Goal: Task Accomplishment & Management: Manage account settings

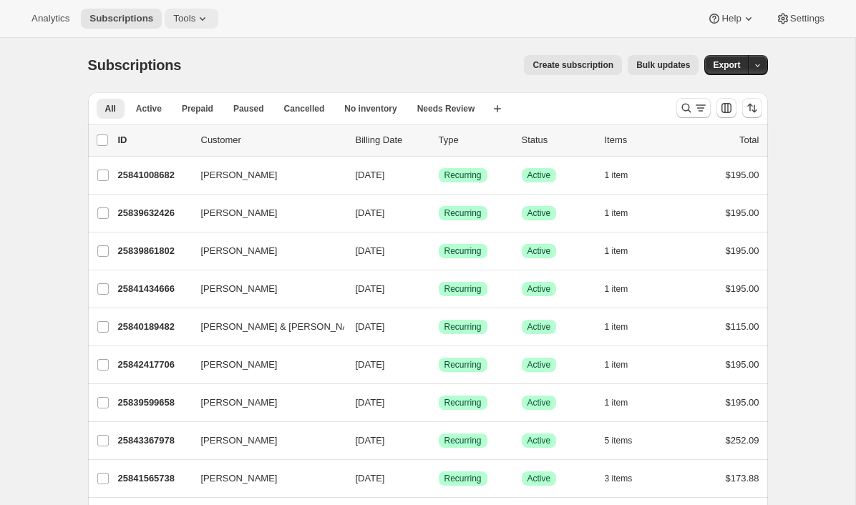
click at [193, 26] on button "Tools" at bounding box center [192, 19] width 54 height 20
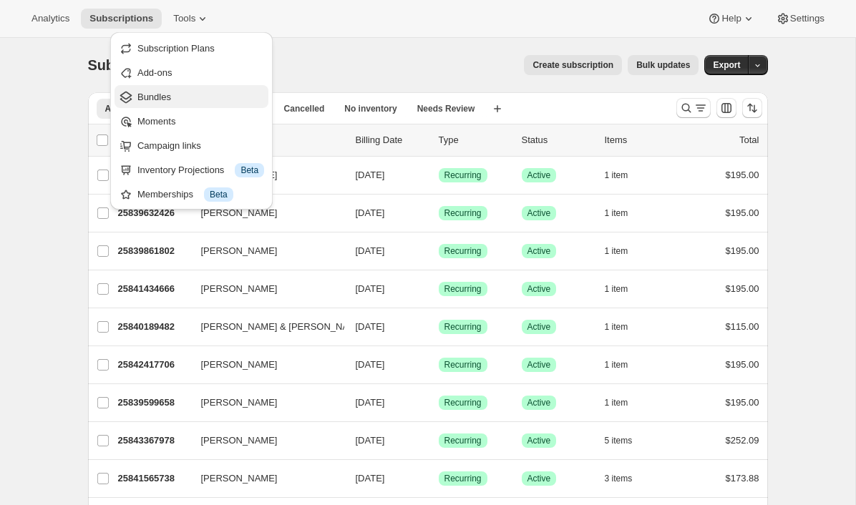
click at [171, 94] on span "Bundles" at bounding box center [154, 97] width 34 height 11
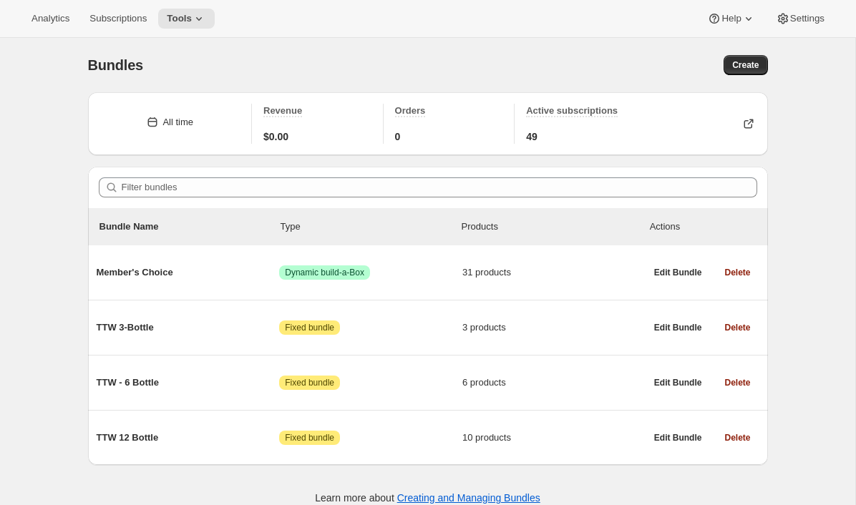
scroll to position [38, 0]
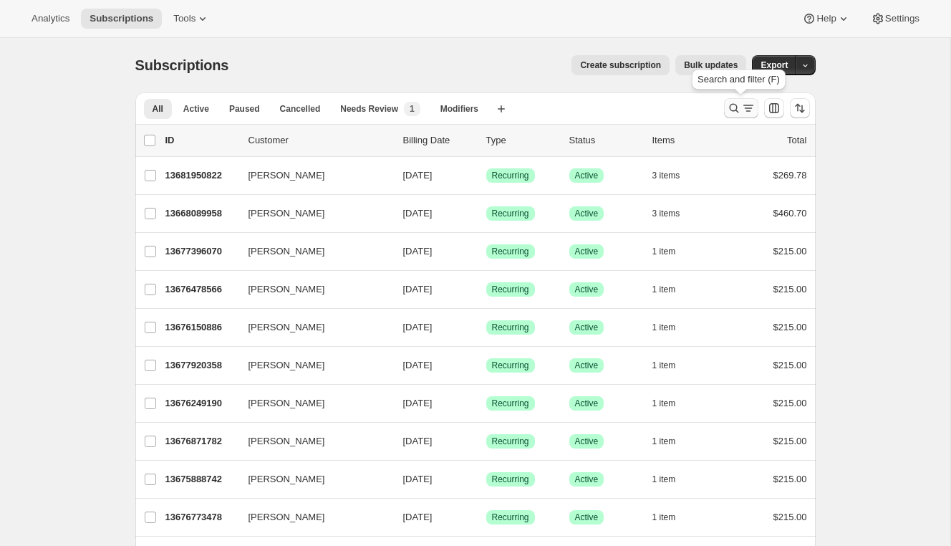
click at [732, 103] on icon "Search and filter results" at bounding box center [734, 108] width 14 height 14
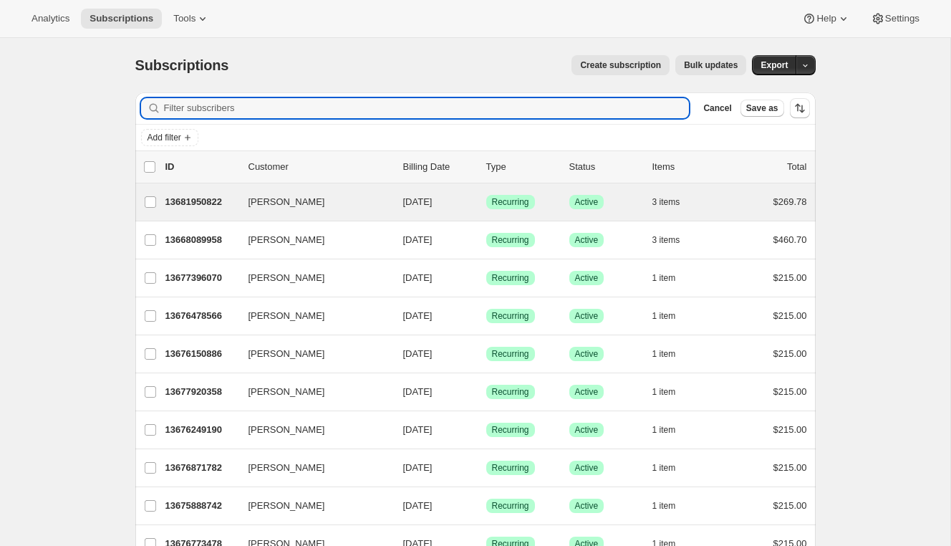
type input "Patrick.Golder@placemakers.co.nz"
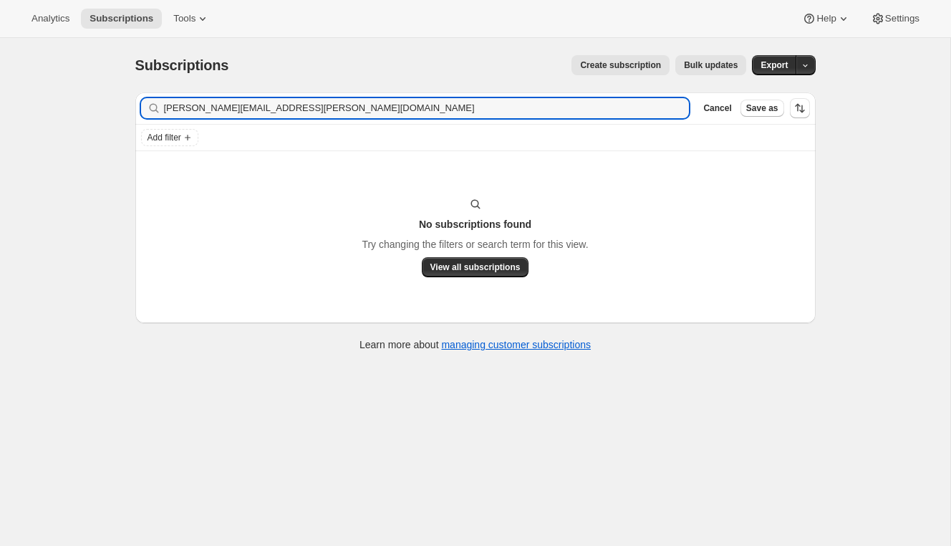
drag, startPoint x: 338, startPoint y: 110, endPoint x: 59, endPoint y: 99, distance: 279.4
click at [59, 99] on div "Subscriptions. This page is ready Subscriptions Create subscription Bulk update…" at bounding box center [475, 311] width 950 height 546
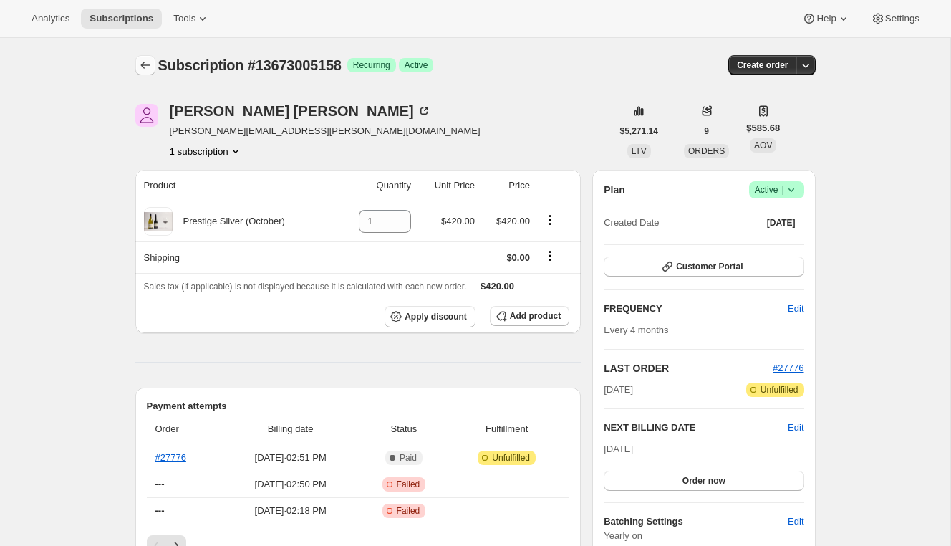
click at [144, 67] on icon "Subscriptions" at bounding box center [145, 65] width 14 height 14
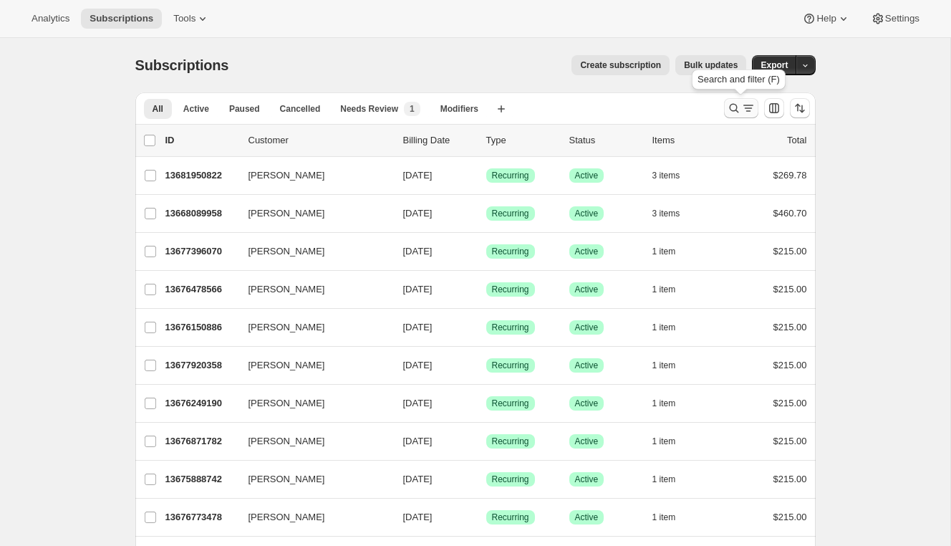
click at [738, 105] on icon "Search and filter results" at bounding box center [734, 108] width 14 height 14
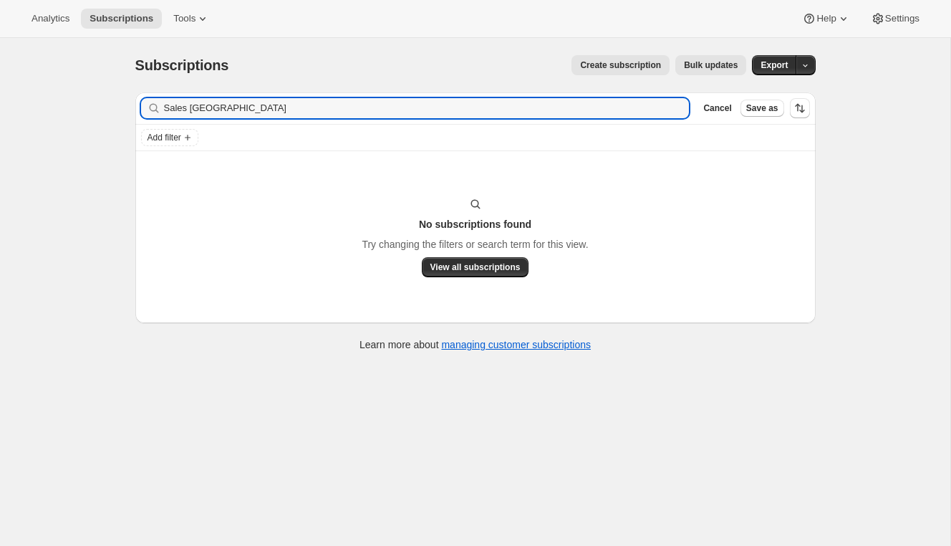
type input "Sales Wellington"
drag, startPoint x: 243, startPoint y: 109, endPoint x: 82, endPoint y: 102, distance: 160.5
click at [82, 102] on div "Subscriptions. This page is ready Subscriptions Create subscription Bulk update…" at bounding box center [475, 311] width 950 height 546
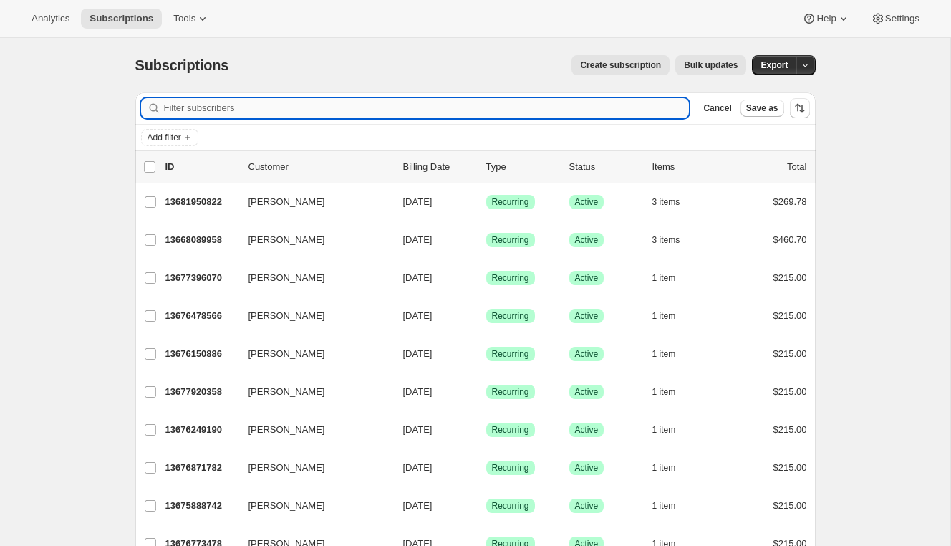
click at [352, 112] on input "Filter subscribers" at bounding box center [426, 108] width 525 height 20
paste input "sales.wellington@oxted.co.nz"
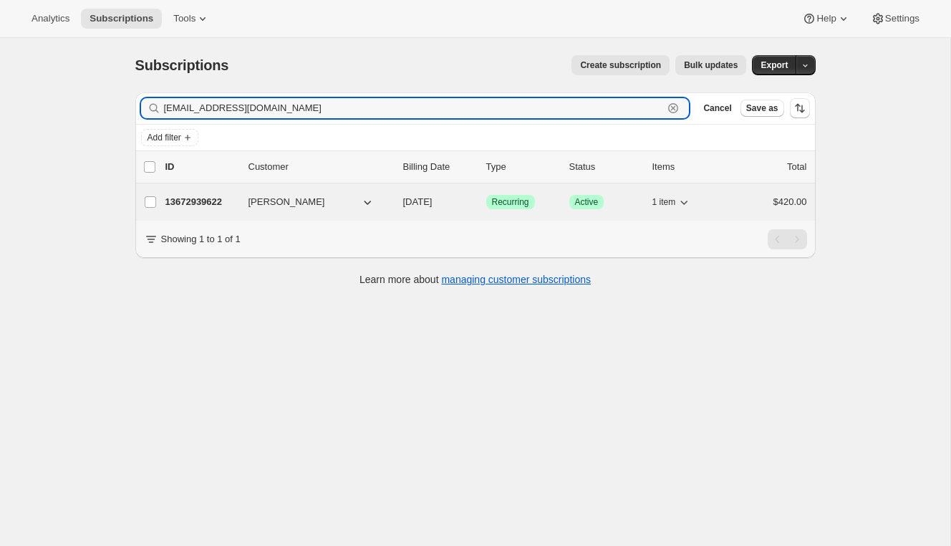
type input "sales.wellington@oxted.co.nz"
click at [198, 205] on p "13672939622" at bounding box center [201, 202] width 72 height 14
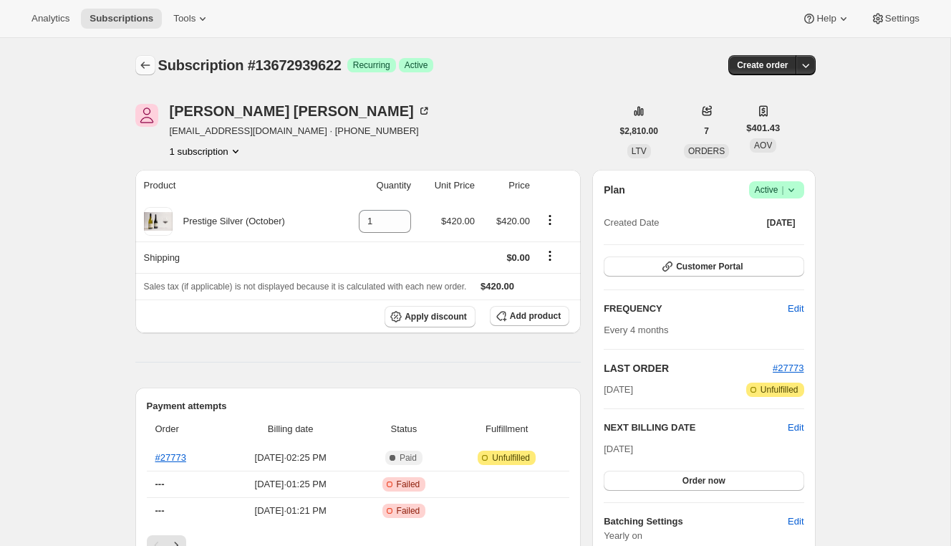
click at [143, 61] on icon "Subscriptions" at bounding box center [145, 65] width 14 height 14
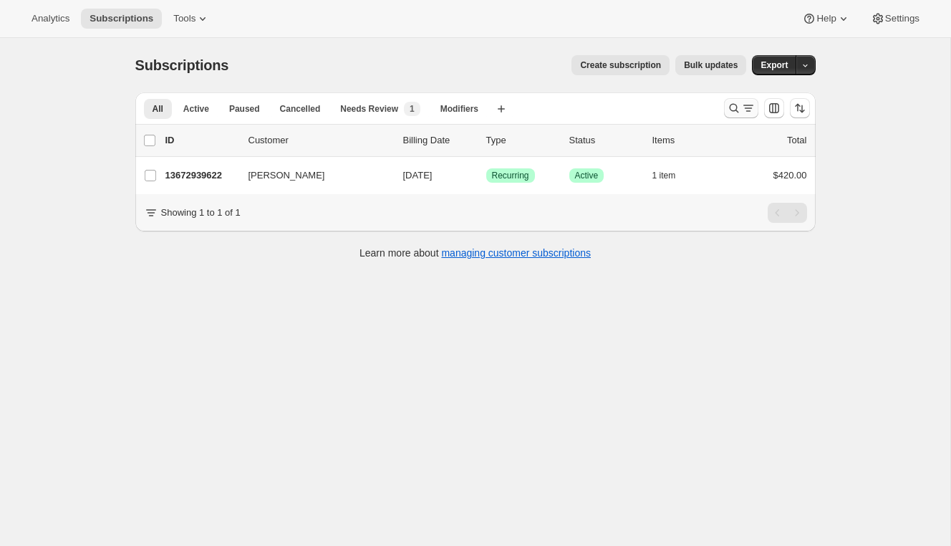
click at [729, 102] on icon "Search and filter results" at bounding box center [734, 108] width 14 height 14
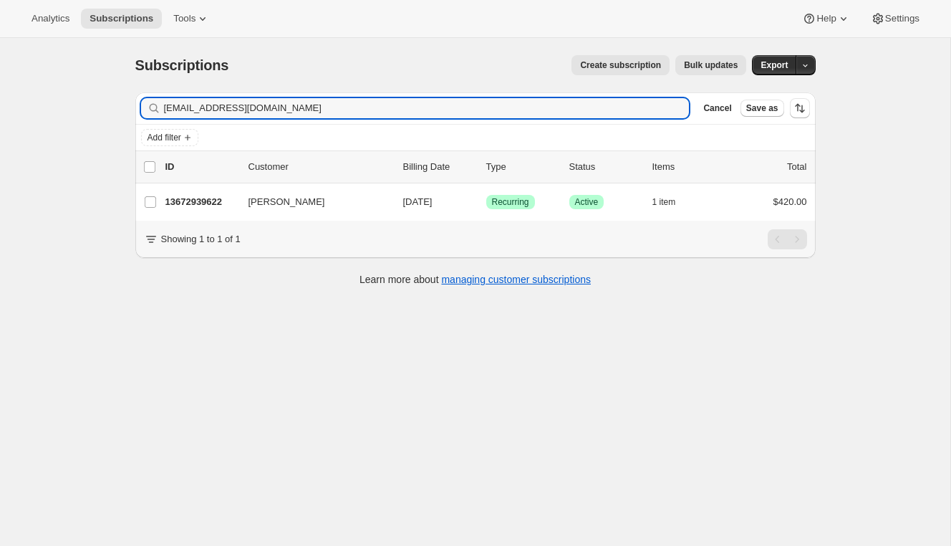
drag, startPoint x: 299, startPoint y: 115, endPoint x: 33, endPoint y: 140, distance: 266.7
click at [33, 140] on div "Subscriptions. This page is ready Subscriptions Create subscription Bulk update…" at bounding box center [475, 311] width 950 height 546
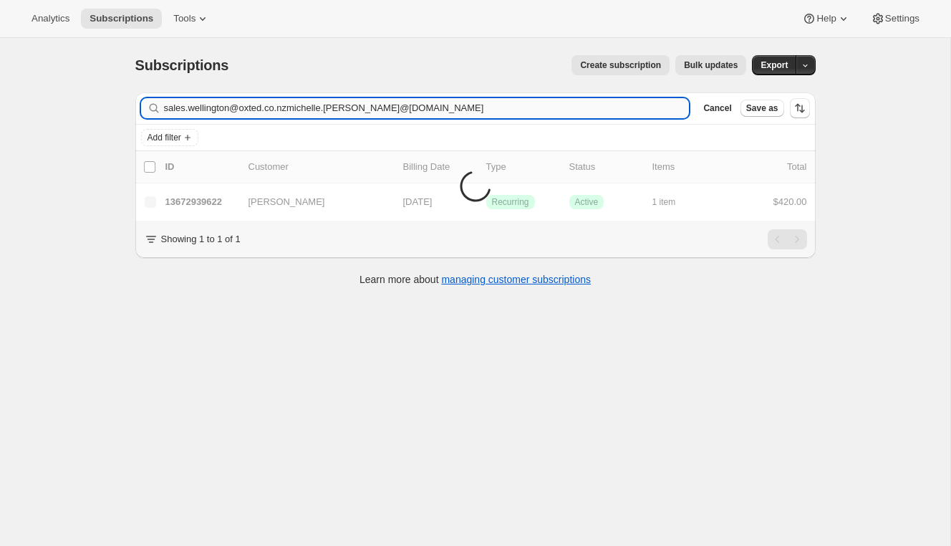
click at [181, 109] on input "sales.wellington@oxted.co.nzmichelle.osullivan@tumu.co.nz" at bounding box center [426, 108] width 525 height 20
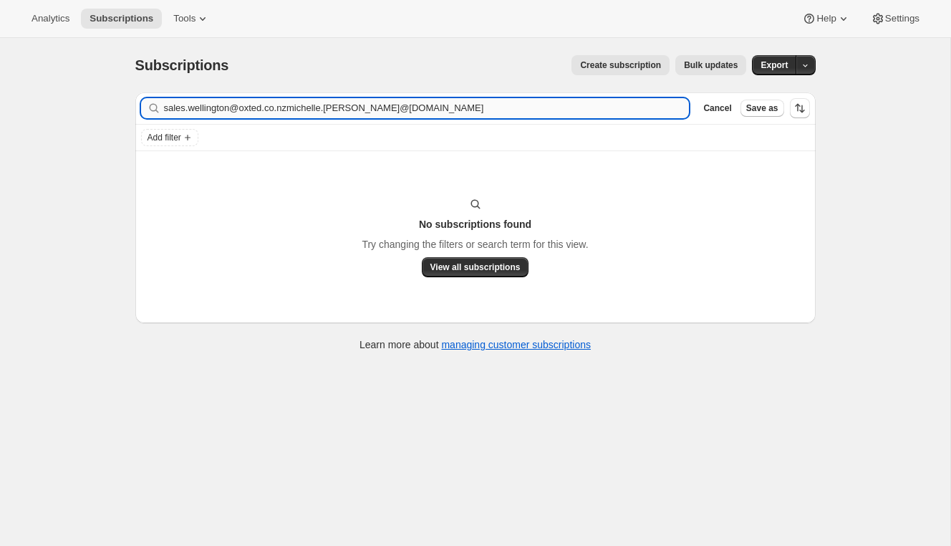
click at [181, 109] on input "sales.wellington@oxted.co.nzmichelle.osullivan@tumu.co.nz" at bounding box center [426, 108] width 525 height 20
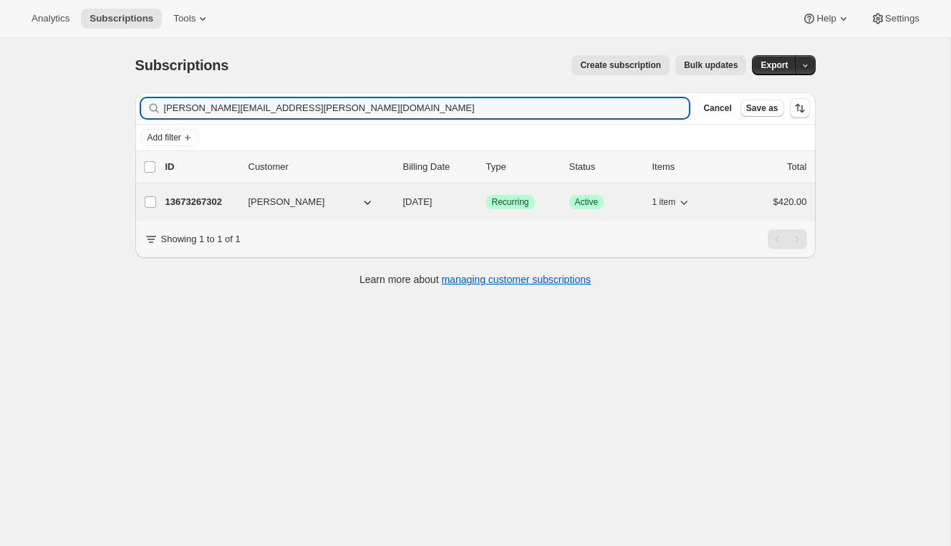
type input "michelle.osullivan@tumu.co.nz"
click at [200, 196] on p "13673267302" at bounding box center [201, 202] width 72 height 14
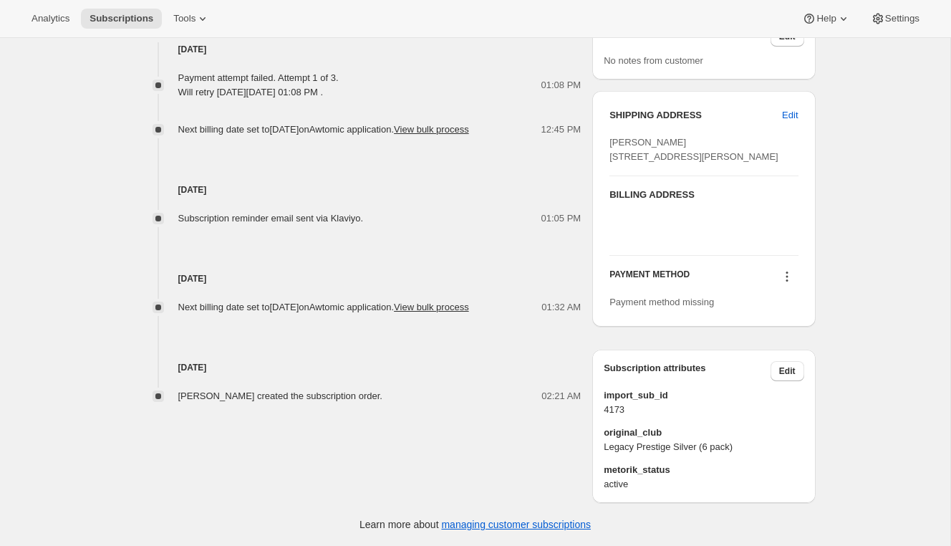
scroll to position [731, 0]
click at [786, 273] on icon at bounding box center [786, 272] width 2 height 2
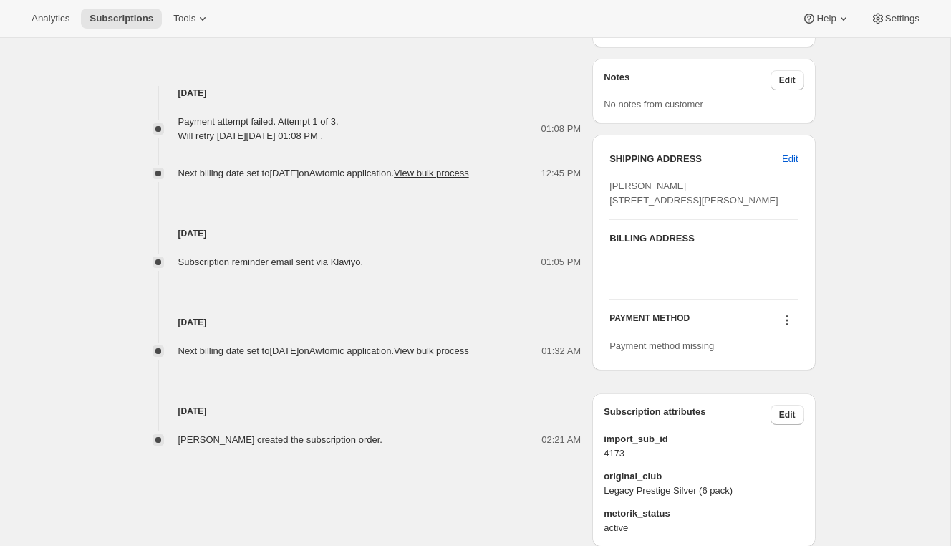
scroll to position [0, 0]
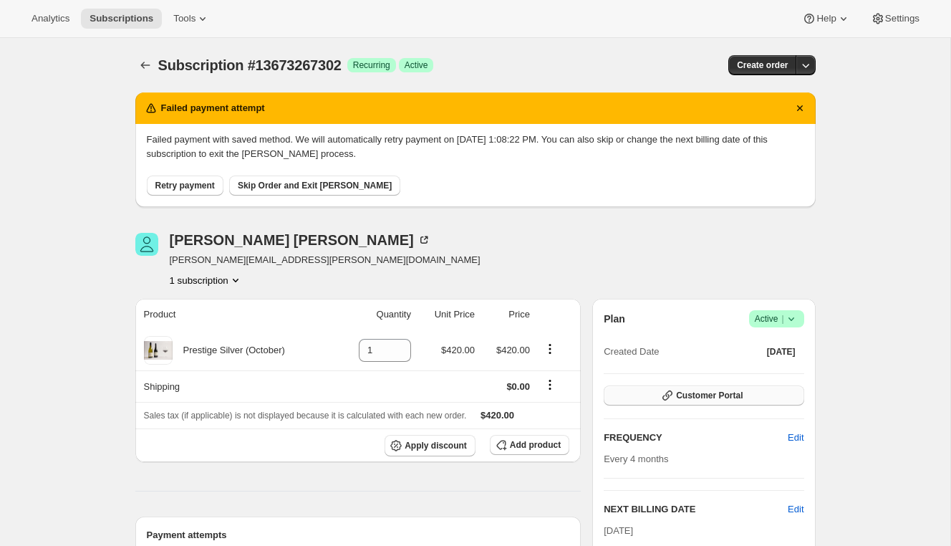
click at [684, 394] on span "Customer Portal" at bounding box center [709, 394] width 67 height 11
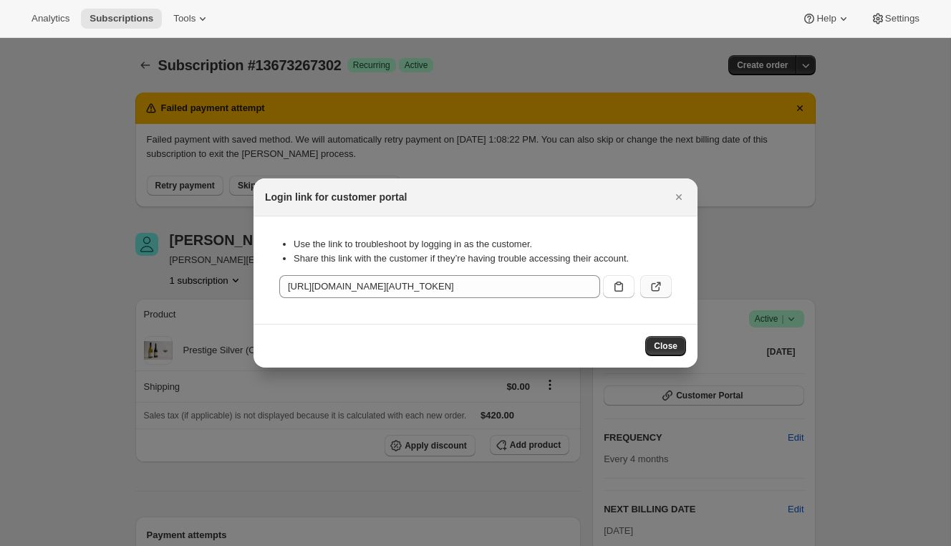
click at [654, 289] on icon ":r16m:" at bounding box center [656, 286] width 14 height 14
click at [678, 194] on icon "Close" at bounding box center [679, 197] width 14 height 14
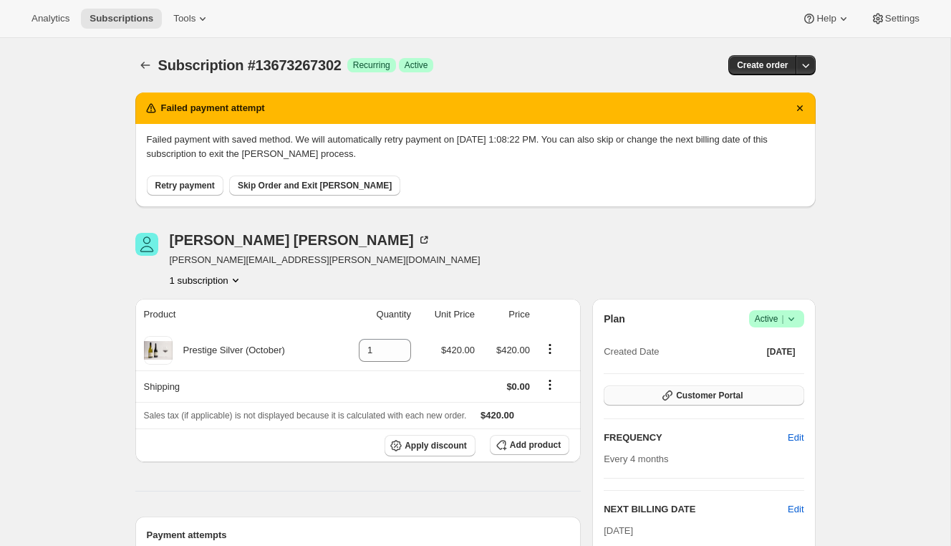
click at [687, 386] on button "Customer Portal" at bounding box center [704, 395] width 200 height 20
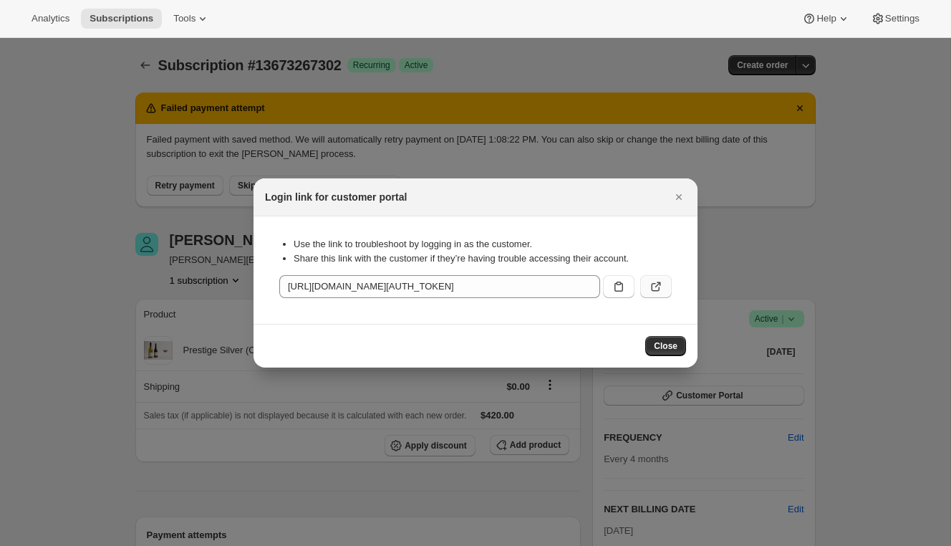
click at [660, 288] on icon ":r16m:" at bounding box center [656, 286] width 14 height 14
click at [681, 194] on icon "Close" at bounding box center [679, 197] width 6 height 6
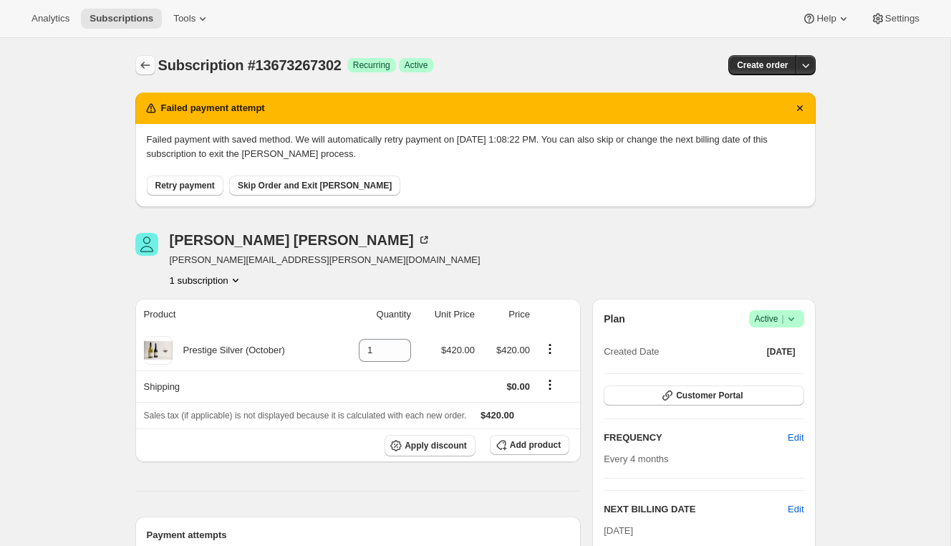
click at [135, 62] on button "Subscriptions" at bounding box center [145, 65] width 20 height 20
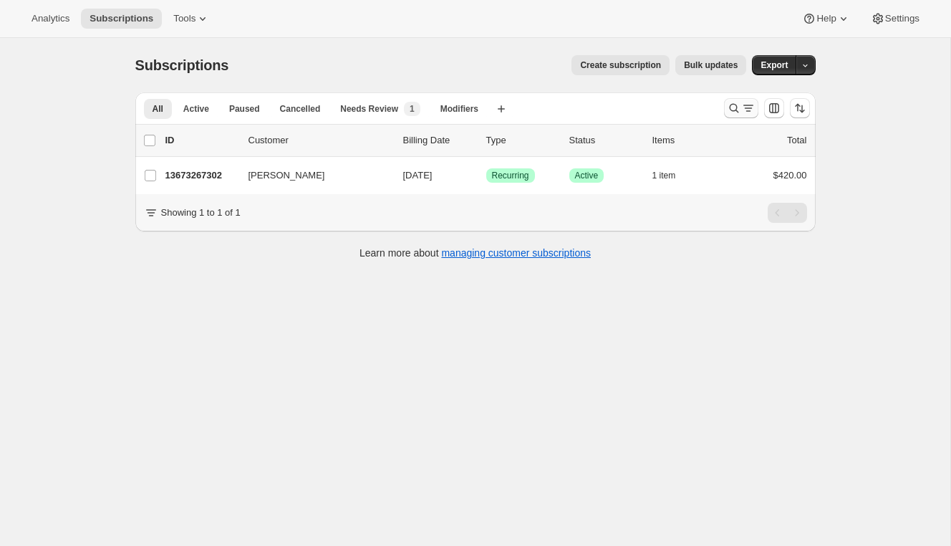
click at [742, 105] on icon "Search and filter results" at bounding box center [748, 108] width 14 height 14
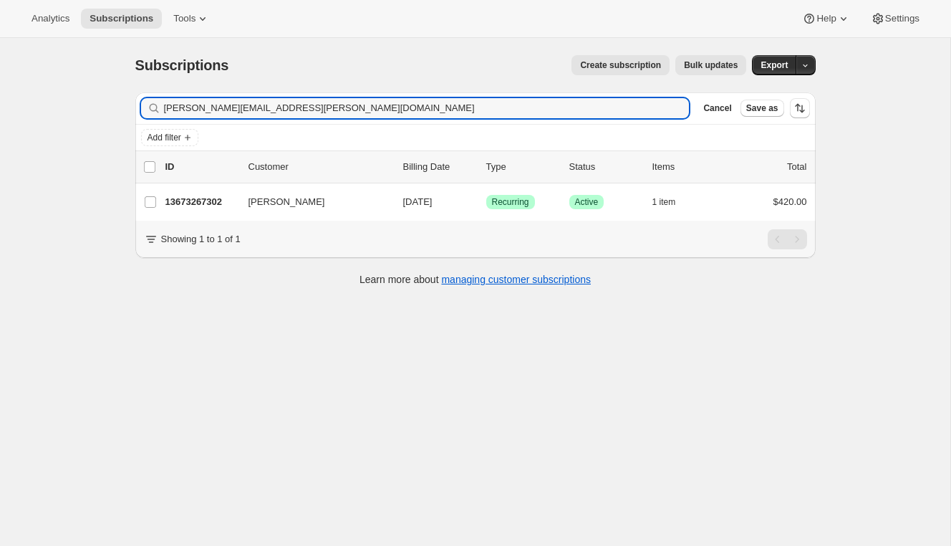
drag, startPoint x: 288, startPoint y: 107, endPoint x: 55, endPoint y: 69, distance: 235.6
click at [55, 71] on div "Subscriptions. This page is ready Subscriptions Create subscription Bulk update…" at bounding box center [475, 311] width 950 height 546
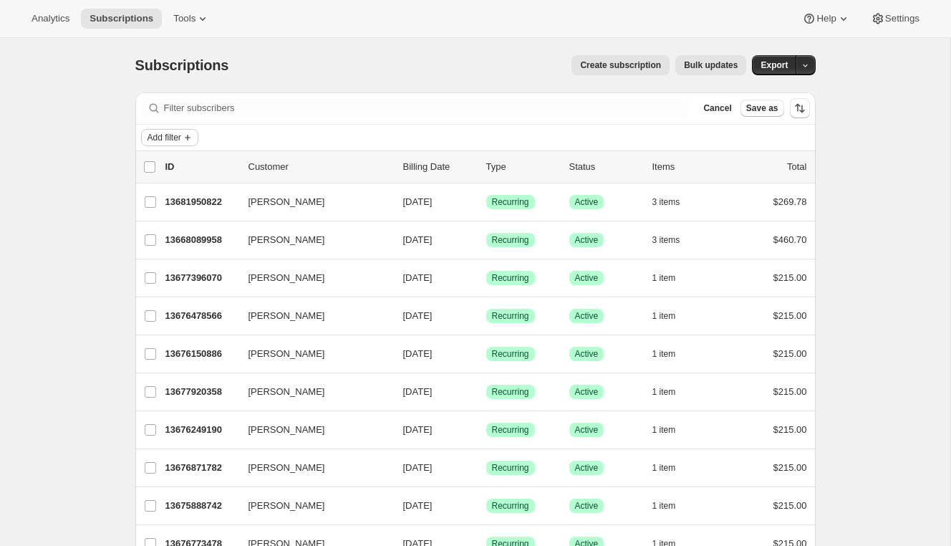
click at [170, 141] on span "Add filter" at bounding box center [164, 137] width 34 height 11
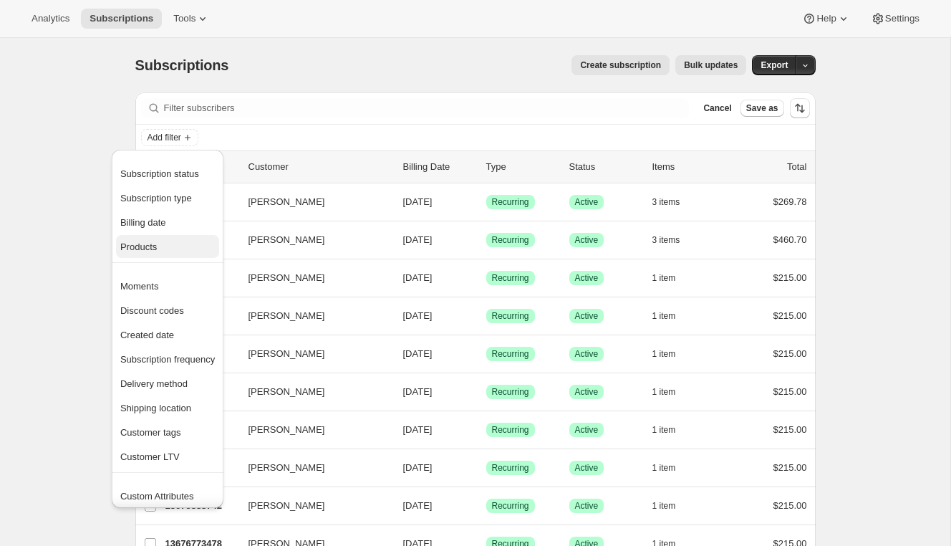
click at [147, 251] on span "Products" at bounding box center [138, 246] width 37 height 11
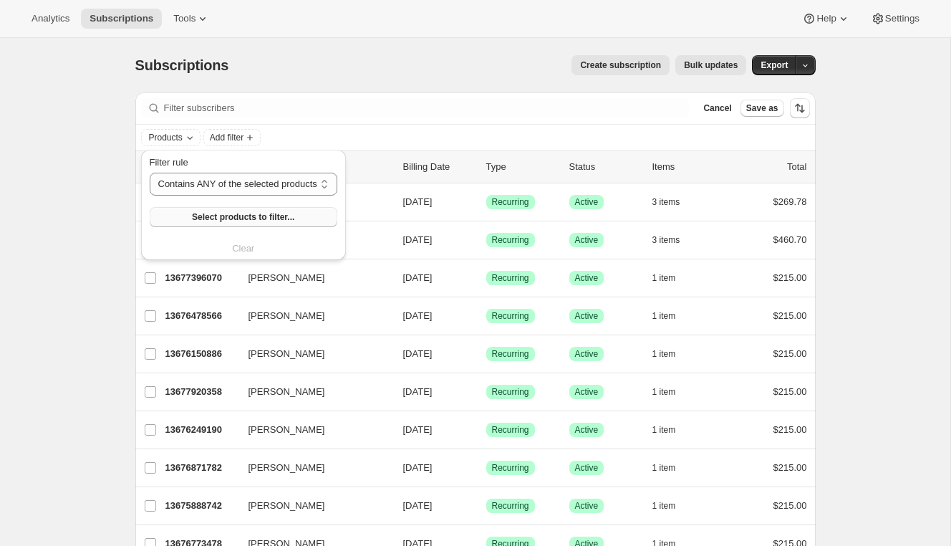
click at [261, 221] on span "Select products to filter..." at bounding box center [243, 216] width 102 height 11
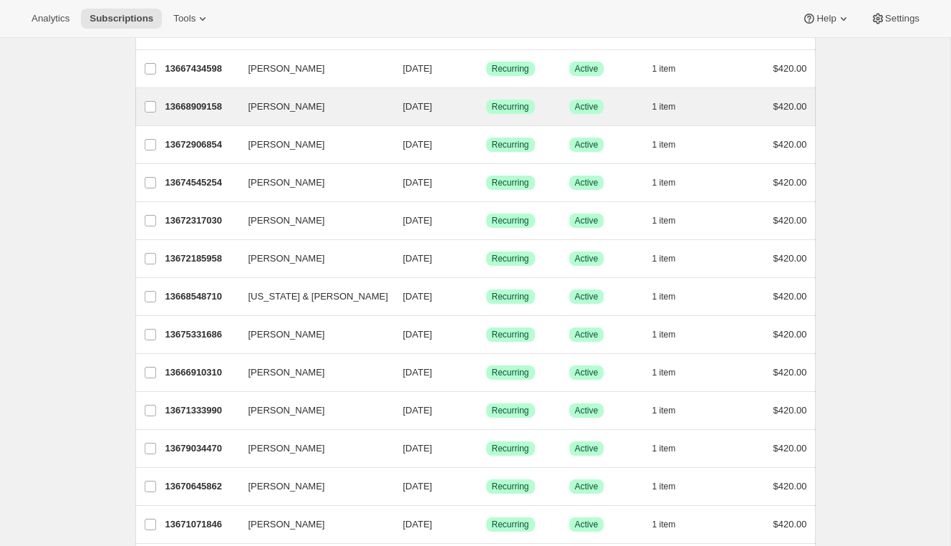
scroll to position [357, 0]
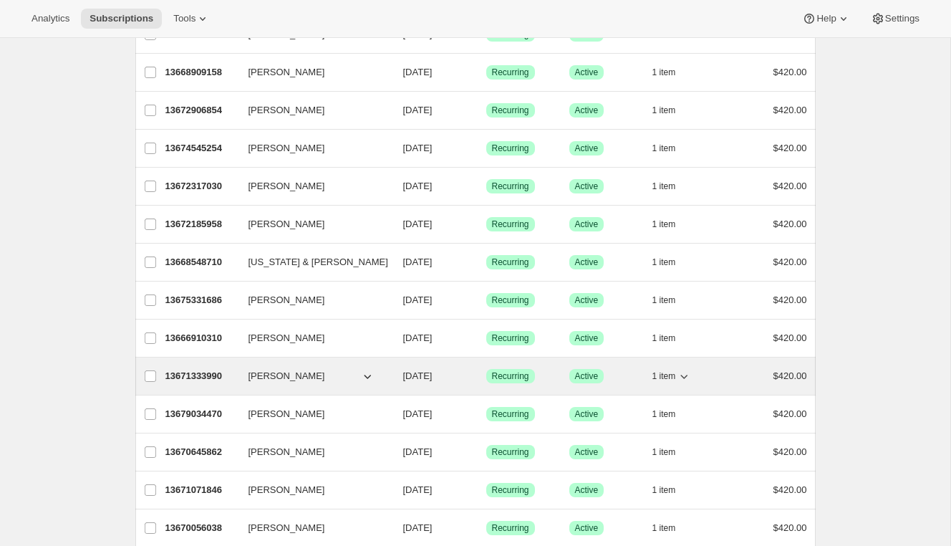
click at [200, 369] on p "13671333990" at bounding box center [201, 376] width 72 height 14
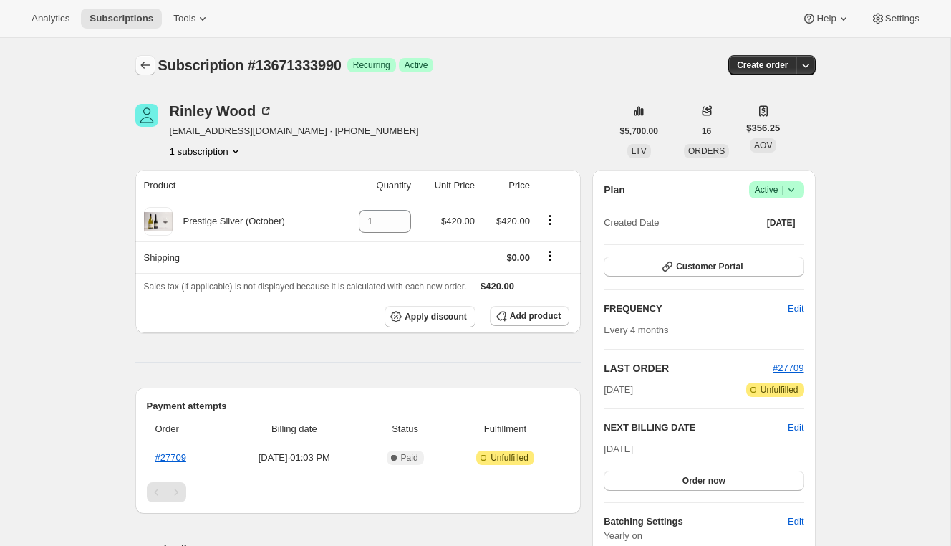
click at [141, 67] on icon "Subscriptions" at bounding box center [145, 65] width 14 height 14
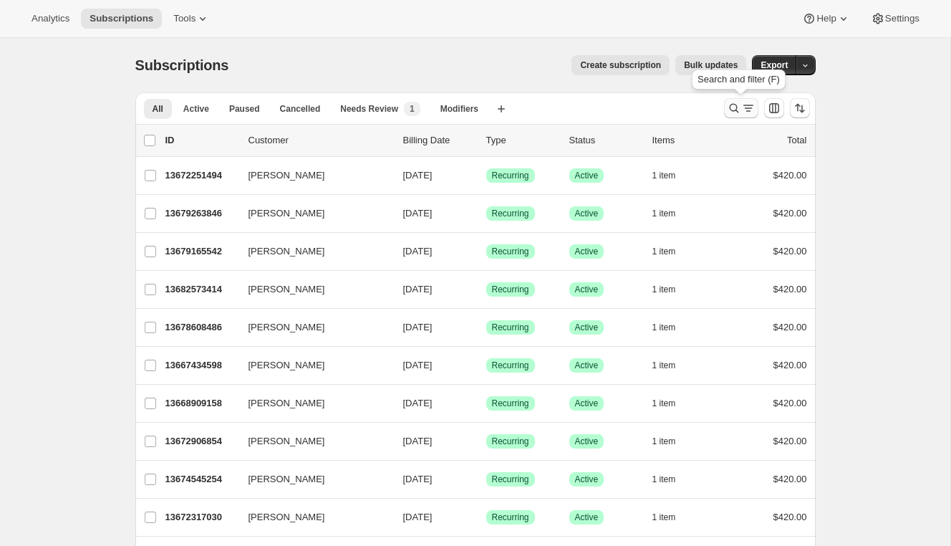
click at [735, 105] on icon "Search and filter results" at bounding box center [734, 108] width 14 height 14
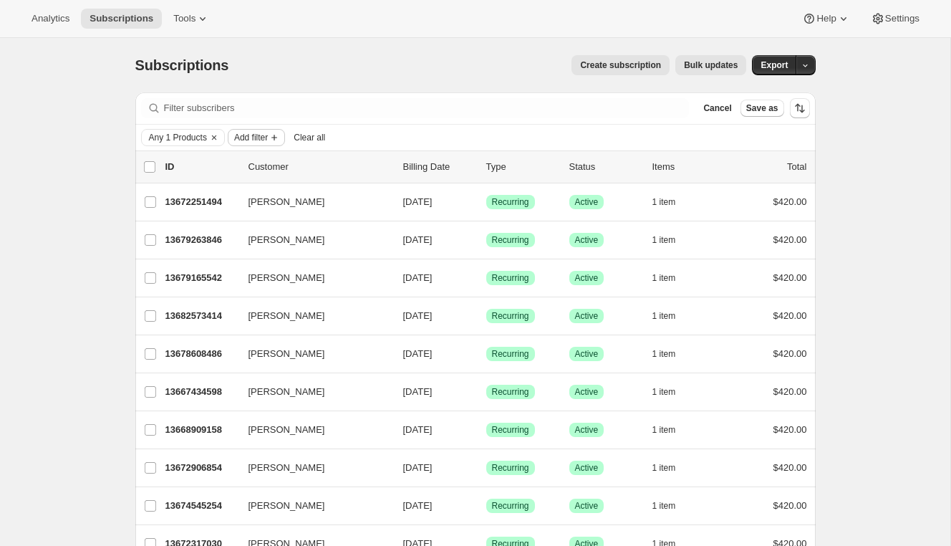
click at [263, 132] on span "Add filter" at bounding box center [251, 137] width 34 height 11
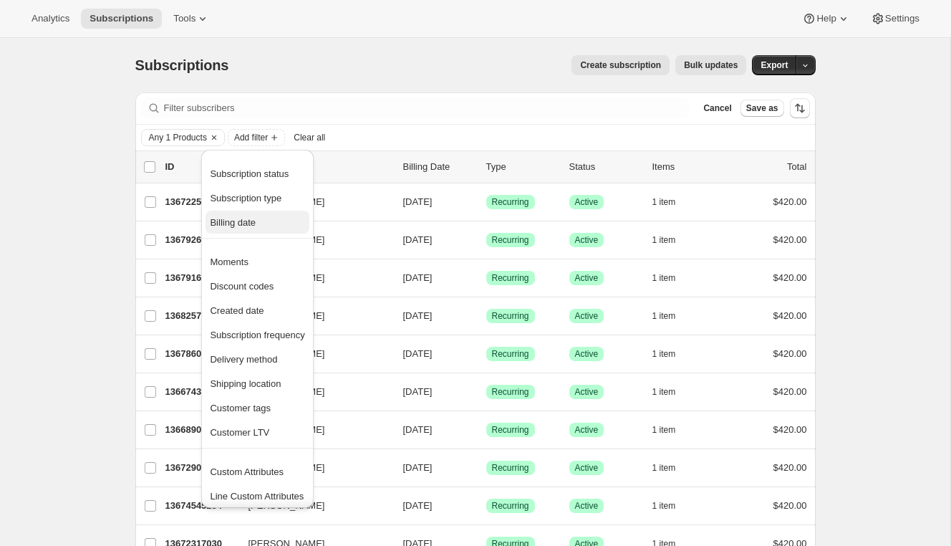
click at [255, 226] on span "Billing date" at bounding box center [233, 222] width 46 height 11
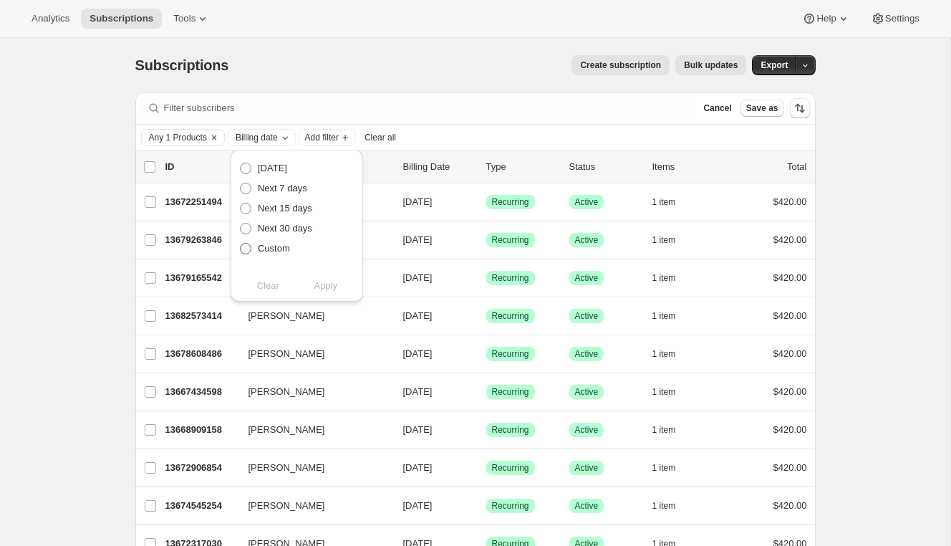
click at [265, 248] on span "Custom" at bounding box center [274, 248] width 32 height 11
click at [241, 243] on input "Custom" at bounding box center [240, 243] width 1 height 1
radio input "true"
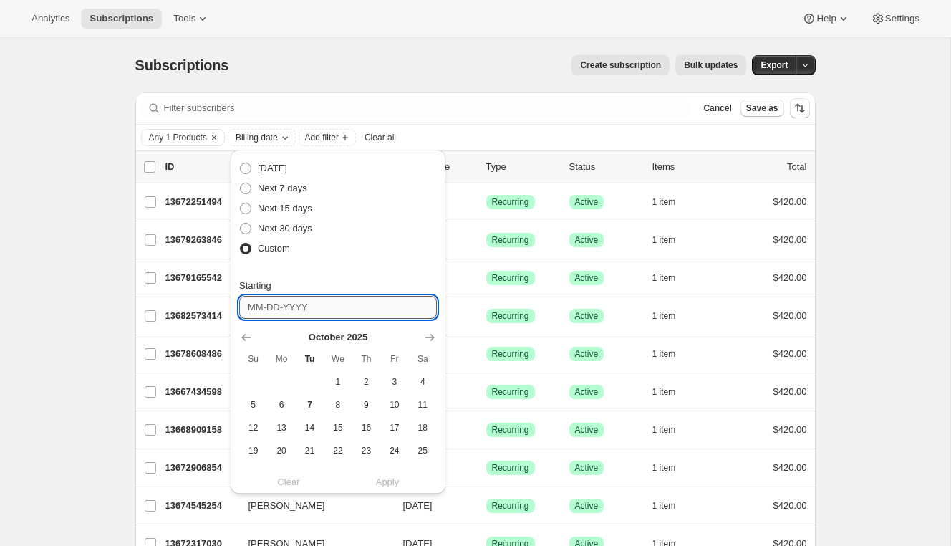
click at [282, 306] on input "Starting" at bounding box center [338, 307] width 198 height 23
click at [422, 337] on icon "Show next month, November 2025" at bounding box center [429, 337] width 14 height 14
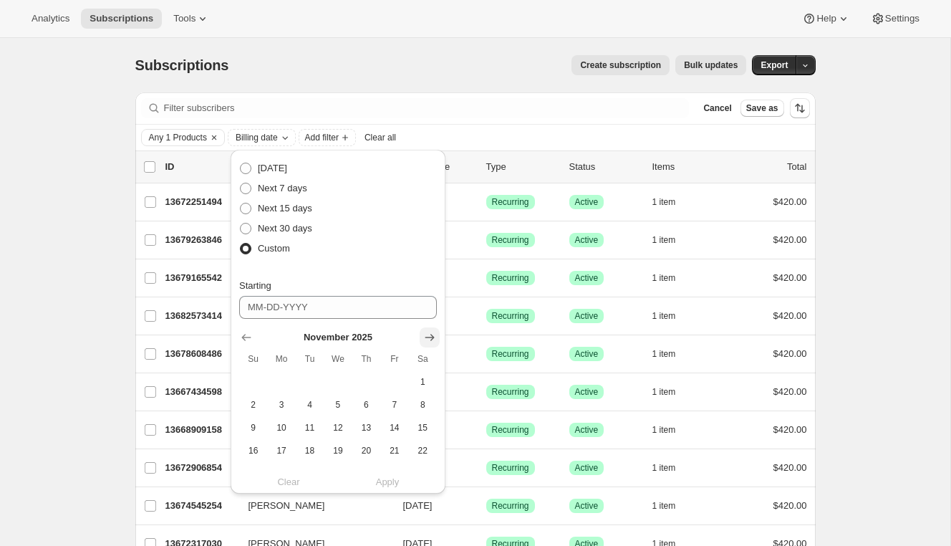
click at [422, 337] on icon "Show next month, December 2025" at bounding box center [429, 337] width 14 height 14
click at [422, 337] on icon "Show next month, January 2026" at bounding box center [429, 337] width 14 height 14
click at [422, 337] on icon "Show next month, February 2026" at bounding box center [429, 337] width 14 height 14
click at [422, 337] on icon "Show next month, March 2026" at bounding box center [429, 337] width 14 height 14
click at [422, 337] on icon "Show next month, April 2026" at bounding box center [429, 337] width 14 height 14
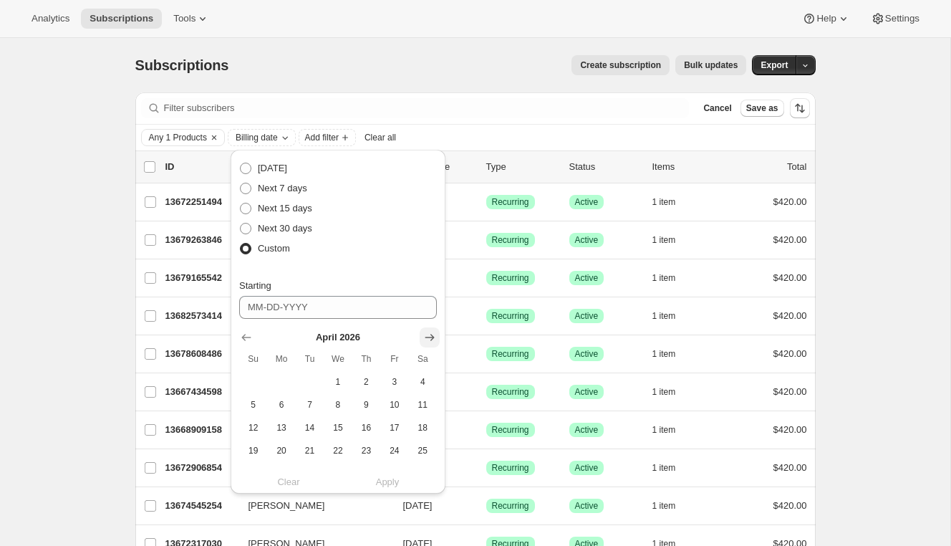
click at [422, 337] on icon "Show next month, May 2026" at bounding box center [429, 337] width 14 height 14
click at [422, 337] on icon "Show next month, June 2026" at bounding box center [429, 337] width 14 height 14
click at [258, 408] on span "7" at bounding box center [253, 404] width 16 height 11
type input "06-07-2026"
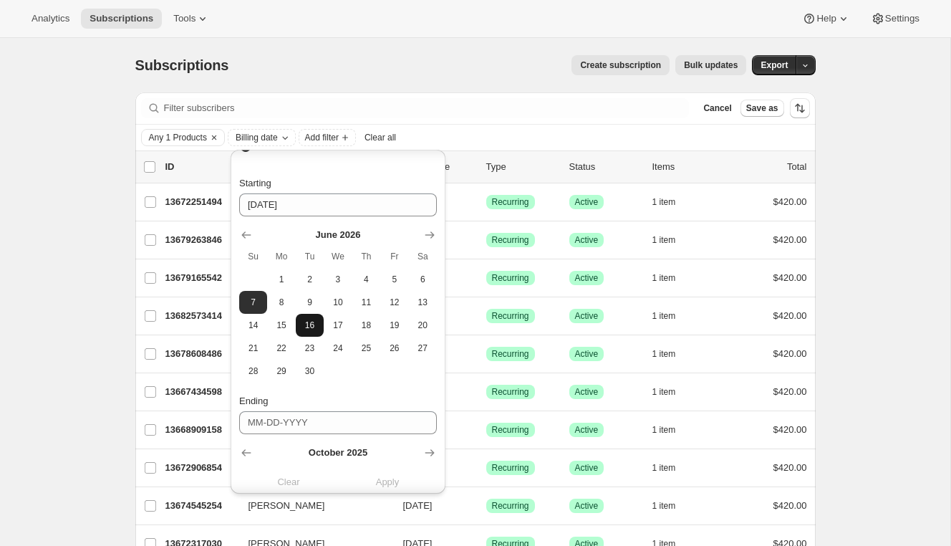
scroll to position [256, 0]
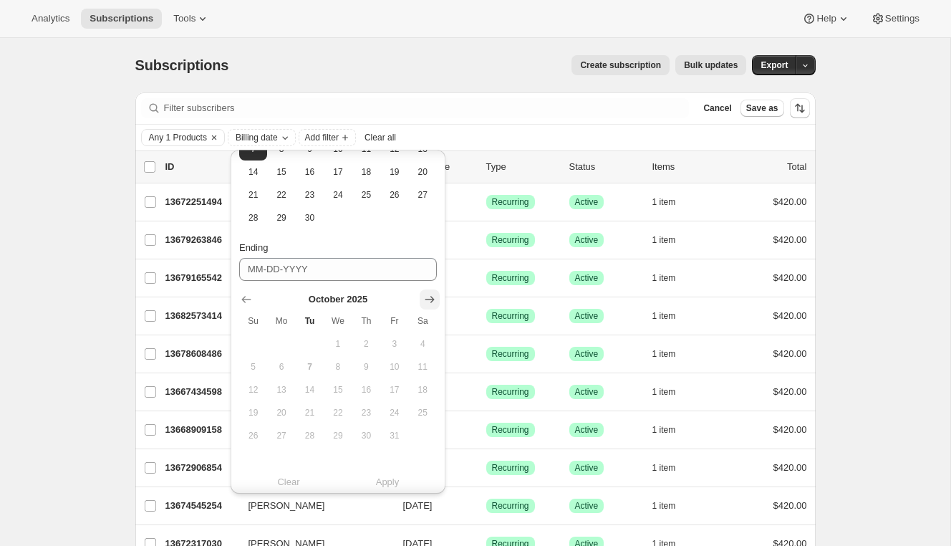
click at [424, 303] on icon "Show next month, November 2025" at bounding box center [429, 299] width 14 height 14
click at [424, 303] on icon "Show next month, December 2025" at bounding box center [429, 299] width 14 height 14
click at [424, 303] on icon "Show next month, January 2026" at bounding box center [429, 299] width 14 height 14
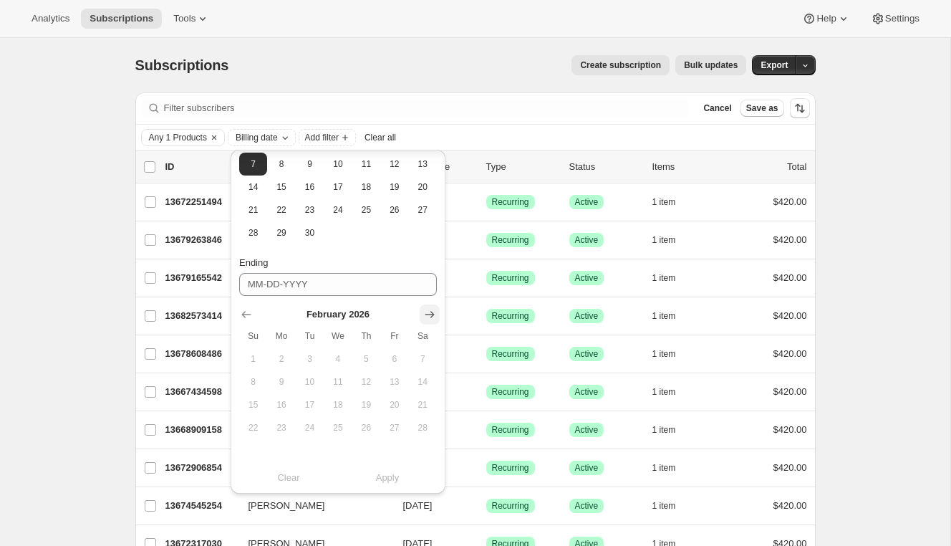
scroll to position [241, 0]
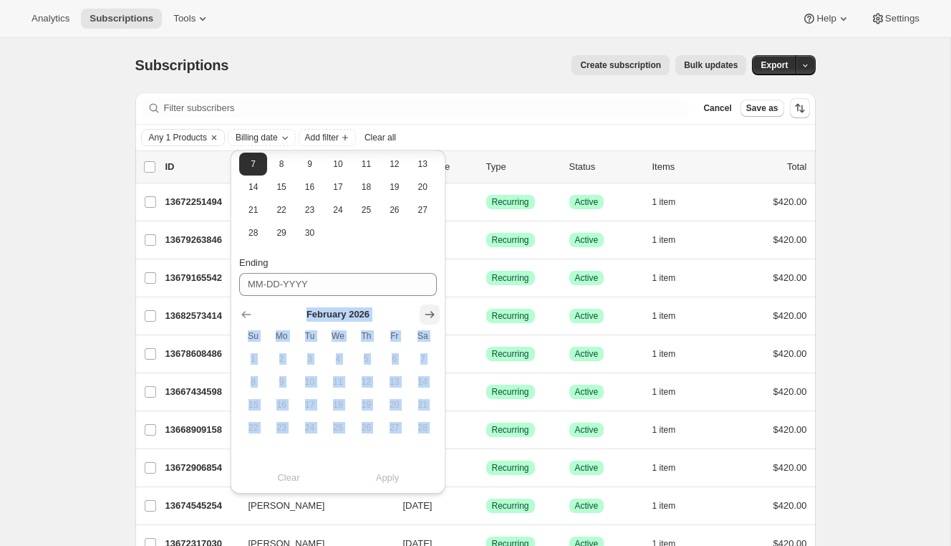
click at [424, 303] on div "February 2026 Su Mo Tu We Th Fr Sa 1 2 3 4 5 6 7 8 9 10 11 12 13 14 15 16 17 18…" at bounding box center [332, 367] width 209 height 143
click at [427, 314] on icon "Show next month, March 2026" at bounding box center [429, 314] width 14 height 14
click at [427, 314] on icon "Show next month, April 2026" at bounding box center [429, 314] width 14 height 14
click at [427, 314] on icon "Show next month, May 2026" at bounding box center [429, 314] width 14 height 14
click at [427, 314] on icon "Show next month, June 2026" at bounding box center [429, 314] width 14 height 14
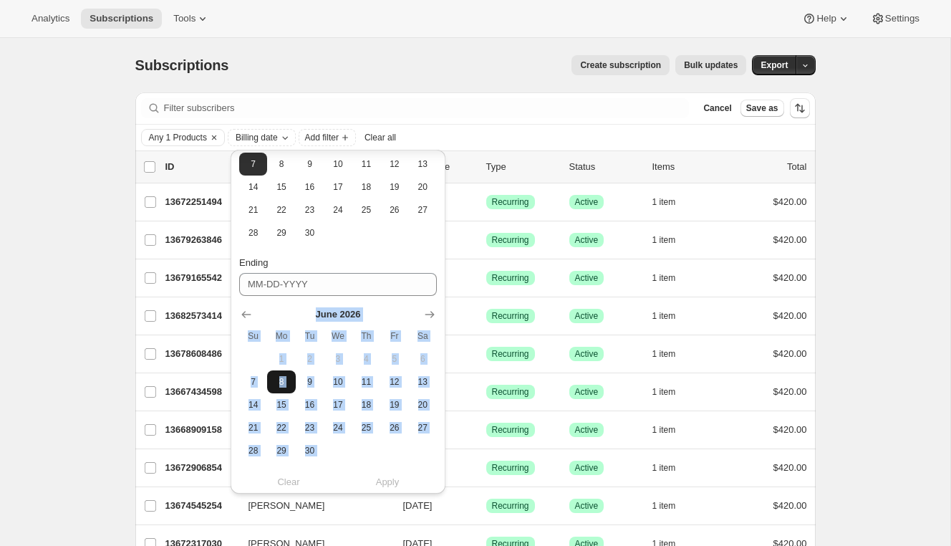
click at [281, 385] on span "8" at bounding box center [281, 381] width 16 height 11
click at [305, 380] on span "9" at bounding box center [309, 381] width 16 height 11
type input "06-09-2026"
click at [395, 480] on span "Apply" at bounding box center [388, 482] width 24 height 14
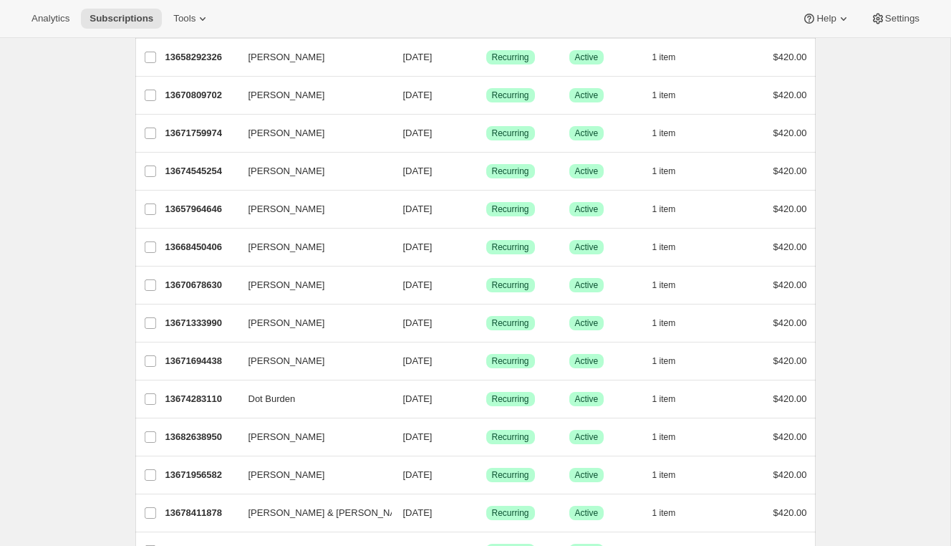
scroll to position [0, 0]
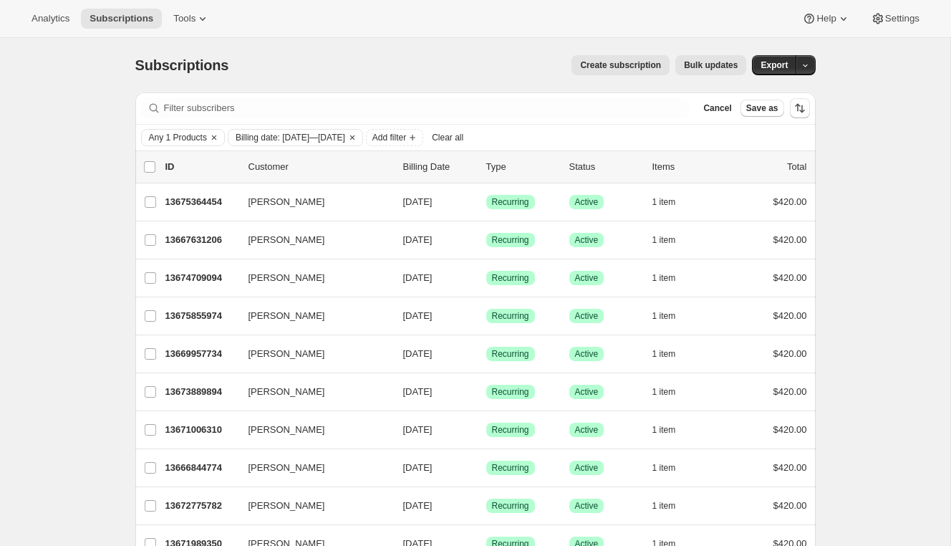
click at [695, 68] on span "Bulk updates" at bounding box center [711, 64] width 54 height 11
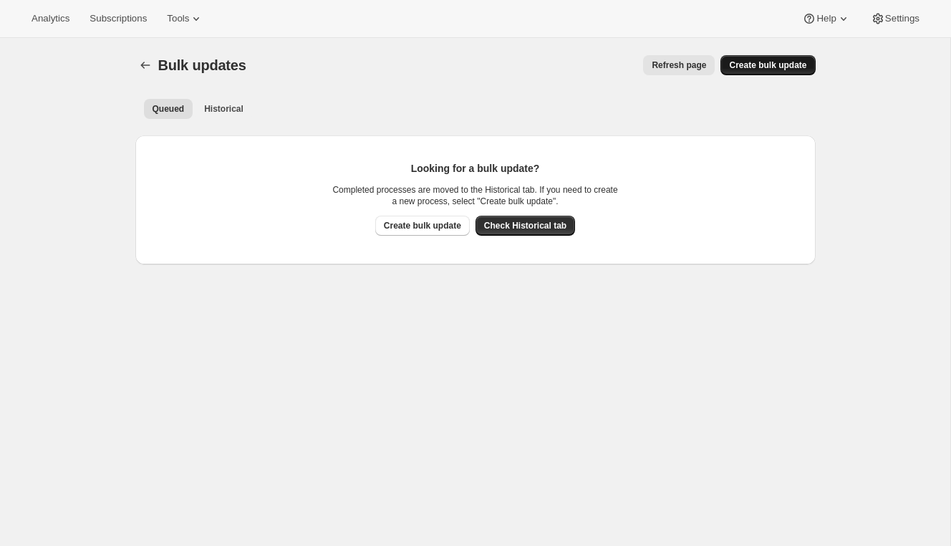
click at [749, 63] on span "Create bulk update" at bounding box center [767, 64] width 77 height 11
select select "12"
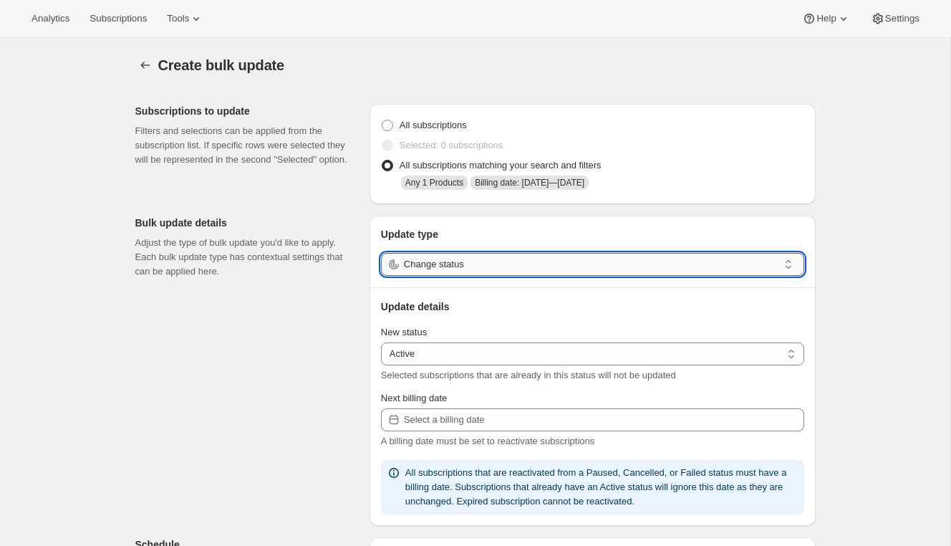
click at [450, 263] on input "Change status" at bounding box center [591, 264] width 374 height 23
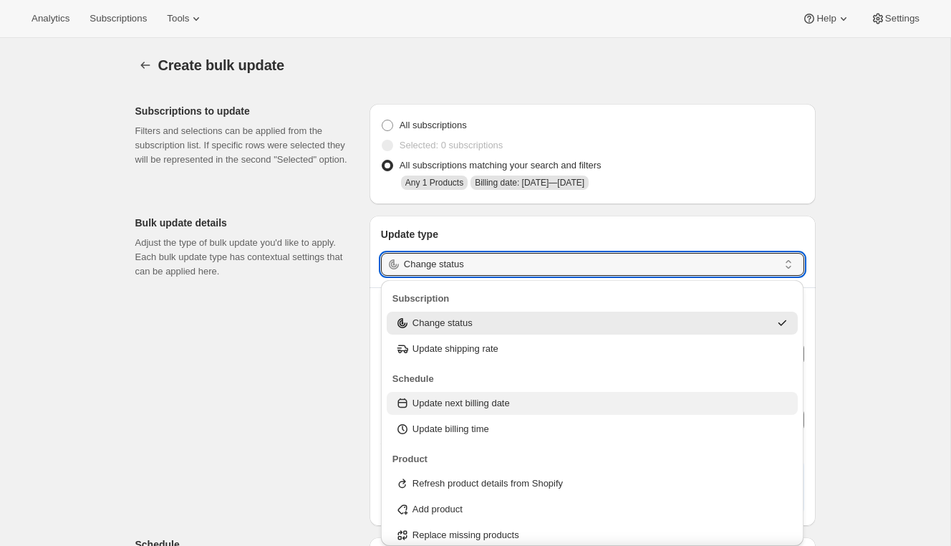
click at [432, 410] on div "Update next billing date" at bounding box center [593, 403] width 412 height 23
type input "Update next billing date"
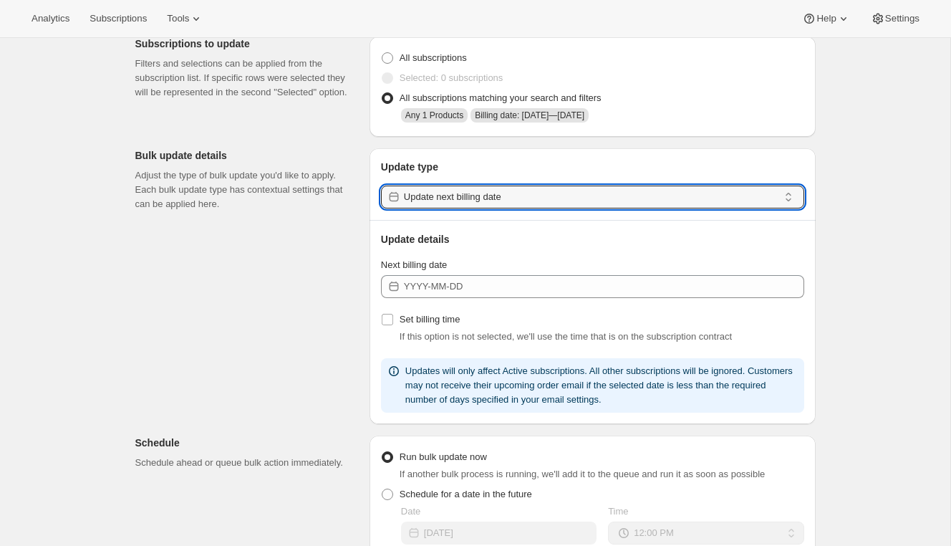
scroll to position [70, 0]
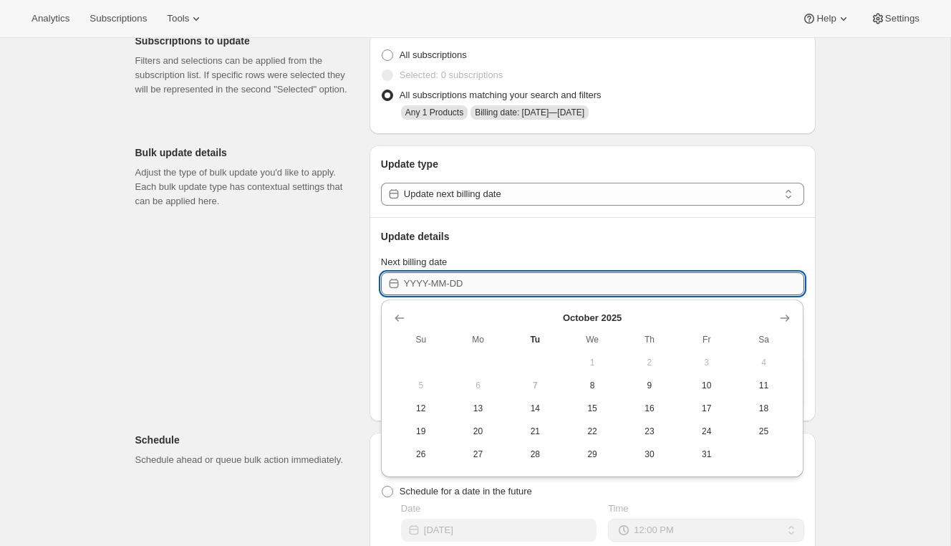
click at [450, 291] on input "Next billing date" at bounding box center [604, 283] width 400 height 23
click at [397, 321] on icon "Show previous month, September 2025" at bounding box center [399, 318] width 14 height 14
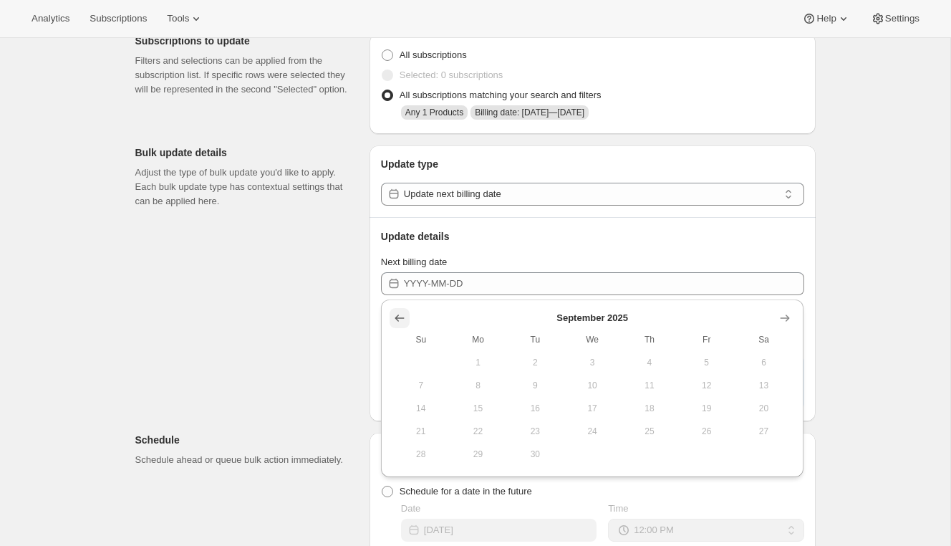
click at [397, 321] on icon "Show previous month, August 2025" at bounding box center [399, 318] width 14 height 14
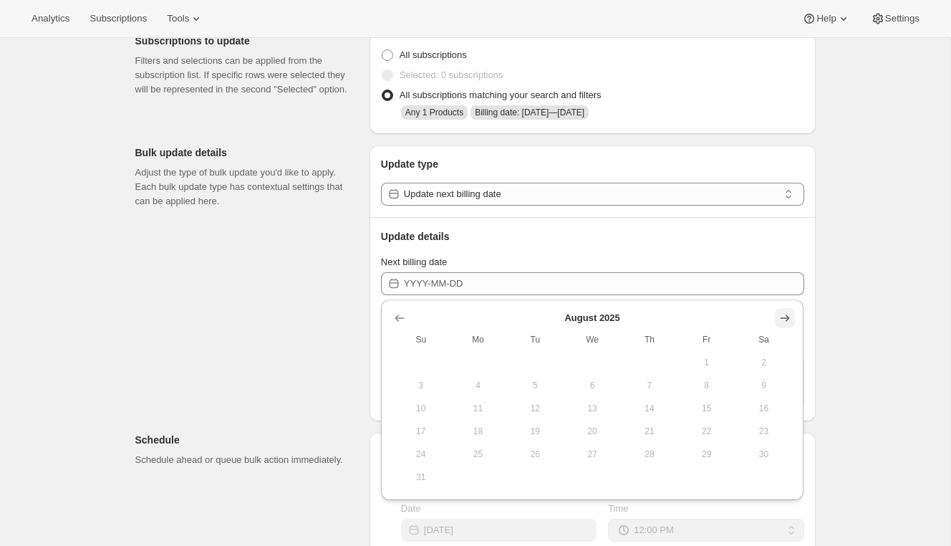
click at [789, 315] on icon "Show next month, September 2025" at bounding box center [785, 318] width 14 height 14
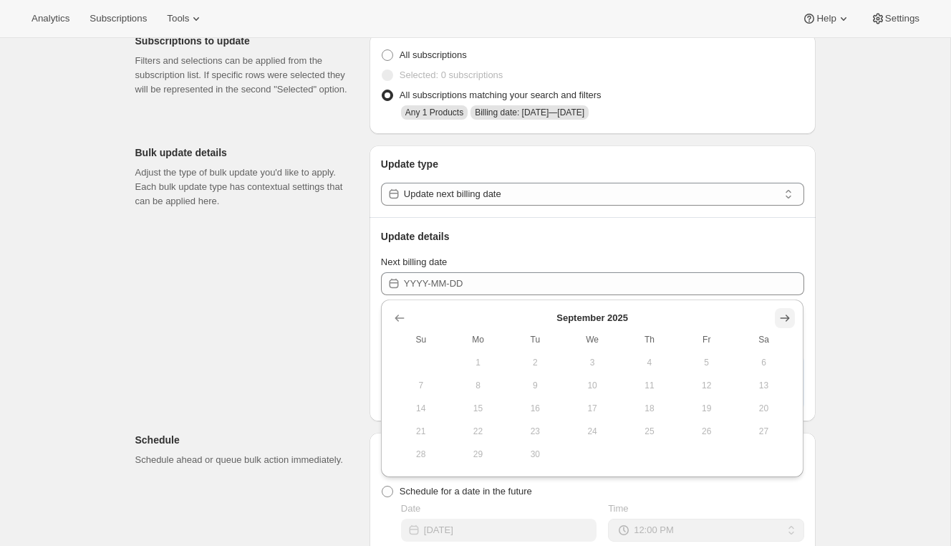
click at [789, 315] on icon "Show next month, October 2025" at bounding box center [785, 318] width 14 height 14
click at [789, 315] on icon "Show next month, November 2025" at bounding box center [785, 318] width 14 height 14
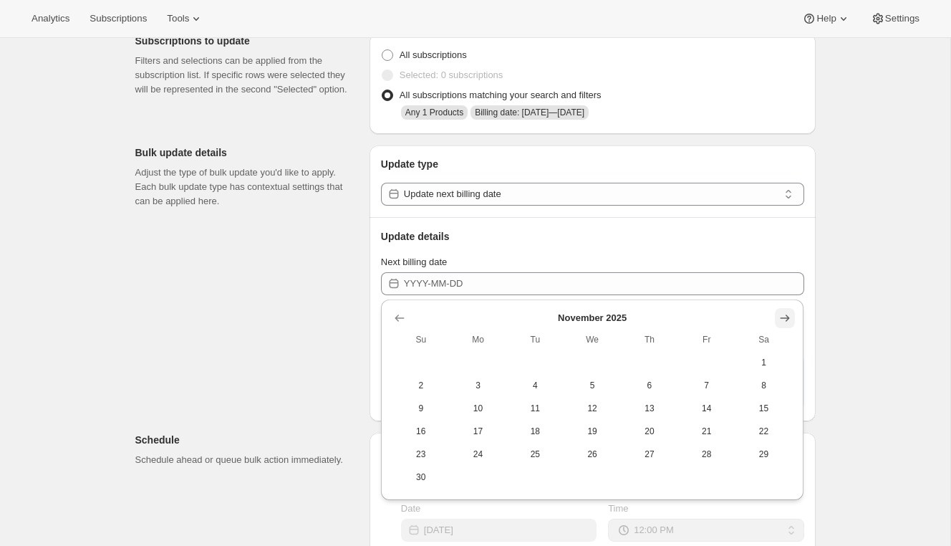
click at [789, 315] on icon "Show next month, December 2025" at bounding box center [785, 318] width 14 height 14
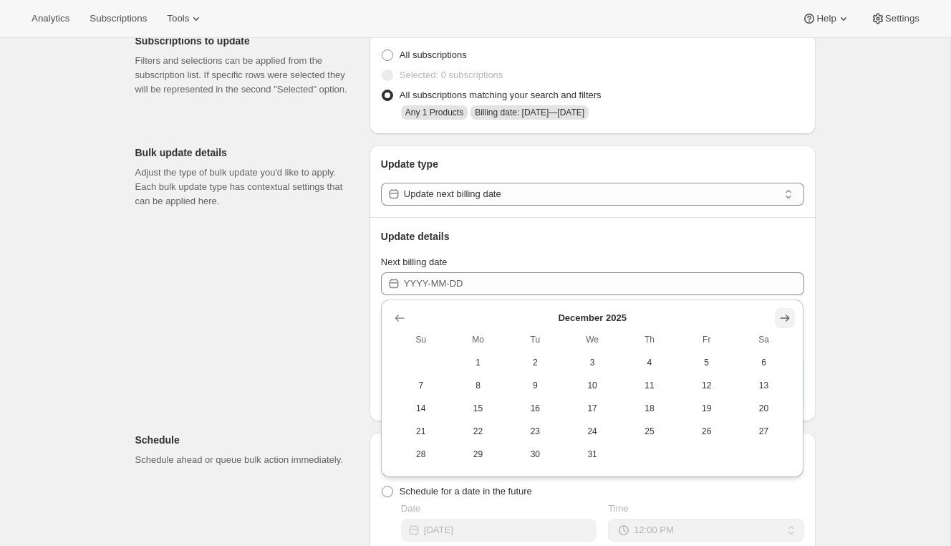
click at [789, 315] on icon "Show next month, January 2026" at bounding box center [785, 318] width 14 height 14
click at [789, 315] on icon "Show next month, February 2026" at bounding box center [785, 318] width 14 height 14
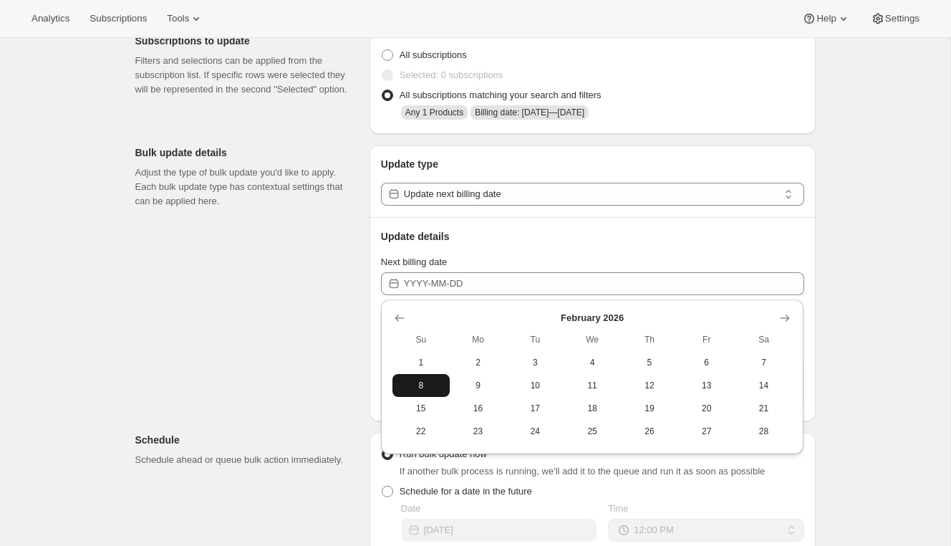
click at [431, 377] on button "8" at bounding box center [420, 385] width 57 height 23
type input "2026-02-08"
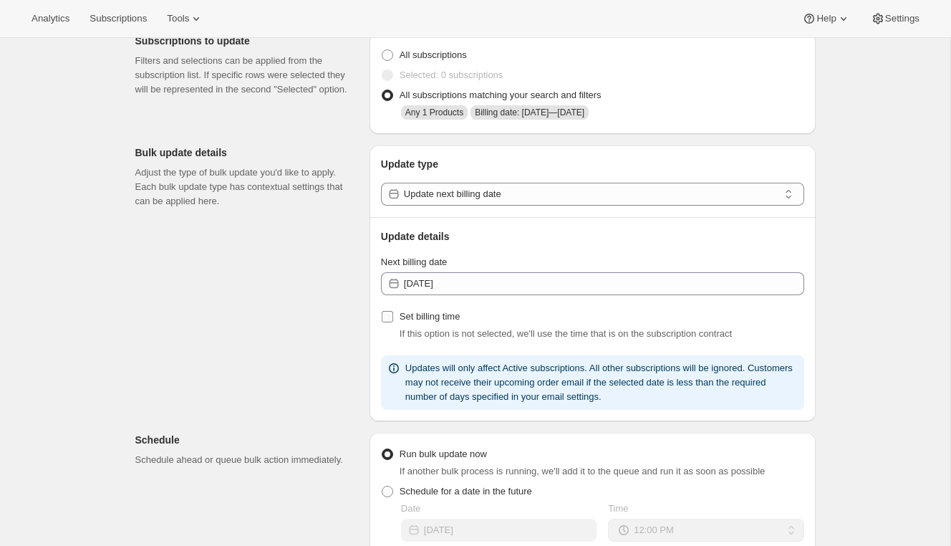
click at [443, 315] on span "Set billing time" at bounding box center [429, 316] width 61 height 11
click at [393, 315] on input "Set billing time" at bounding box center [387, 316] width 11 height 11
checkbox input "true"
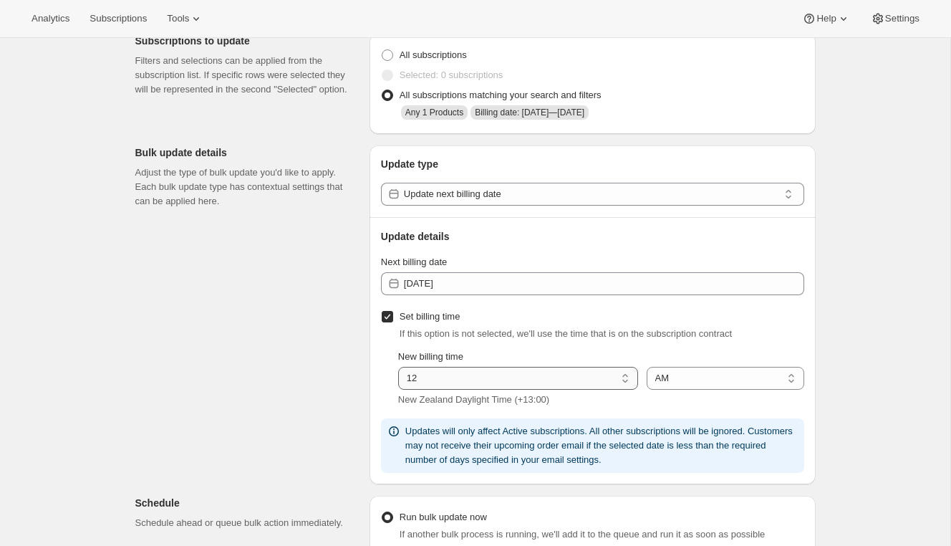
click at [447, 377] on select "01 02 03 04 05 06 07 08 09 10 11 12" at bounding box center [518, 378] width 240 height 23
select select "8"
click at [398, 367] on select "01 02 03 04 05 06 07 08 09 10 11 12" at bounding box center [518, 378] width 240 height 23
click at [284, 452] on div "Subscriptions to update Filters and selections can be applied from the subscrip…" at bounding box center [470, 489] width 692 height 935
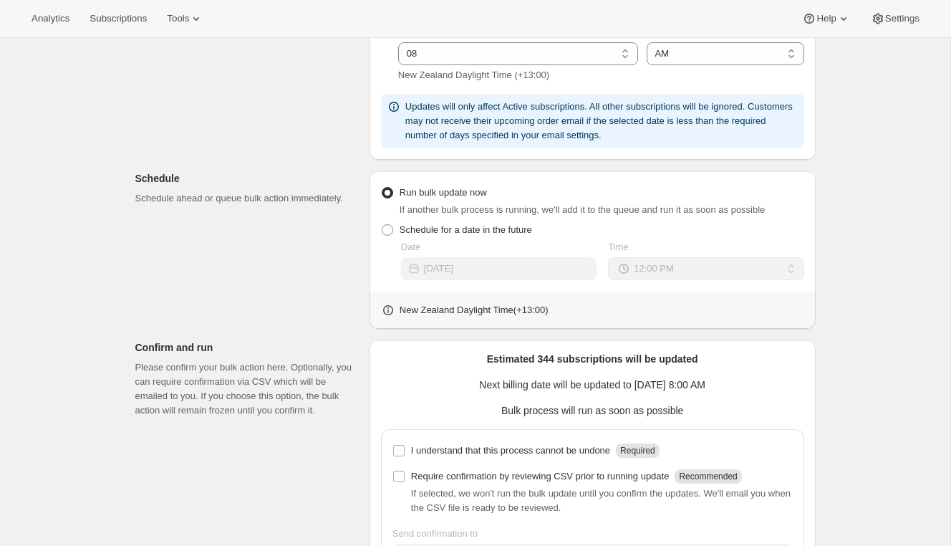
scroll to position [460, 0]
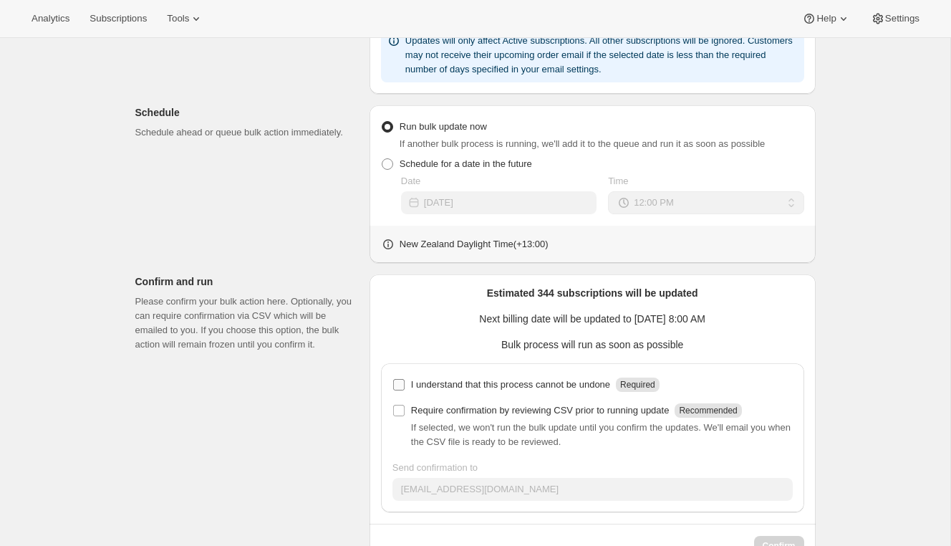
click at [419, 377] on label "I understand that this process cannot be undone Required" at bounding box center [525, 384] width 267 height 20
click at [405, 379] on input "I understand that this process cannot be undone Required" at bounding box center [398, 384] width 11 height 11
checkbox input "true"
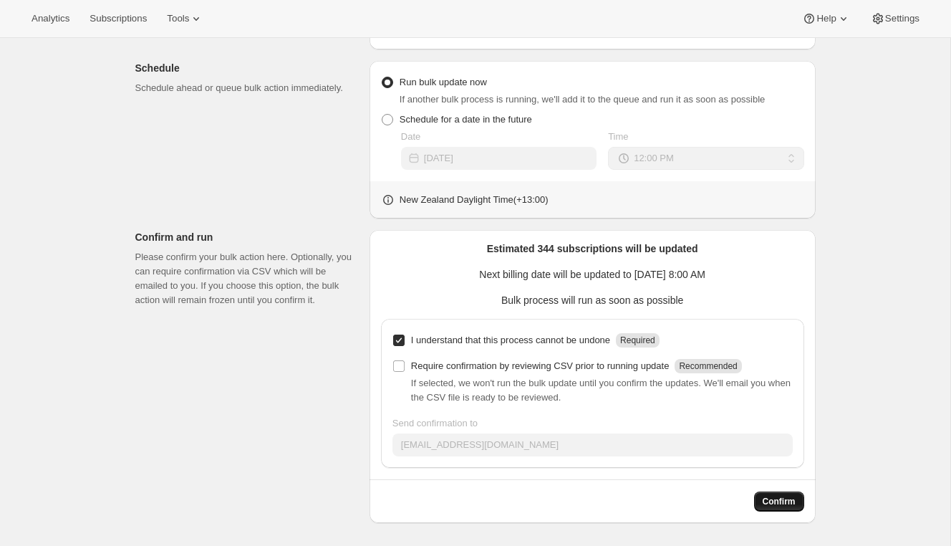
click at [781, 498] on span "Confirm" at bounding box center [778, 500] width 33 height 11
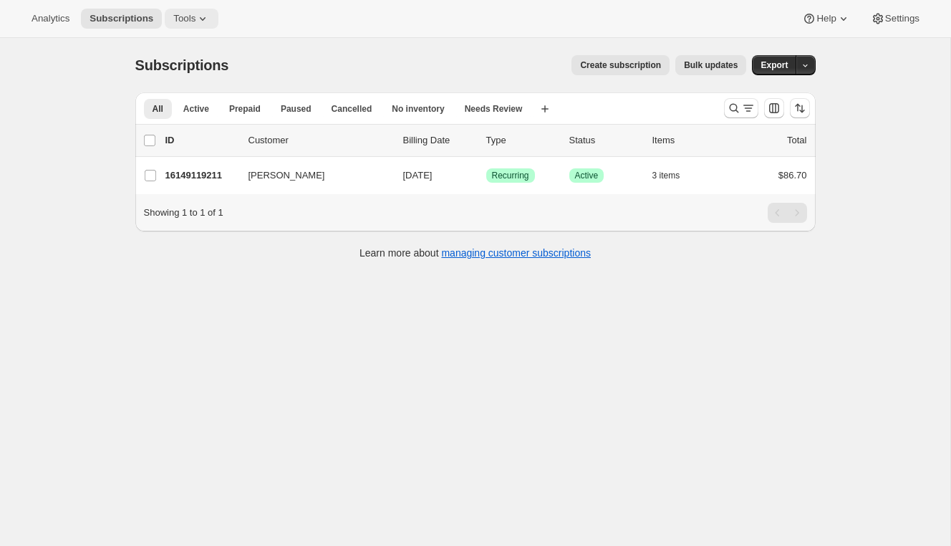
click at [193, 13] on span "Tools" at bounding box center [184, 18] width 22 height 11
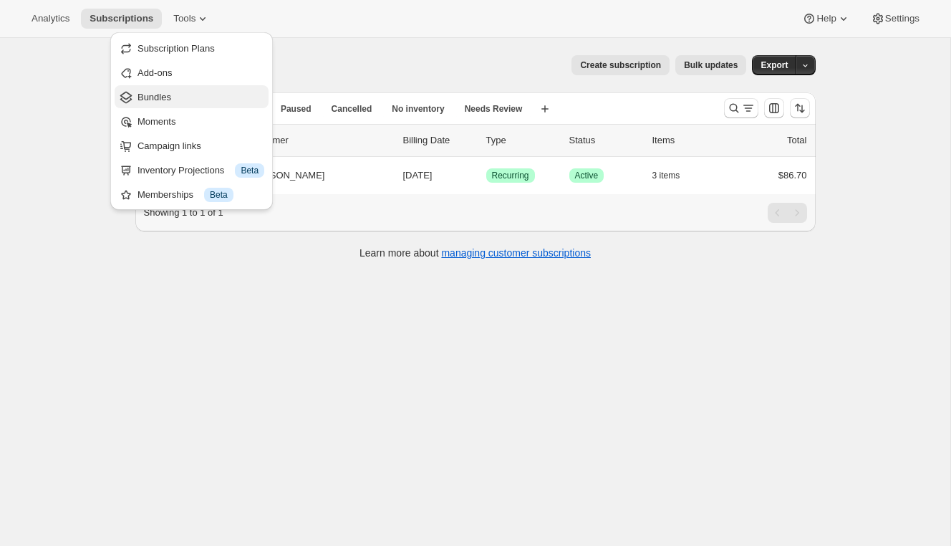
click at [187, 104] on span "Bundles" at bounding box center [200, 97] width 127 height 14
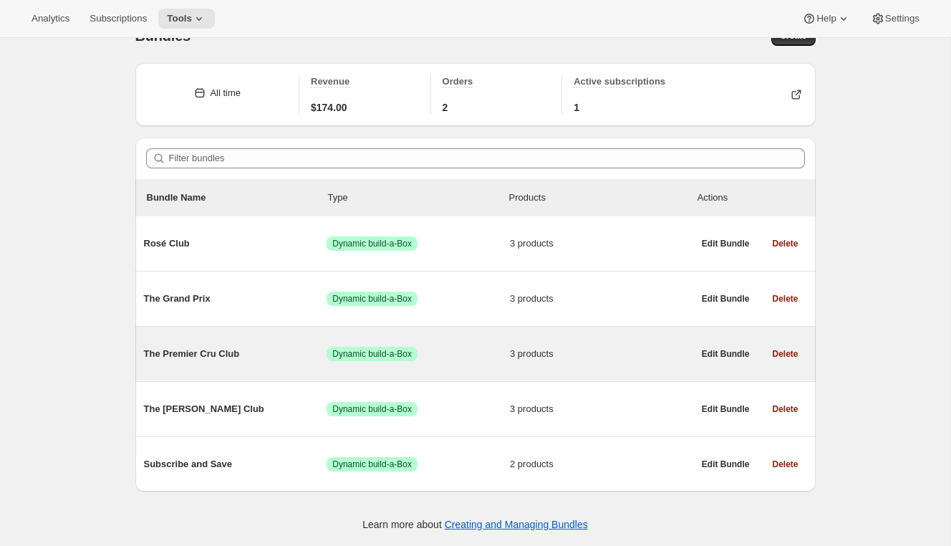
scroll to position [30, 0]
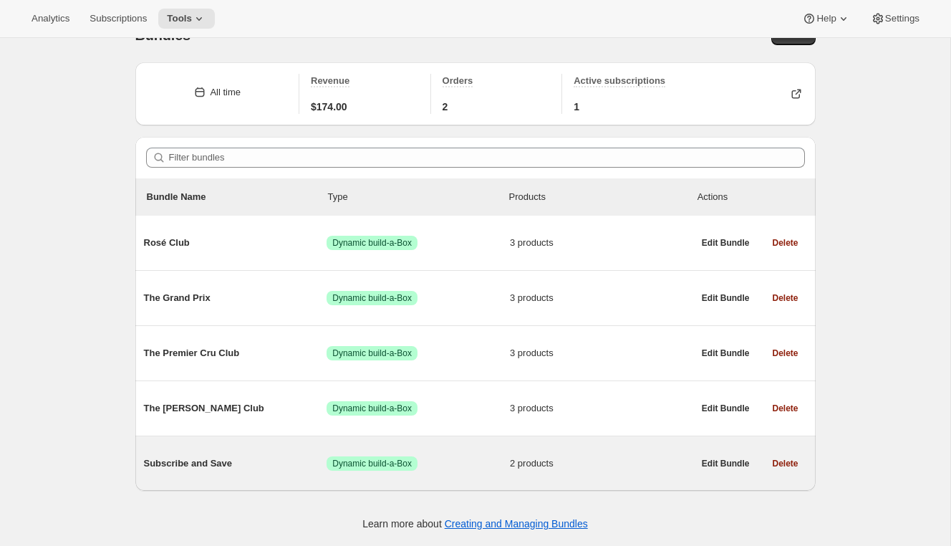
click at [187, 464] on span "Subscribe and Save" at bounding box center [235, 463] width 183 height 14
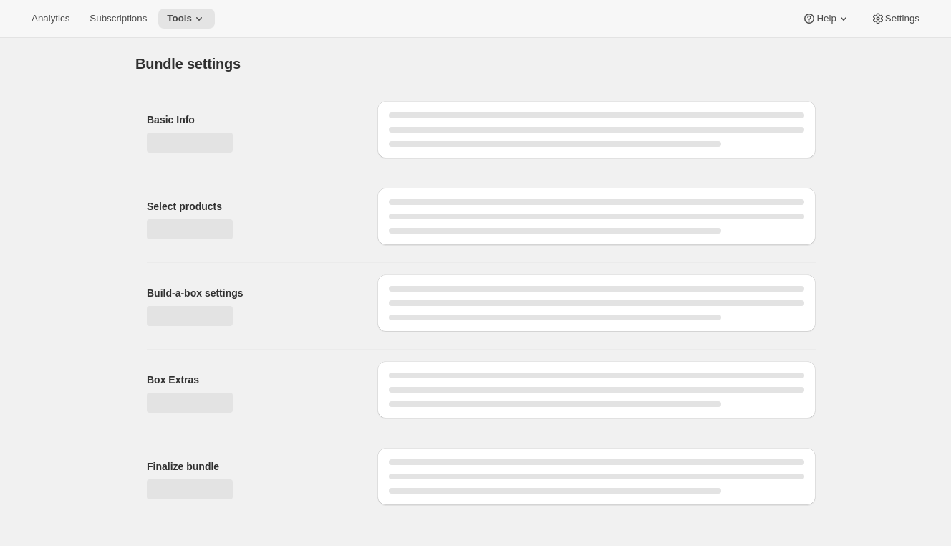
type input "Subscribe and Save"
select select "minMax"
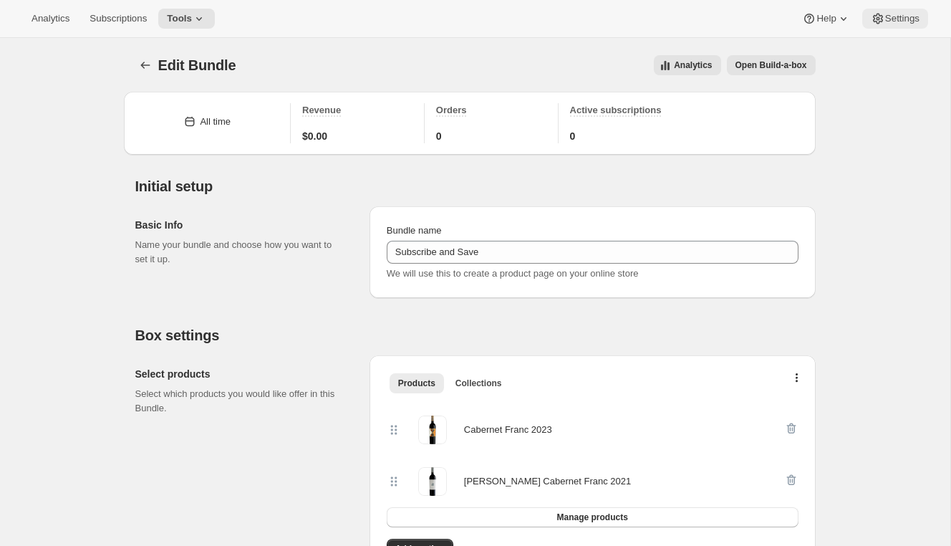
click at [885, 24] on span "Settings" at bounding box center [902, 18] width 34 height 11
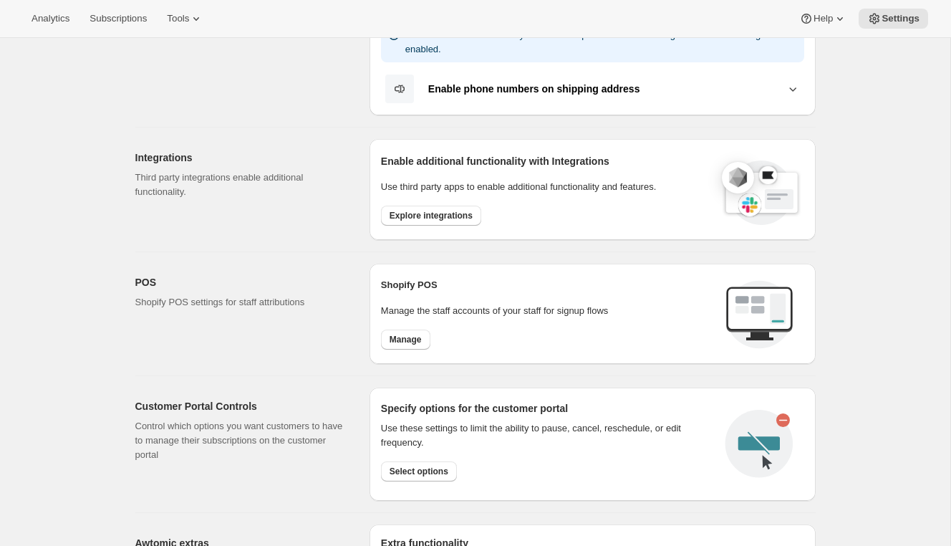
scroll to position [413, 0]
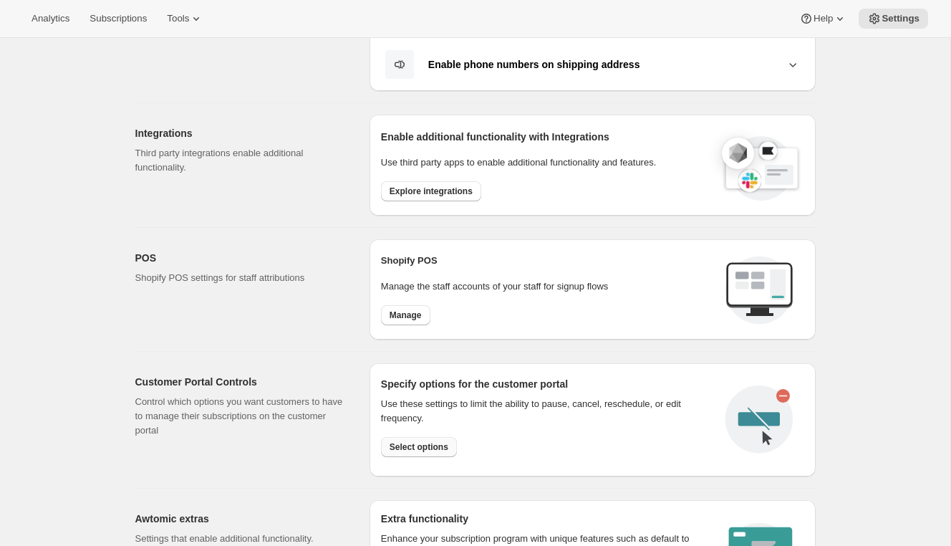
click at [392, 439] on button "Select options" at bounding box center [419, 447] width 76 height 20
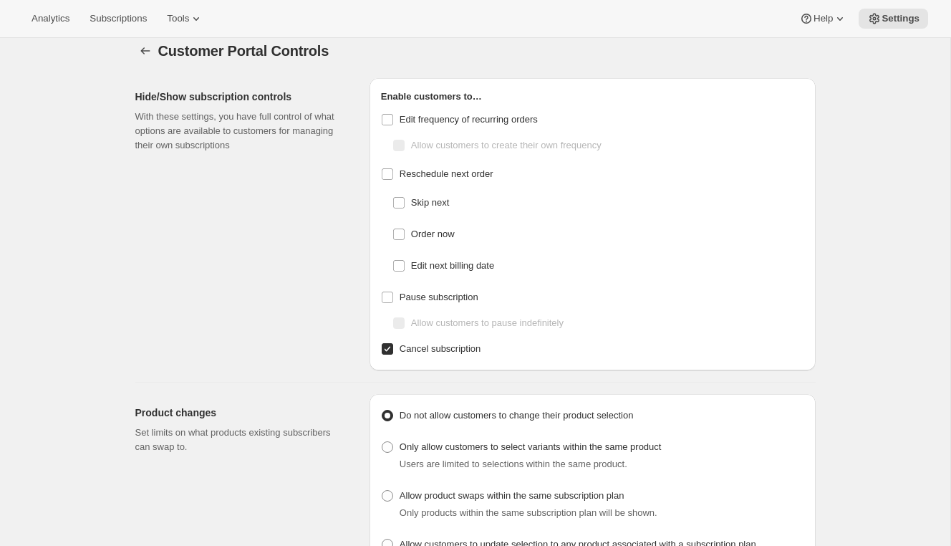
scroll to position [15, 0]
click at [432, 195] on span "Skip next" at bounding box center [430, 202] width 38 height 14
click at [405, 196] on input "Skip next" at bounding box center [398, 201] width 11 height 11
checkbox input "true"
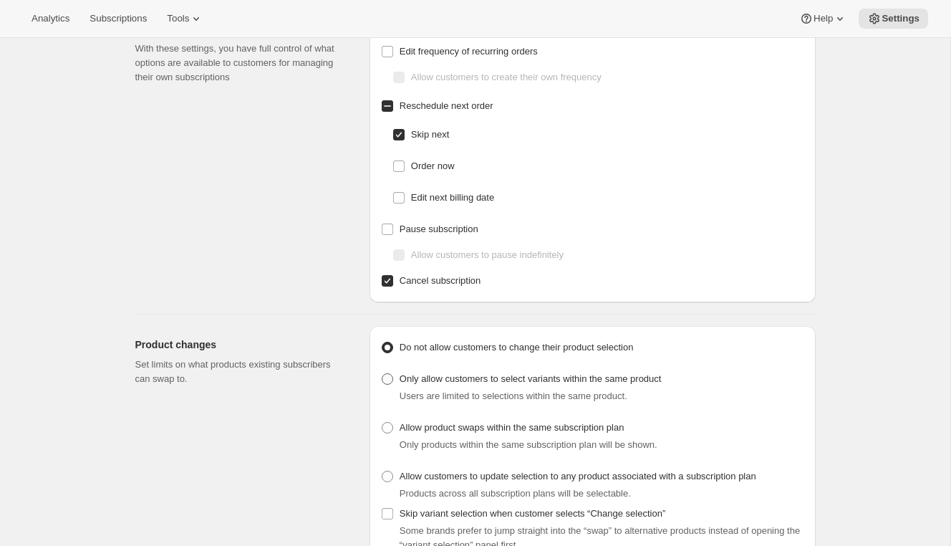
scroll to position [89, 0]
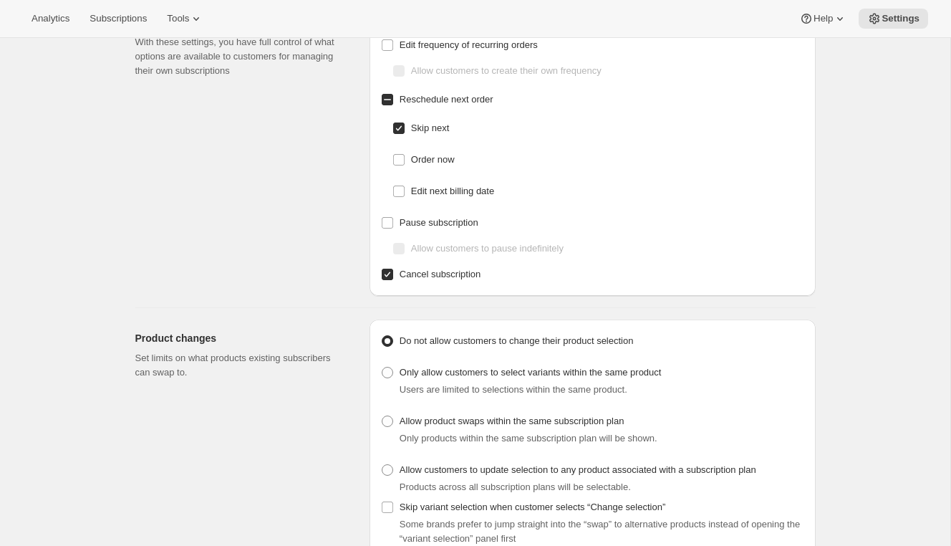
click at [423, 431] on div "Only products within the same subscription plan will be shown." at bounding box center [601, 438] width 405 height 14
click at [424, 423] on span "Allow product swaps within the same subscription plan" at bounding box center [511, 420] width 225 height 11
click at [382, 416] on input "Allow product swaps within the same subscription plan" at bounding box center [382, 415] width 1 height 1
radio input "true"
click at [200, 16] on icon at bounding box center [196, 18] width 14 height 14
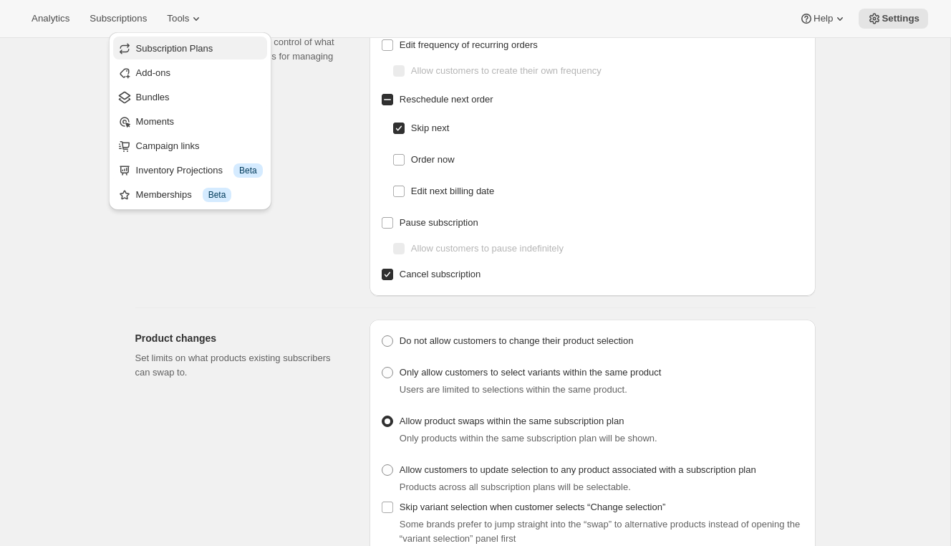
click at [189, 42] on span "Subscription Plans" at bounding box center [199, 49] width 127 height 14
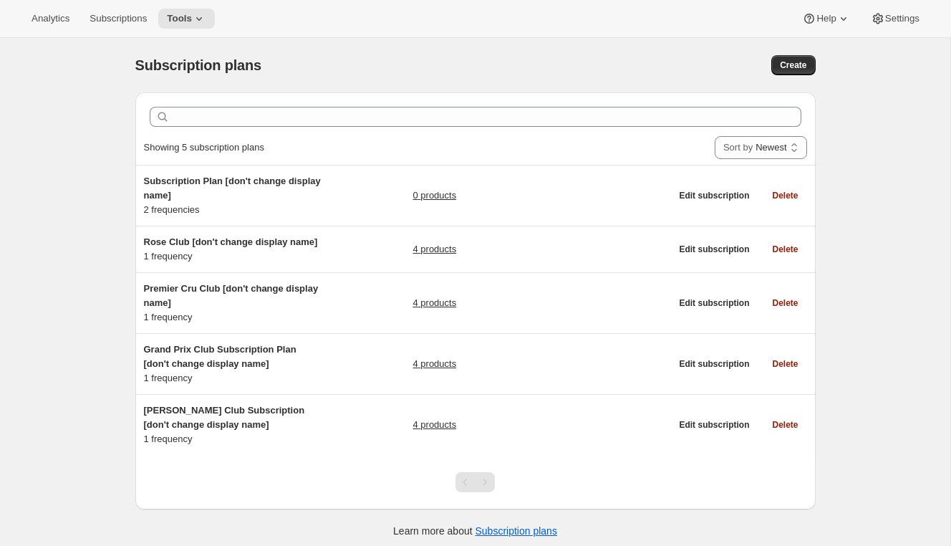
click at [79, 213] on div "Subscription plans. This page is ready Subscription plans Create Clear Showing …" at bounding box center [475, 311] width 950 height 546
click at [199, 16] on icon at bounding box center [199, 18] width 14 height 14
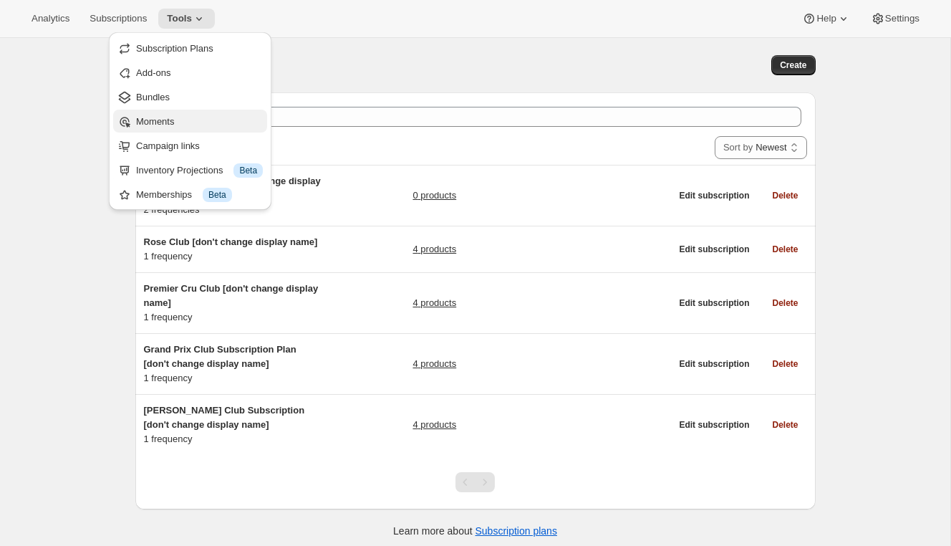
click at [178, 125] on span "Moments" at bounding box center [199, 122] width 127 height 14
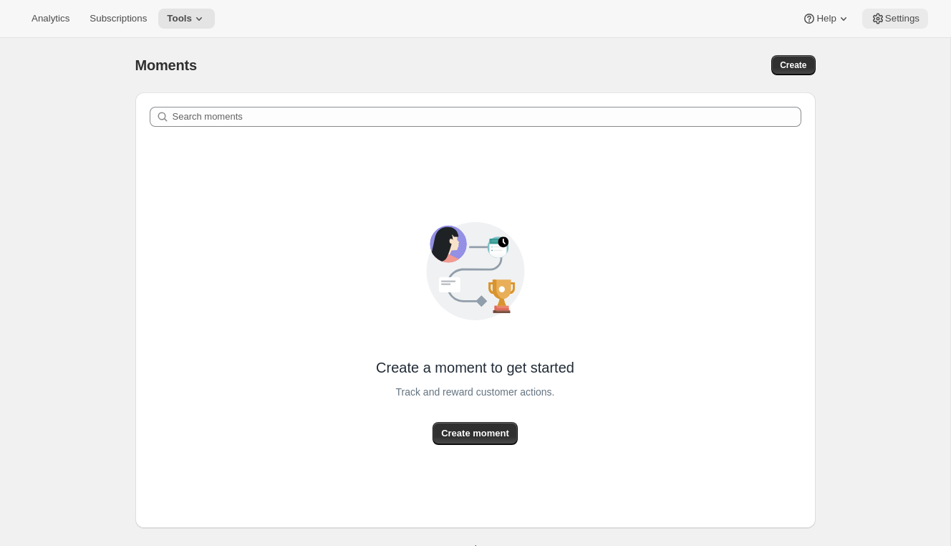
click at [881, 18] on icon at bounding box center [878, 18] width 14 height 14
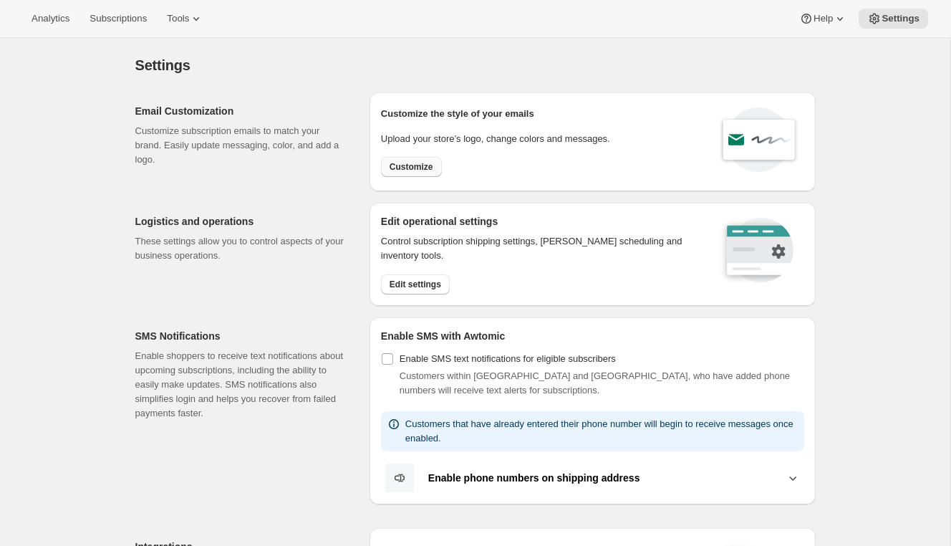
click at [415, 159] on button "Customize" at bounding box center [411, 167] width 61 height 20
select select "subscriptionMessage"
select select "5"
select select "15"
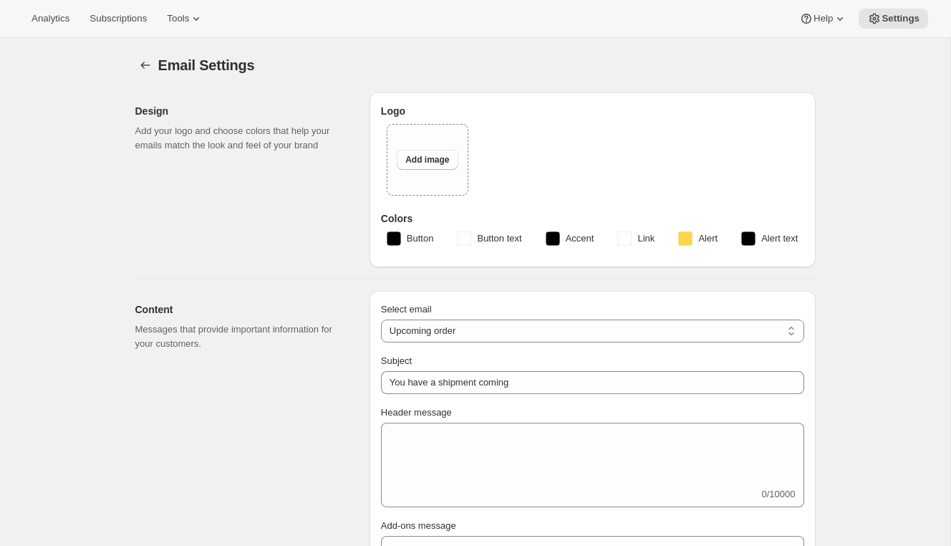
type input "Wolffer"
click at [173, 18] on button "Tools" at bounding box center [185, 19] width 54 height 20
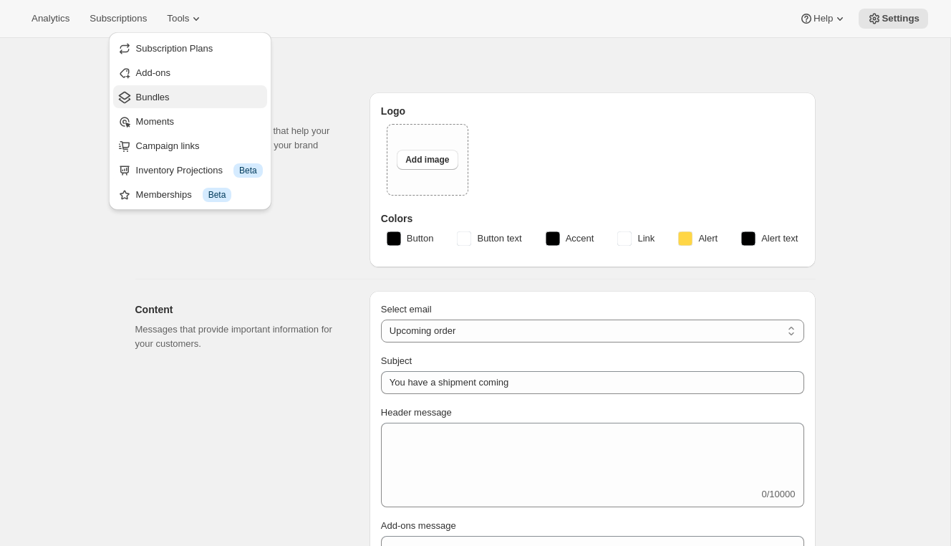
click at [174, 102] on span "Bundles" at bounding box center [199, 97] width 127 height 14
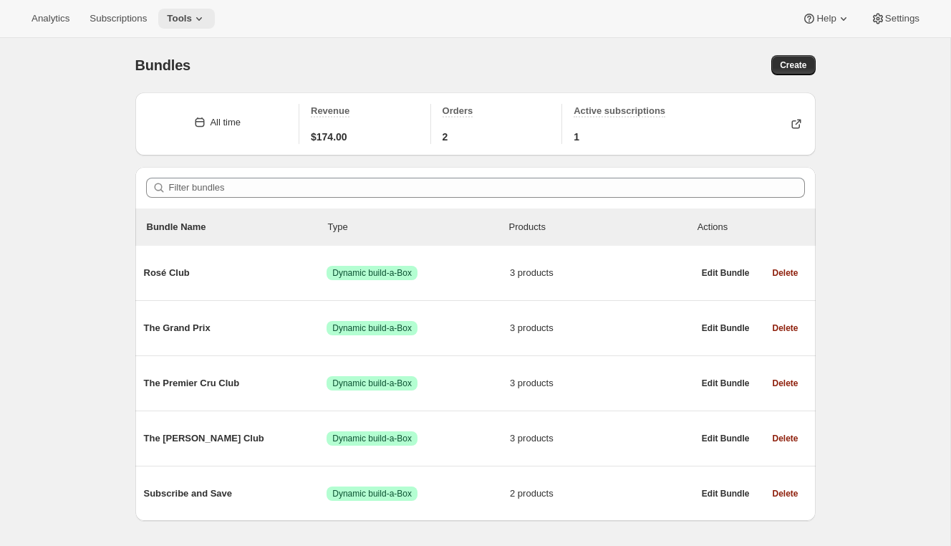
click at [206, 21] on icon at bounding box center [199, 18] width 14 height 14
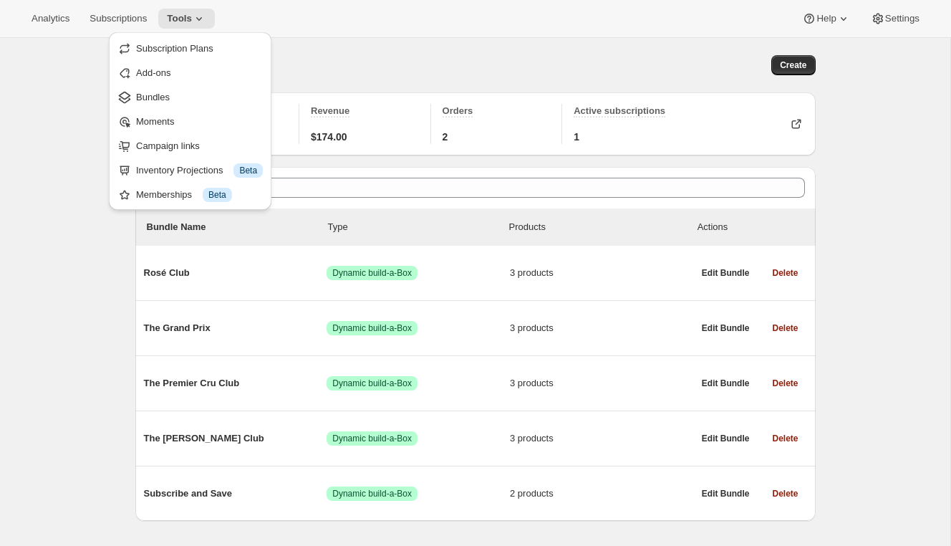
click at [346, 87] on div "Bundles. This page is ready Bundles Create" at bounding box center [475, 65] width 680 height 54
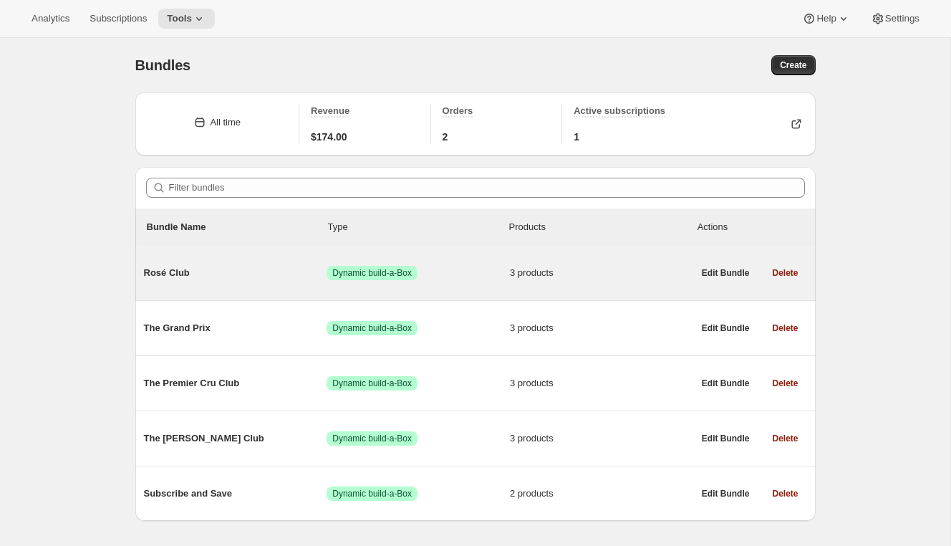
click at [210, 258] on div "Rosé Club Success Dynamic build-a-Box 3 products" at bounding box center [418, 272] width 549 height 37
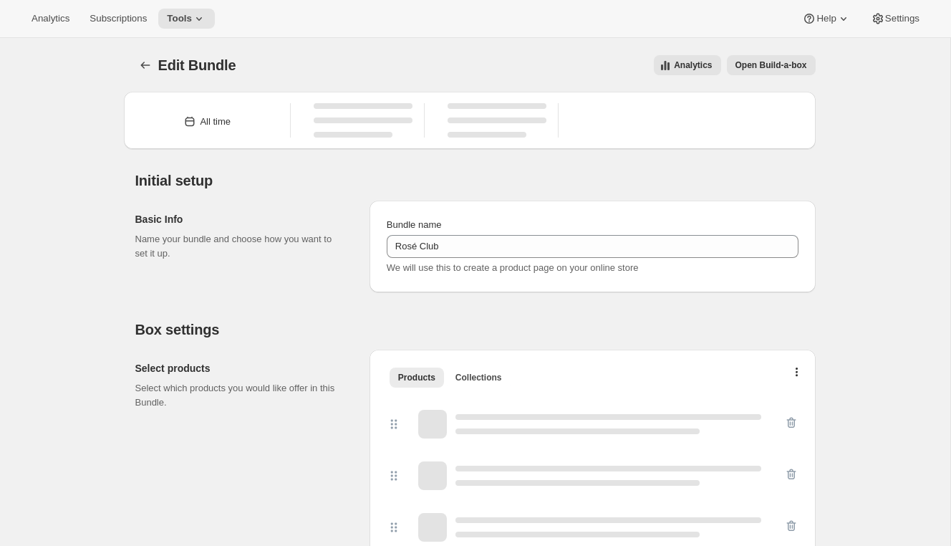
type input "Rosé Club"
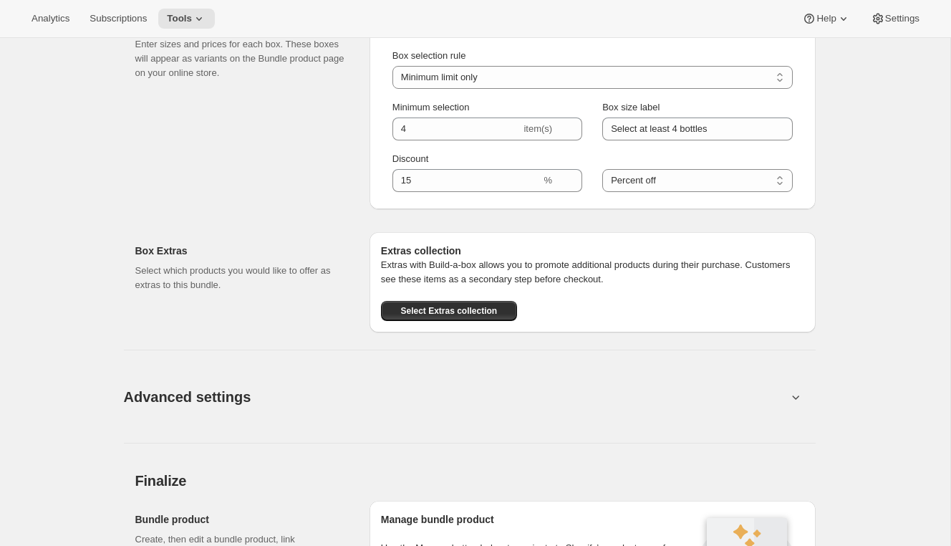
scroll to position [1128, 0]
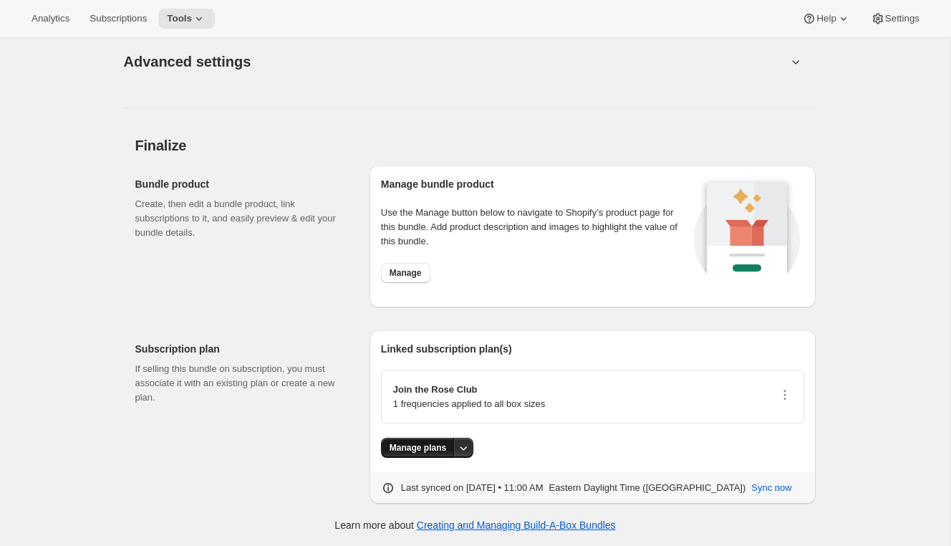
click at [418, 449] on span "Manage plans" at bounding box center [417, 447] width 57 height 11
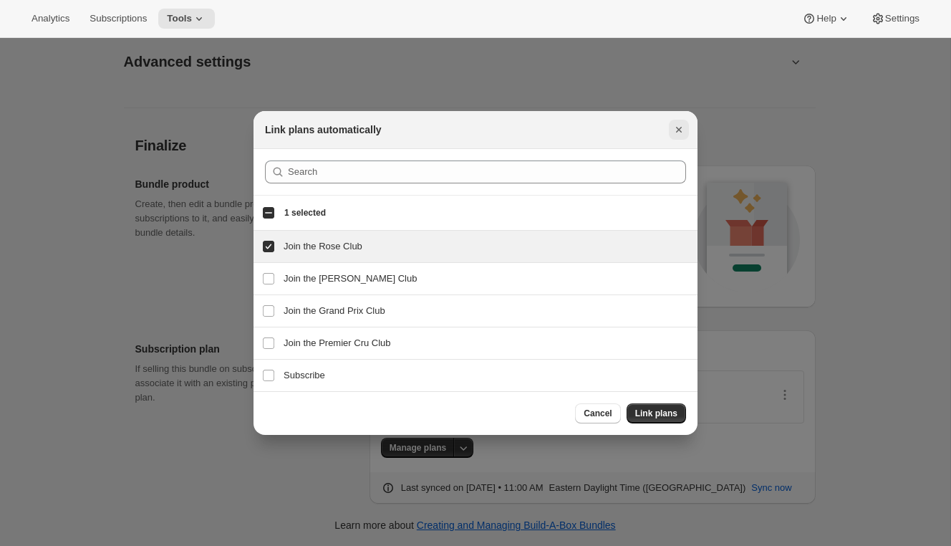
click at [676, 130] on icon "Close" at bounding box center [679, 129] width 14 height 14
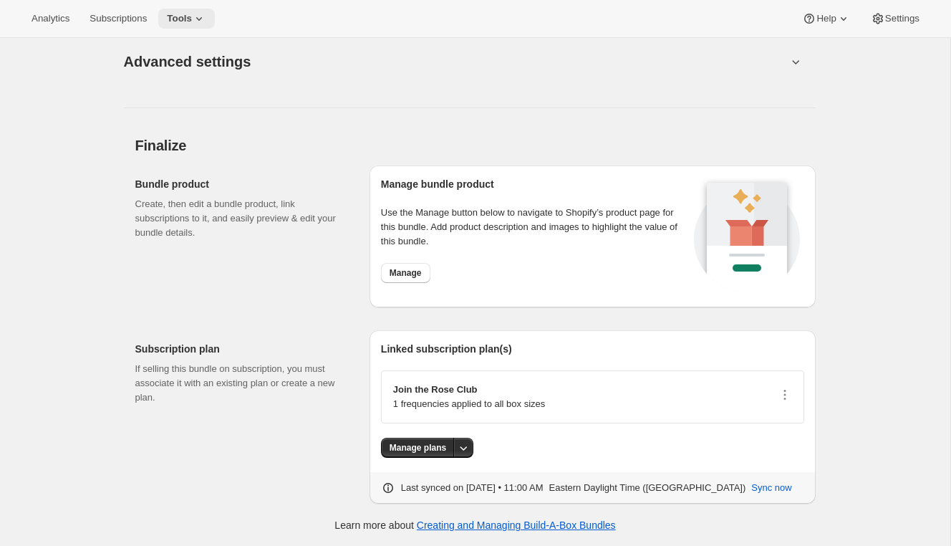
click at [200, 16] on icon at bounding box center [199, 18] width 14 height 14
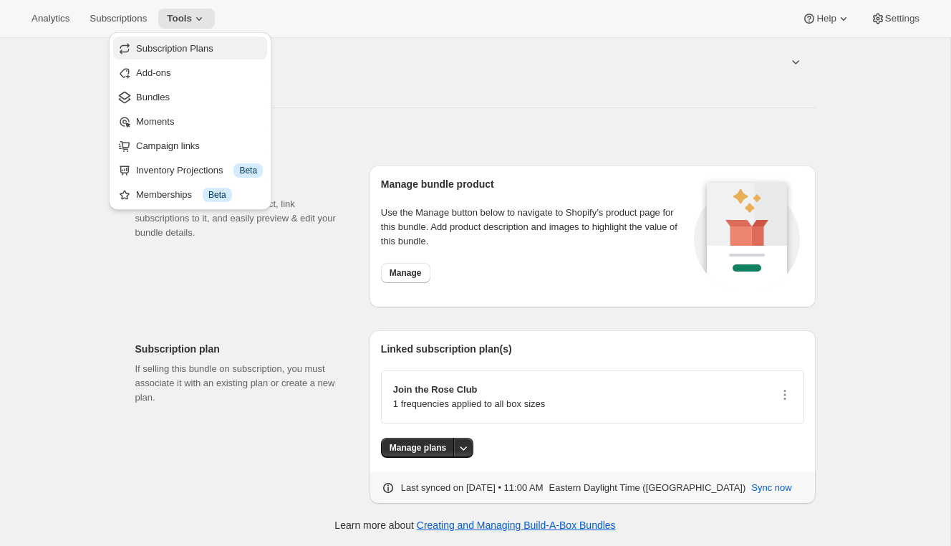
click at [183, 55] on button "Subscription Plans" at bounding box center [190, 48] width 154 height 23
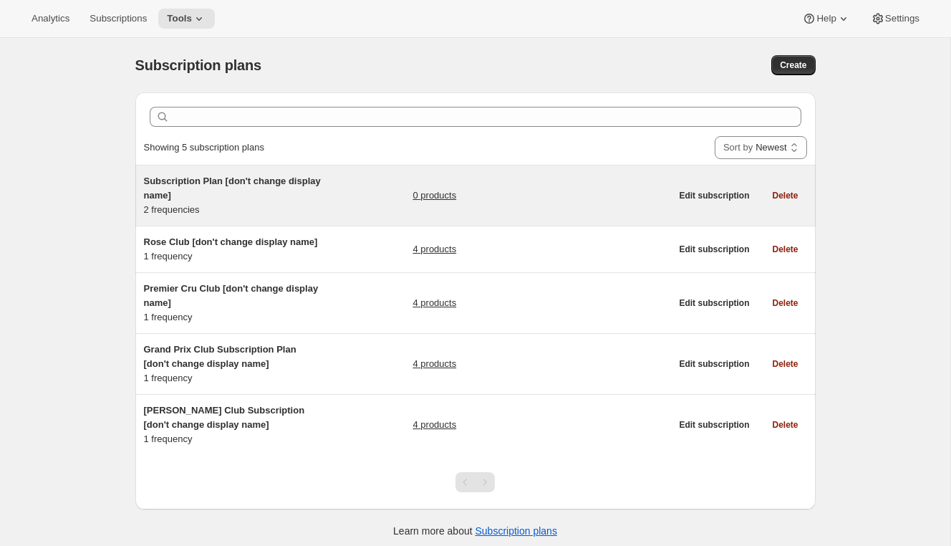
scroll to position [38, 0]
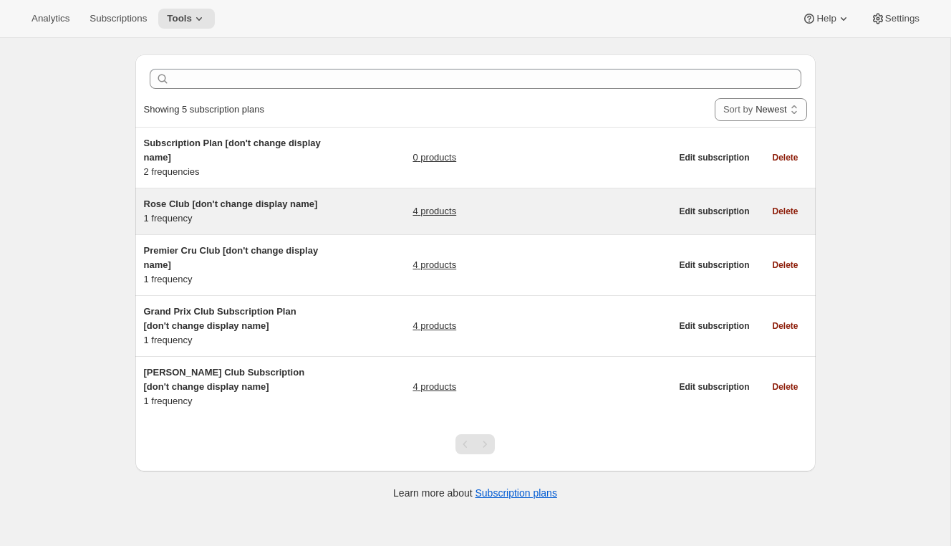
click at [242, 213] on div "Rose Club [don't change display name] 1 frequency" at bounding box center [233, 211] width 179 height 29
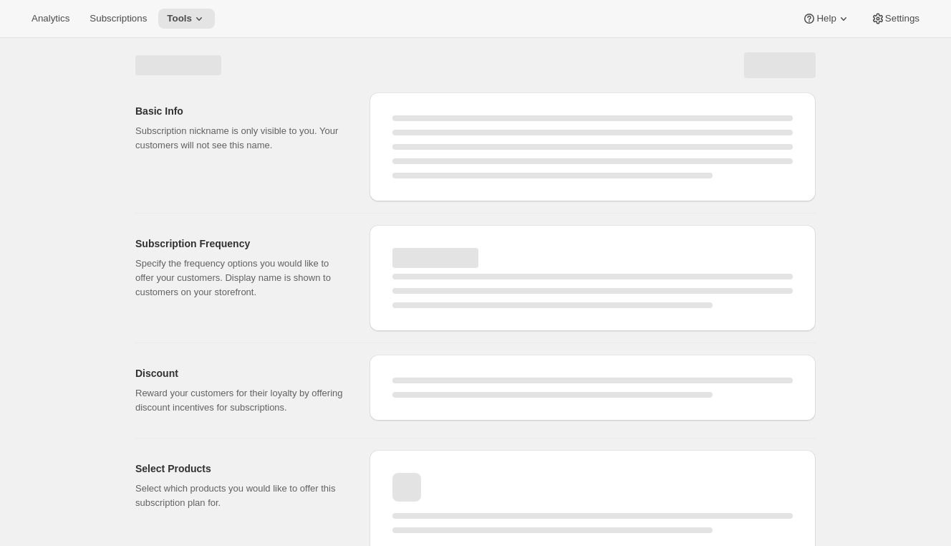
select select "WEEK"
select select "MONTH"
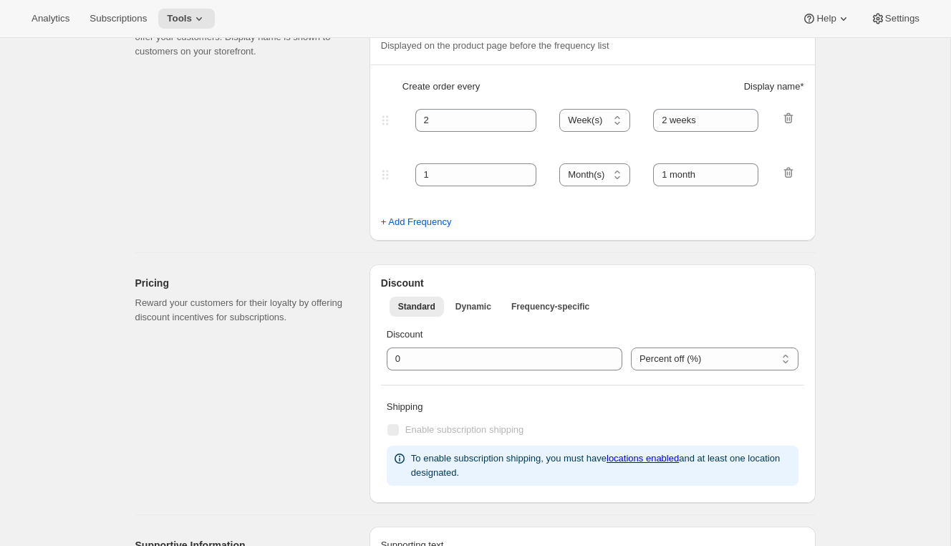
type input "Rose Club [don't change display name]"
type input "Join the Rose Club"
type input "Rose Club"
type input "3"
select select "MONTH"
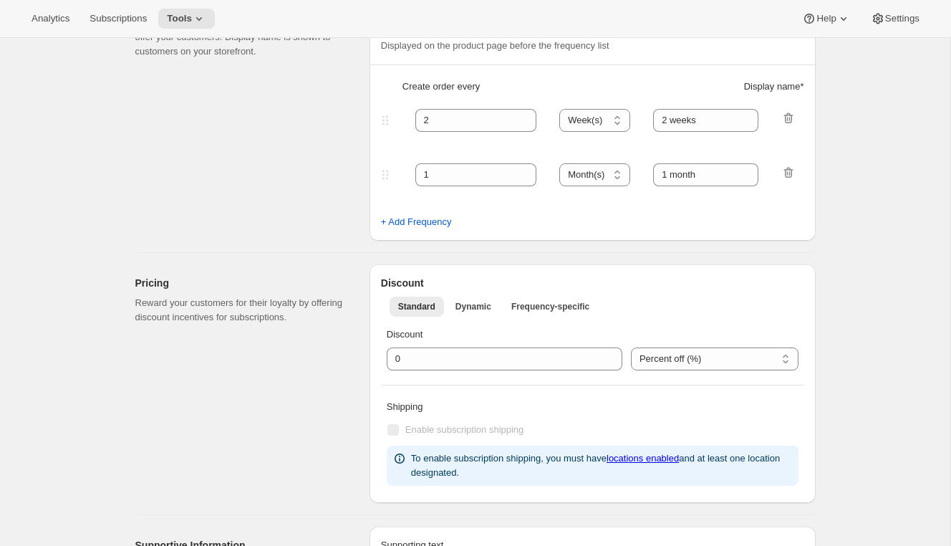
type input "selection"
checkbox input "true"
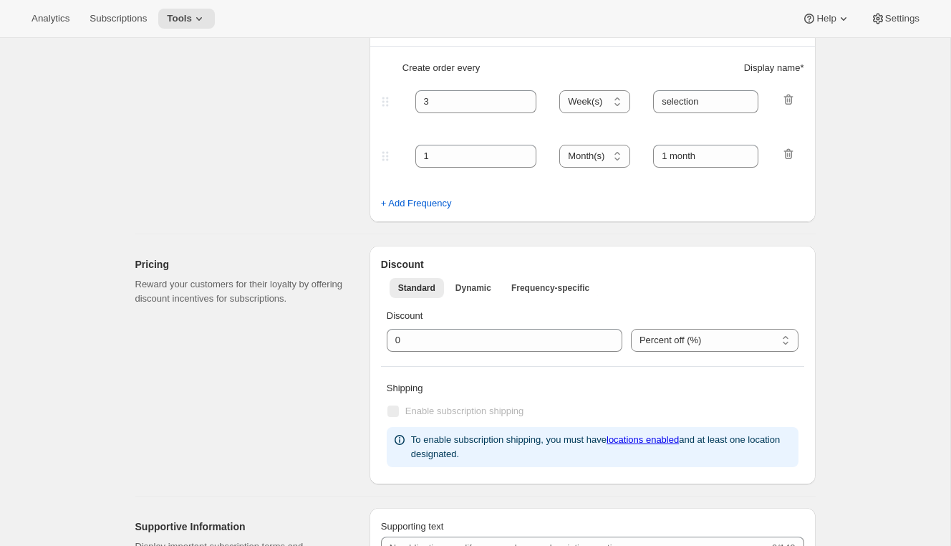
select select "YEARDAY"
select select "12"
select select "9"
select select "3"
select select "10"
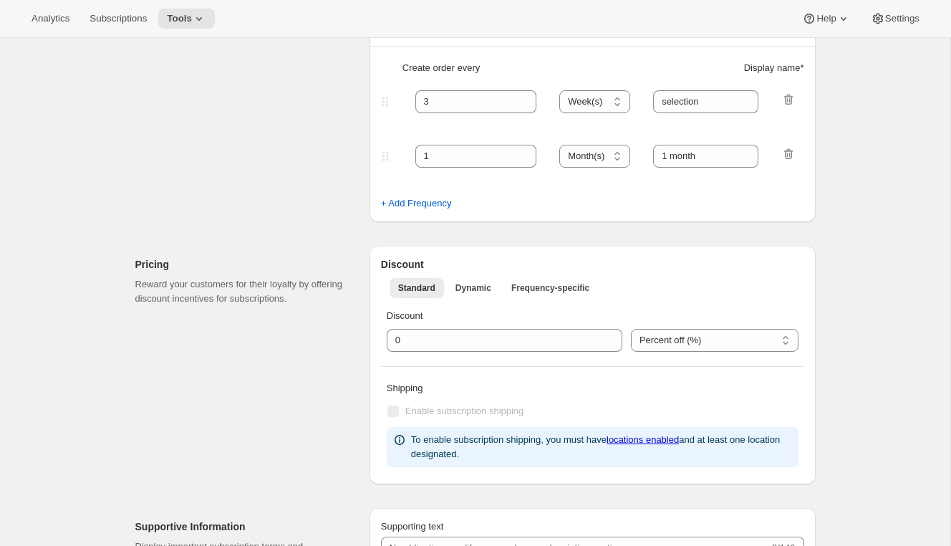
select select "6"
select select "9"
select select "15"
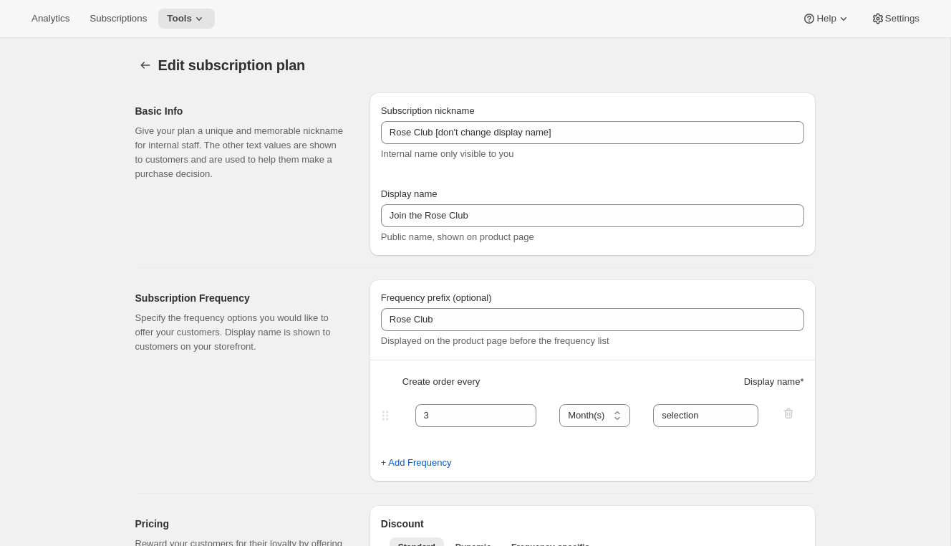
click at [196, 6] on div "Analytics Subscriptions Tools Help Settings" at bounding box center [475, 19] width 951 height 38
click at [192, 16] on span "Tools" at bounding box center [179, 18] width 25 height 11
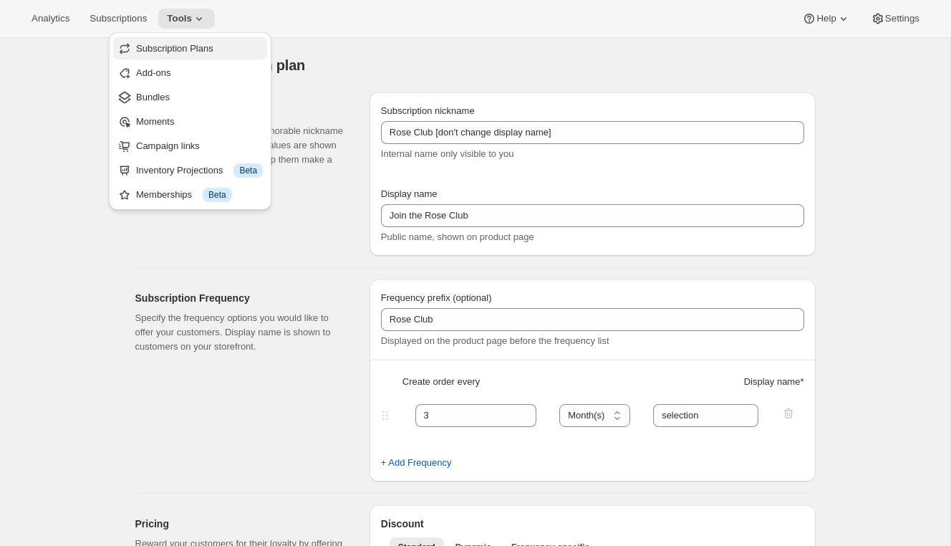
click at [196, 47] on span "Subscription Plans" at bounding box center [174, 48] width 77 height 11
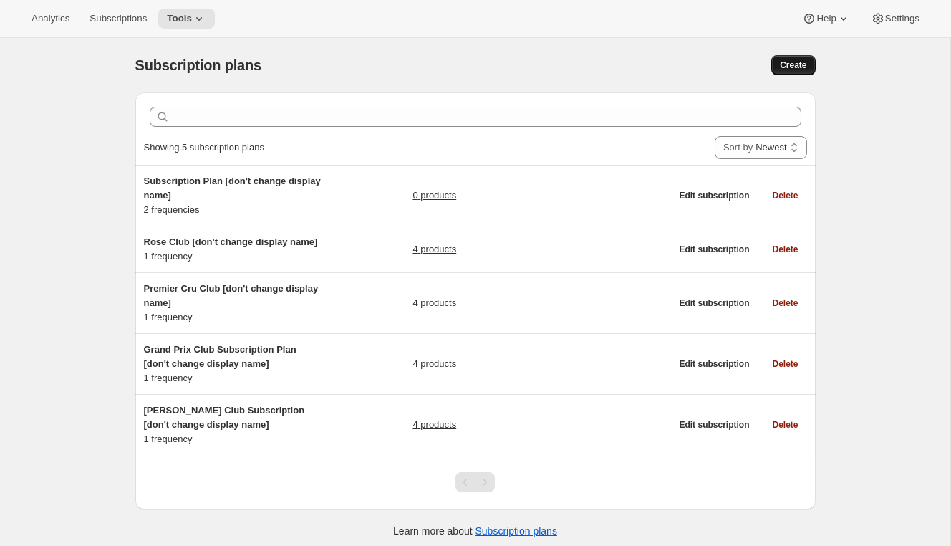
click at [795, 69] on span "Create" at bounding box center [793, 64] width 26 height 11
select select "WEEK"
select select "MONTH"
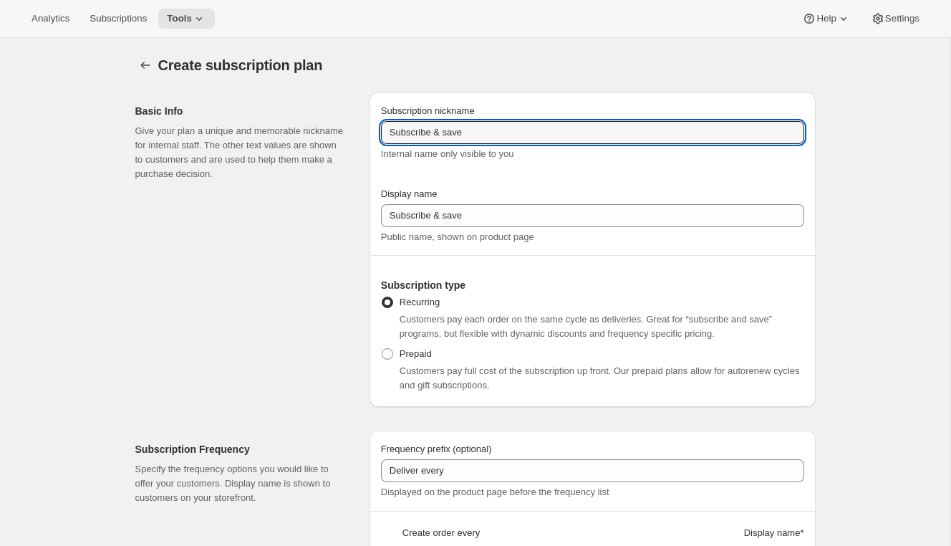
drag, startPoint x: 572, startPoint y: 132, endPoint x: 430, endPoint y: 106, distance: 144.8
click at [430, 106] on div "Subscription nickname Subscribe & save Internal name only visible to you" at bounding box center [592, 132] width 423 height 57
type input "Rose Club Plan - Gift"
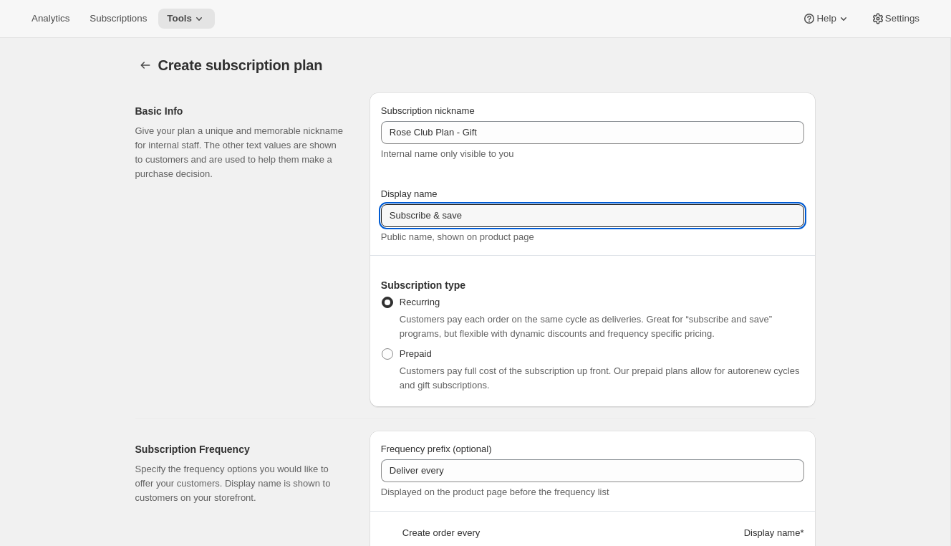
drag, startPoint x: 468, startPoint y: 215, endPoint x: 289, endPoint y: 203, distance: 180.1
click at [289, 203] on div "Basic Info Give your plan a unique and memorable nickname for internal staff. T…" at bounding box center [470, 244] width 692 height 326
type input "J"
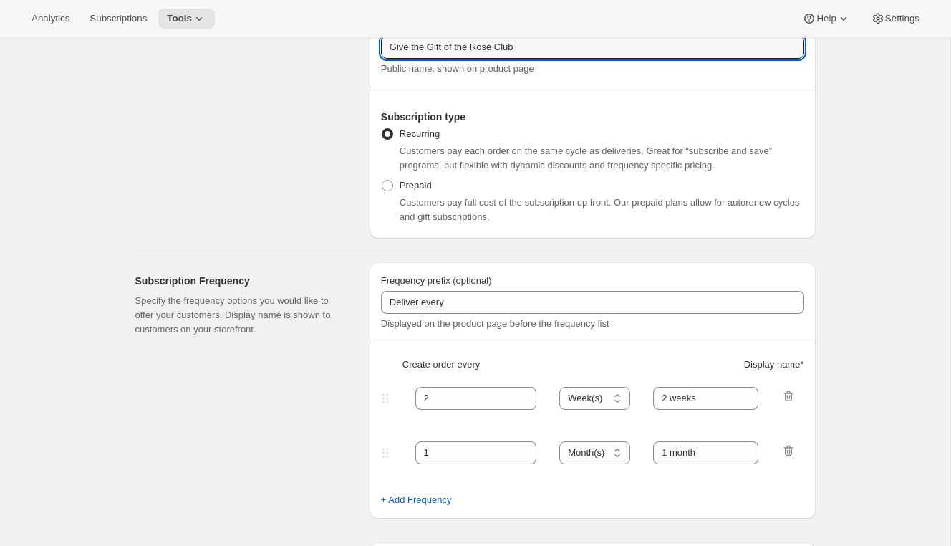
scroll to position [266, 0]
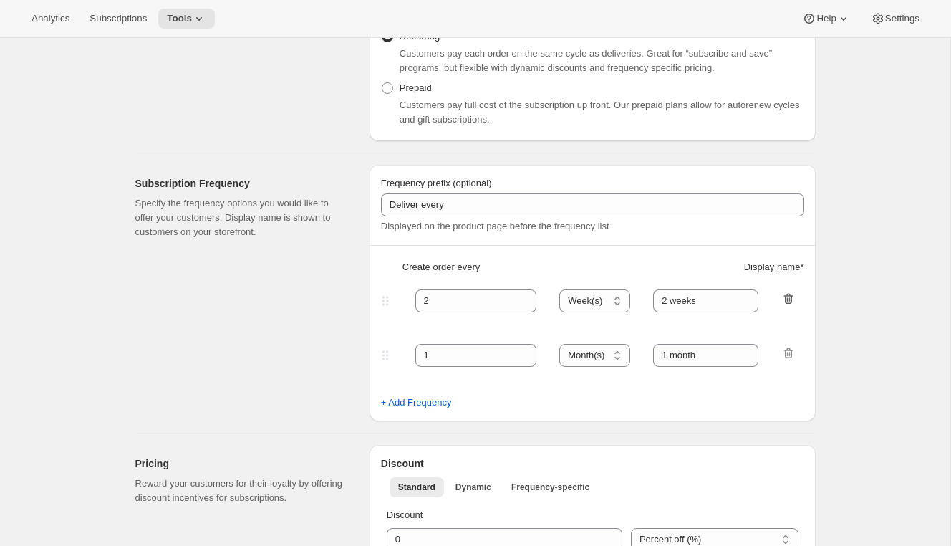
type input "Give the Gift of the Rosé Club"
click at [790, 299] on icon "button" at bounding box center [788, 298] width 14 height 14
type input "1"
select select "MONTH"
type input "1 month"
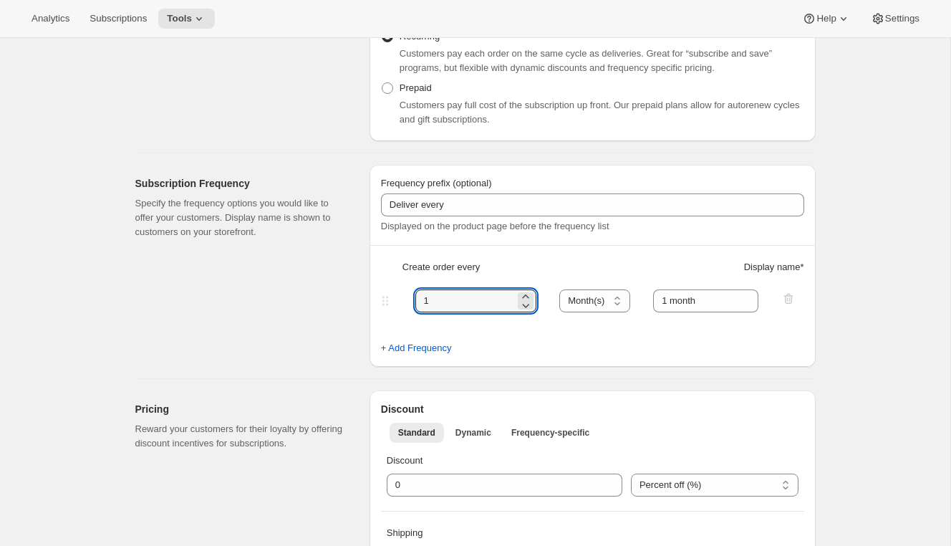
drag, startPoint x: 450, startPoint y: 305, endPoint x: 389, endPoint y: 304, distance: 60.2
click at [389, 304] on div "1 Day(s) Week(s) Month(s) Year(s) Month(s) 1 month" at bounding box center [586, 300] width 417 height 23
type input "3"
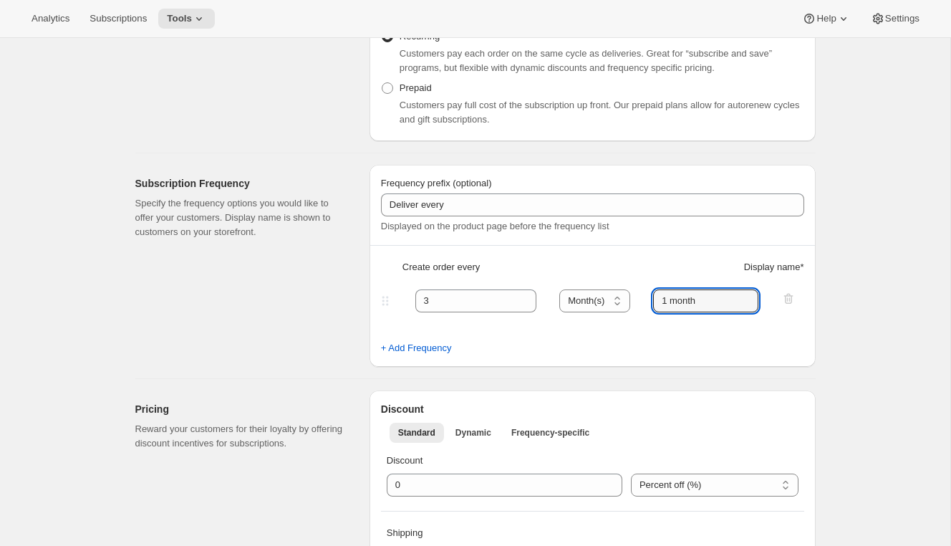
drag, startPoint x: 702, startPoint y: 301, endPoint x: 631, endPoint y: 300, distance: 70.9
click at [631, 300] on div "3 Day(s) Week(s) Month(s) Year(s) Month(s) 1 month" at bounding box center [586, 300] width 417 height 23
type input "3 months"
click at [319, 351] on div "Subscription Frequency Specify the frequency options you would like to offer yo…" at bounding box center [246, 266] width 223 height 202
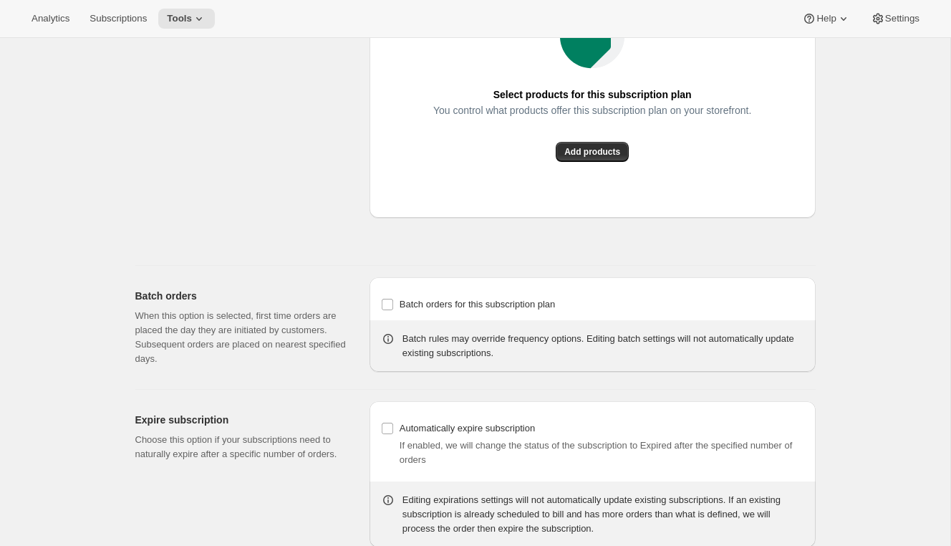
scroll to position [1161, 0]
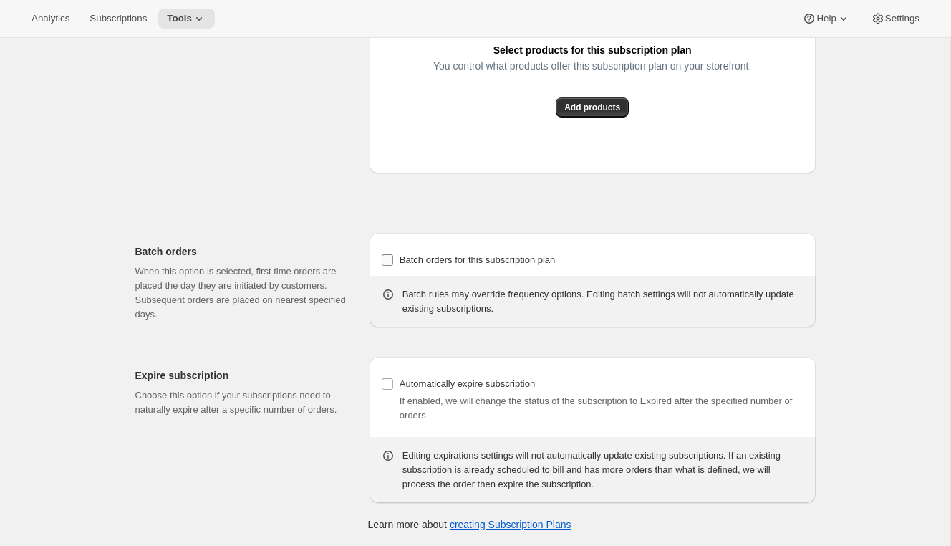
click at [409, 258] on span "Batch orders for this subscription plan" at bounding box center [477, 259] width 156 height 11
click at [393, 258] on input "Batch orders for this subscription plan" at bounding box center [387, 259] width 11 height 11
checkbox input "true"
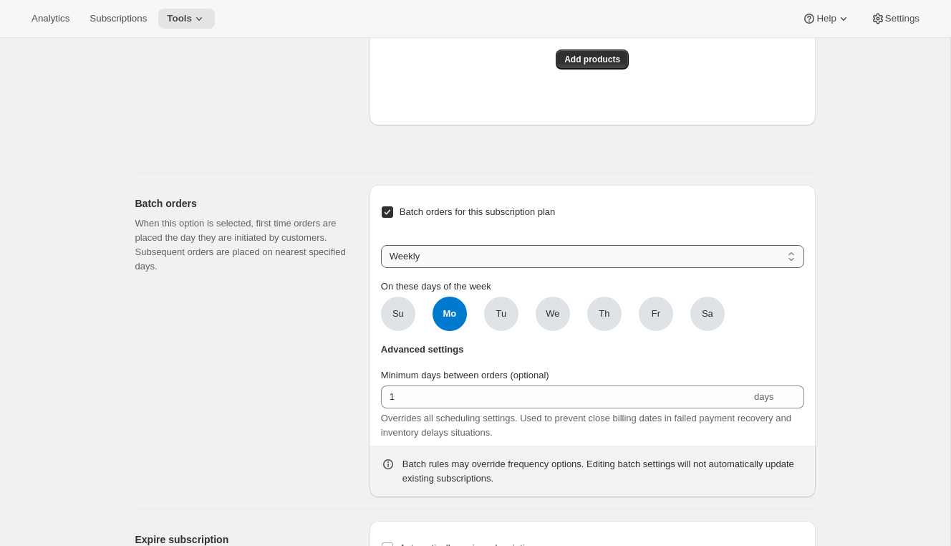
scroll to position [1210, 0]
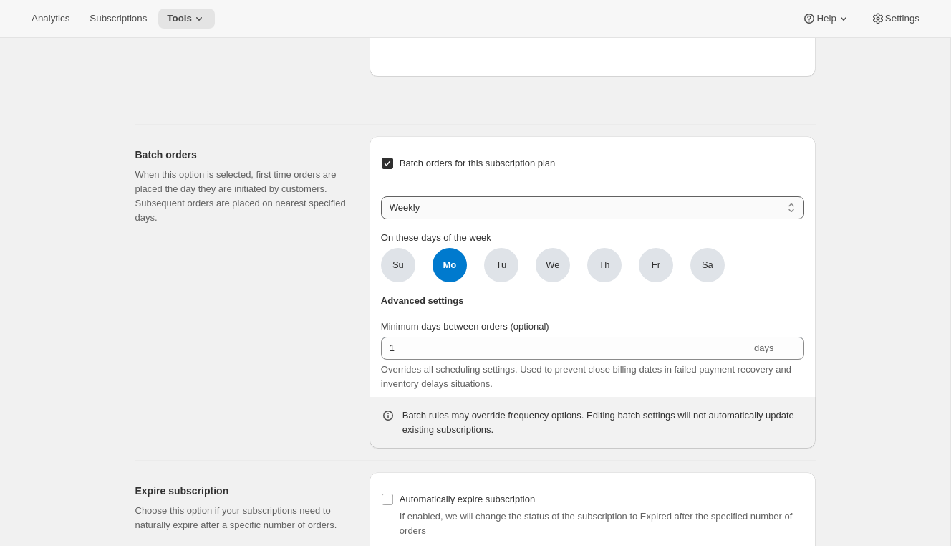
click at [437, 219] on select "Weekly Monthly Yearly" at bounding box center [592, 207] width 423 height 23
select select "YEARDAY"
click at [381, 219] on select "Weekly Monthly Yearly" at bounding box center [592, 207] width 423 height 23
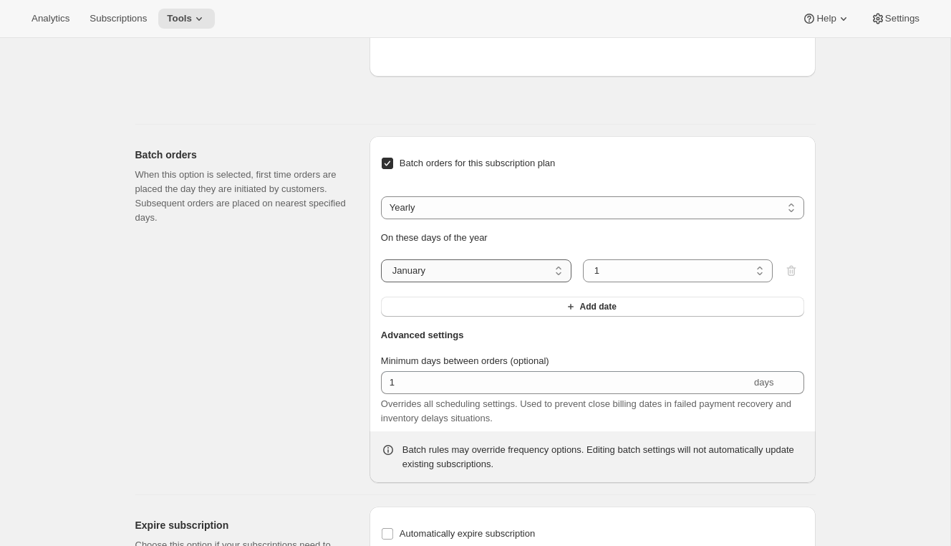
click at [437, 282] on select "January February March April May June July August September October November De…" at bounding box center [476, 270] width 190 height 23
select select "12"
click at [381, 282] on select "January February March April May June July August September October November De…" at bounding box center [476, 270] width 190 height 23
click at [614, 282] on select "1 2 3 4 5 6 7 8 9 10 11 12 13 14 15 16 17 18 19 20 21 22 23 24 25 26 27 28 29 3…" at bounding box center [678, 270] width 190 height 23
select select "9"
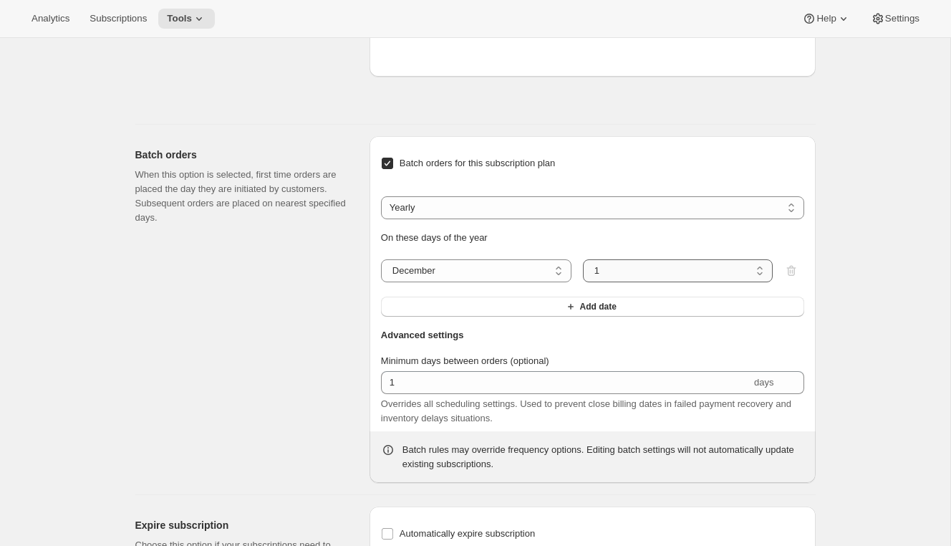
click at [583, 282] on select "1 2 3 4 5 6 7 8 9 10 11 12 13 14 15 16 17 18 19 20 21 22 23 24 25 26 27 28 29 3…" at bounding box center [678, 270] width 190 height 23
click at [526, 316] on button "Add date" at bounding box center [592, 306] width 423 height 20
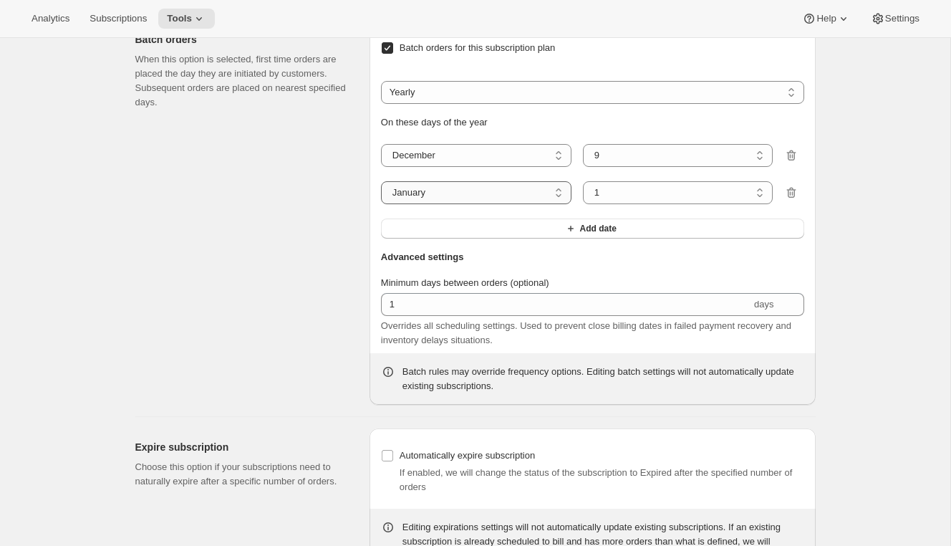
scroll to position [1327, 0]
click at [503, 202] on select "January February March April May June July August September October November De…" at bounding box center [476, 190] width 190 height 23
select select "3"
click at [381, 202] on select "January February March April May June July August September October November De…" at bounding box center [476, 190] width 190 height 23
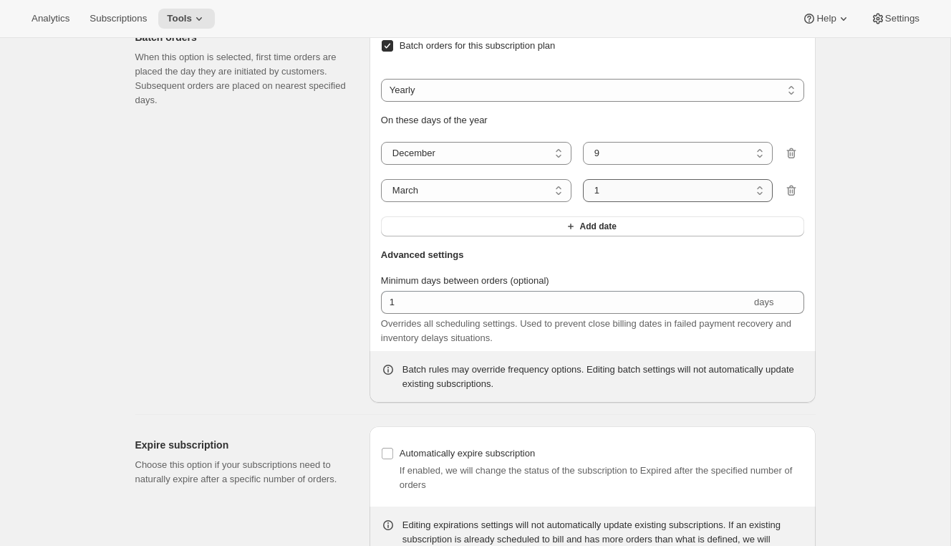
click at [599, 202] on select "1 2 3 4 5 6 7 8 9 10 11 12 13 14 15 16 17 18 19 20 21 22 23 24 25 26 27 28 29 3…" at bounding box center [678, 190] width 190 height 23
select select "10"
click at [583, 202] on select "1 2 3 4 5 6 7 8 9 10 11 12 13 14 15 16 17 18 19 20 21 22 23 24 25 26 27 28 29 3…" at bounding box center [678, 190] width 190 height 23
click at [451, 236] on button "Add date" at bounding box center [592, 226] width 423 height 20
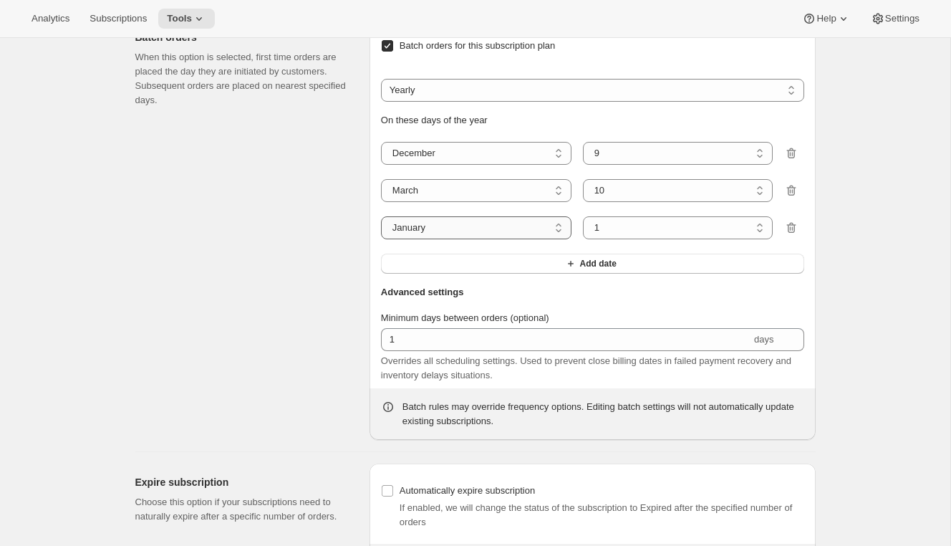
click at [447, 239] on select "January February March April May June July August September October November De…" at bounding box center [476, 227] width 190 height 23
select select "6"
click at [381, 239] on select "January February March April May June July August September October November De…" at bounding box center [476, 227] width 190 height 23
click at [644, 239] on select "1 2 3 4 5 6 7 8 9 10 11 12 13 14 15 16 17 18 19 20 21 22 23 24 25 26 27 28 29 30" at bounding box center [678, 227] width 190 height 23
select select "9"
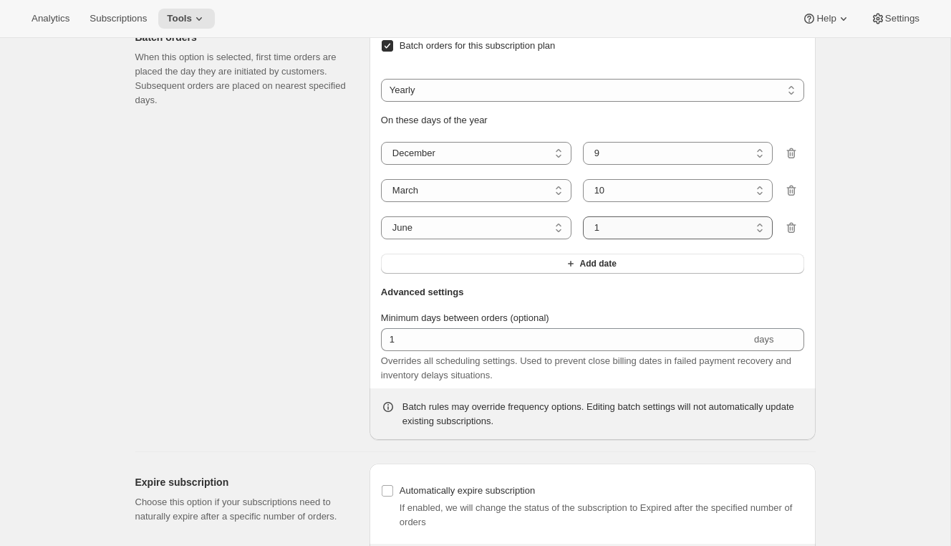
click at [583, 239] on select "1 2 3 4 5 6 7 8 9 10 11 12 13 14 15 16 17 18 19 20 21 22 23 24 25 26 27 28 29 30" at bounding box center [678, 227] width 190 height 23
click at [529, 273] on button "Add date" at bounding box center [592, 263] width 423 height 20
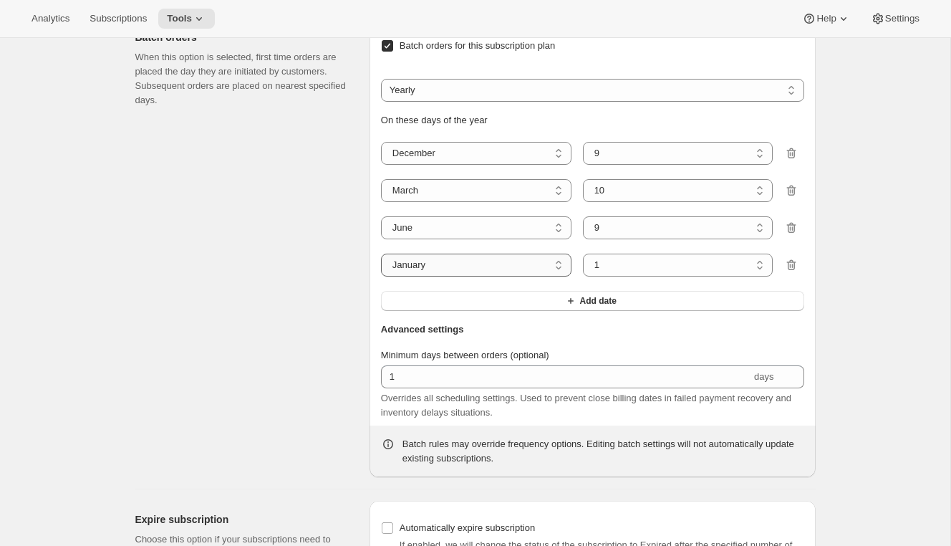
click at [469, 276] on select "January February March April May June July August September October November De…" at bounding box center [476, 264] width 190 height 23
select select "9"
click at [381, 276] on select "January February March April May June July August September October November De…" at bounding box center [476, 264] width 190 height 23
click at [644, 276] on select "1 2 3 4 5 6 7 8 9 10 11 12 13 14 15 16 17 18 19 20 21 22 23 24 25 26 27 28 29 30" at bounding box center [678, 264] width 190 height 23
select select "15"
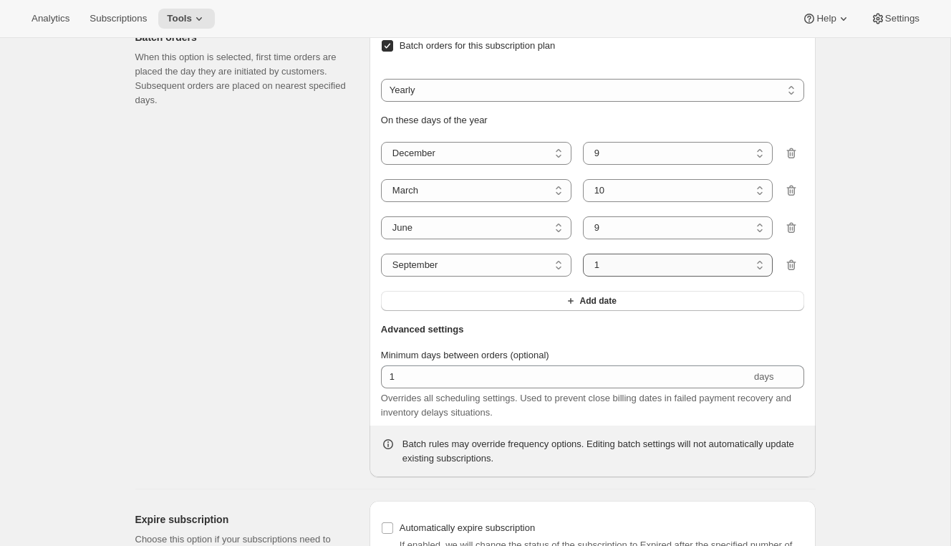
click at [583, 276] on select "1 2 3 4 5 6 7 8 9 10 11 12 13 14 15 16 17 18 19 20 21 22 23 24 25 26 27 28 29 30" at bounding box center [678, 264] width 190 height 23
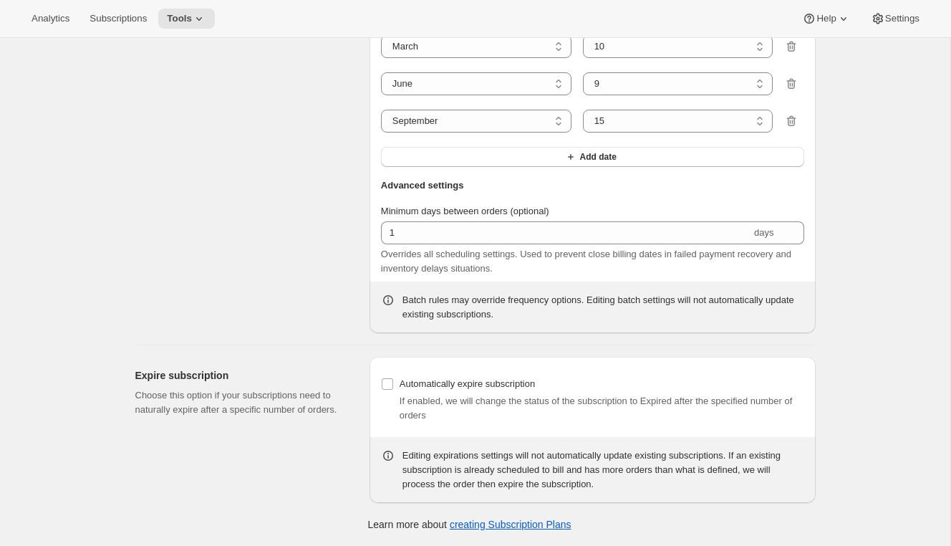
scroll to position [1519, 0]
click at [486, 383] on span "Automatically expire subscription" at bounding box center [466, 383] width 135 height 11
click at [393, 383] on input "Automatically expire subscription" at bounding box center [387, 383] width 11 height 11
checkbox input "true"
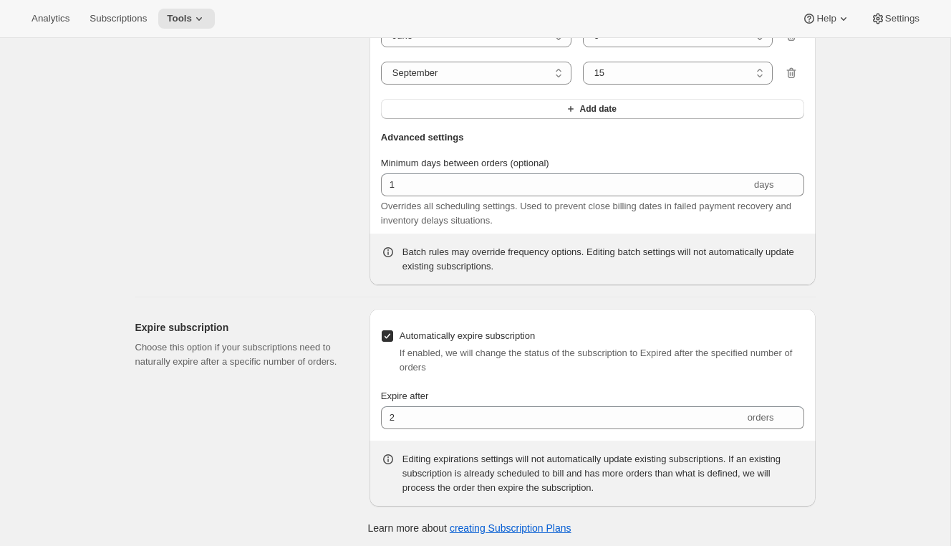
scroll to position [1571, 0]
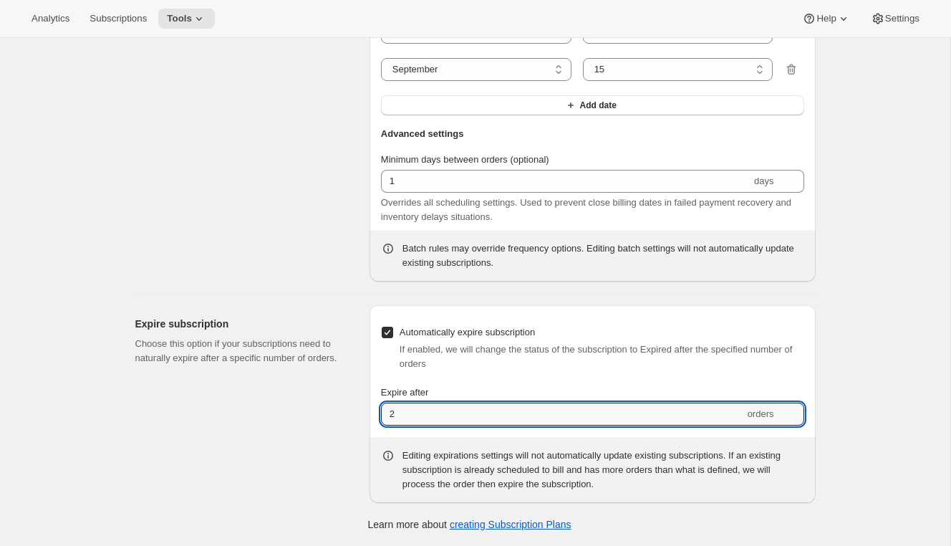
drag, startPoint x: 396, startPoint y: 415, endPoint x: 345, endPoint y: 415, distance: 50.8
click at [345, 415] on div "Expire subscription Choose this option if your subscriptions need to naturally …" at bounding box center [470, 398] width 692 height 209
type input "4"
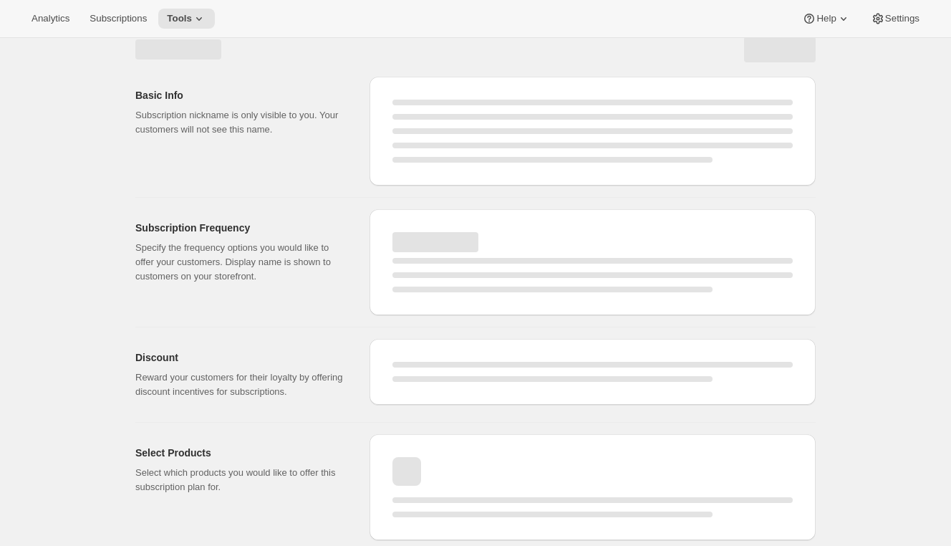
select select "WEEK"
select select "MONTH"
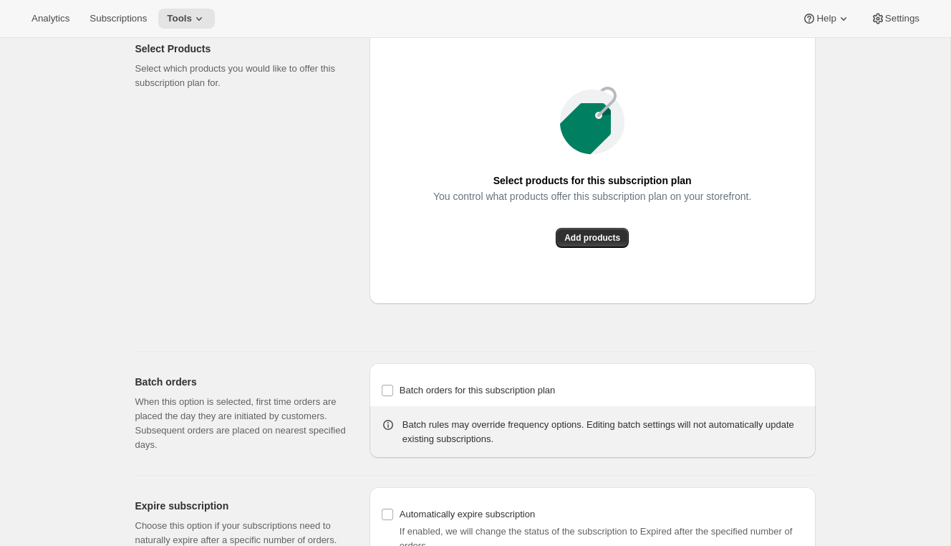
scroll to position [1065, 0]
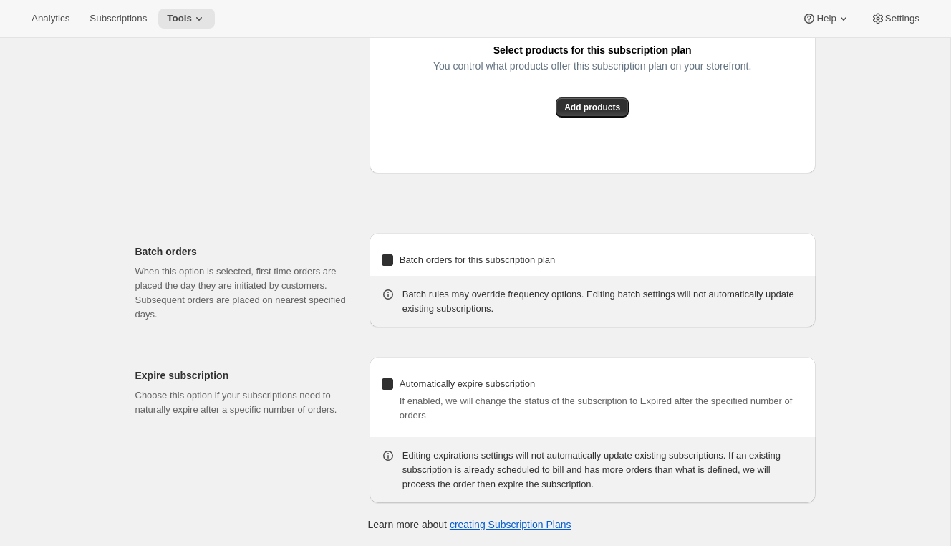
type input "Rose Club Plan - Gift"
type input "Give the Gift of the Rosé Club"
type input "3"
select select "MONTH"
type input "3 months"
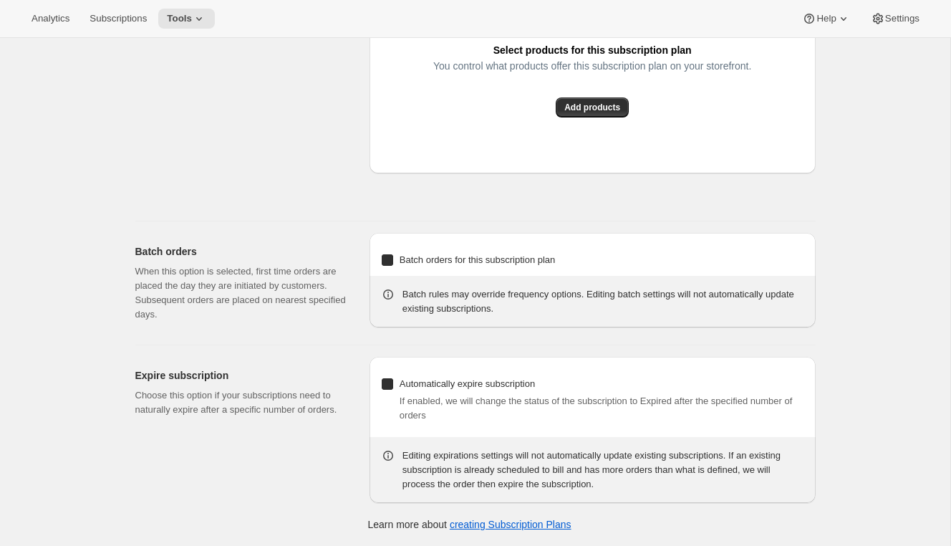
checkbox input "true"
select select "YEARDAY"
select select "12"
select select "9"
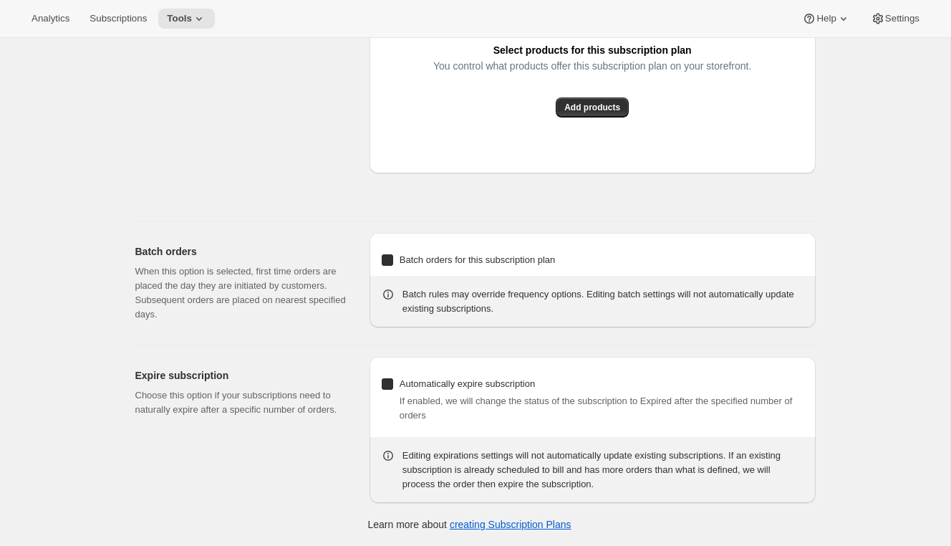
select select "3"
select select "10"
select select "6"
select select "9"
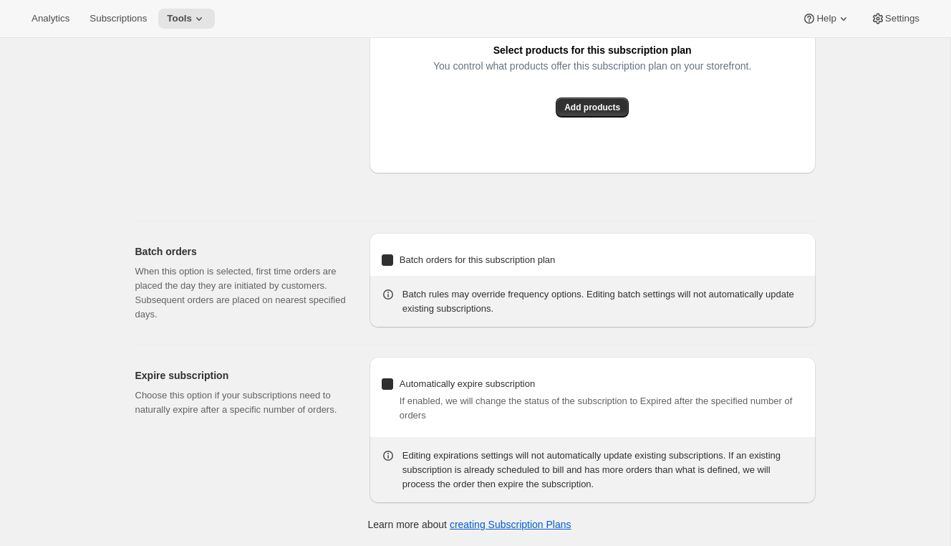
select select "15"
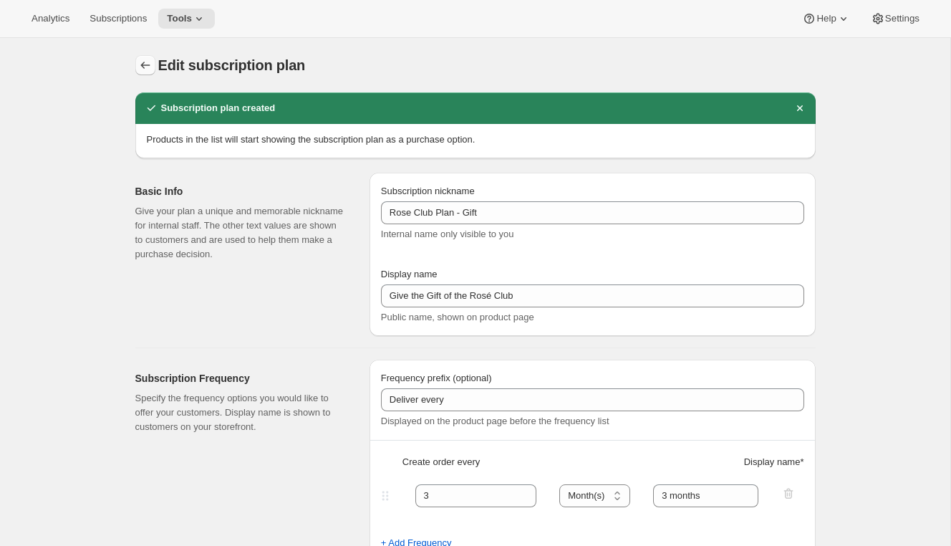
click at [146, 72] on button "Subscription plans" at bounding box center [145, 65] width 20 height 20
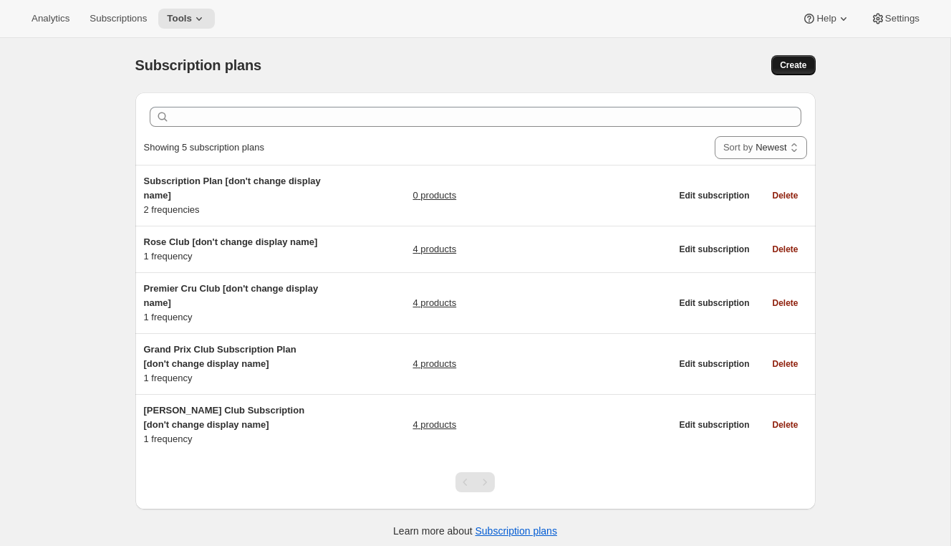
click at [805, 64] on span "Create" at bounding box center [793, 64] width 26 height 11
select select "WEEK"
select select "MONTH"
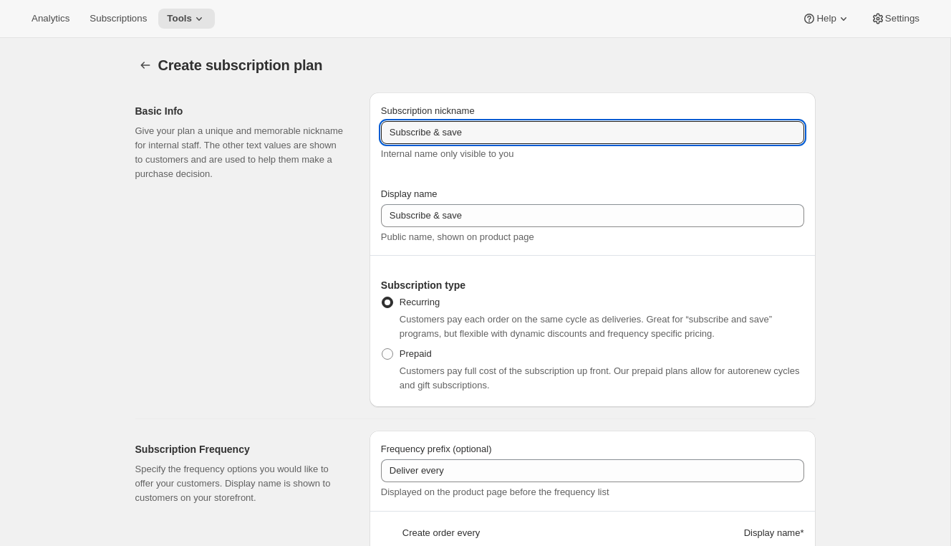
drag, startPoint x: 583, startPoint y: 133, endPoint x: 306, endPoint y: 150, distance: 276.8
click at [306, 150] on div "Basic Info Give your plan a unique and memorable nickname for internal staff. T…" at bounding box center [470, 244] width 692 height 326
click at [408, 132] on input "Subscribe & save" at bounding box center [592, 132] width 423 height 23
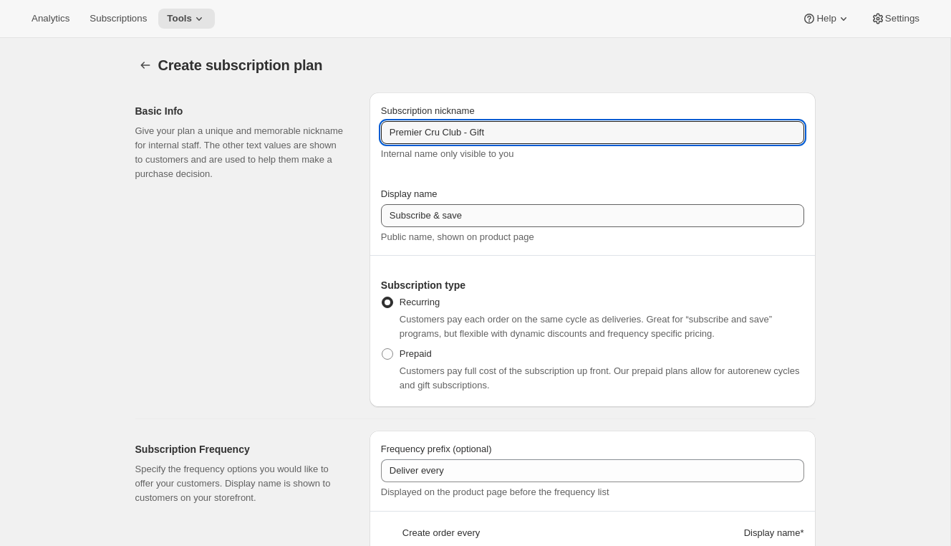
type input "Premier Cru Club - Gift"
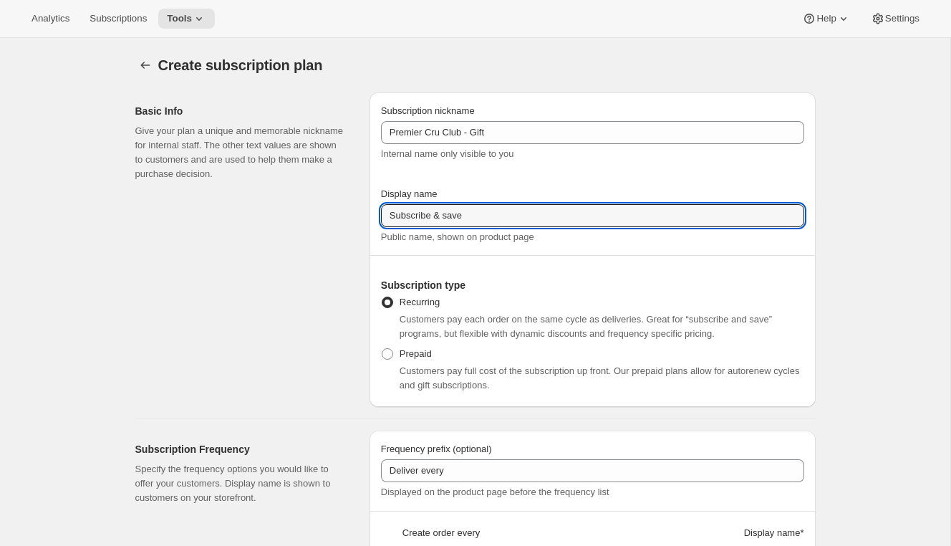
drag, startPoint x: 475, startPoint y: 213, endPoint x: 307, endPoint y: 211, distance: 167.5
click at [307, 211] on div "Basic Info Give your plan a unique and memorable nickname for internal staff. T…" at bounding box center [470, 244] width 692 height 326
type input "Give the gift of the Premier Cru Club"
